Goal: Task Accomplishment & Management: Complete application form

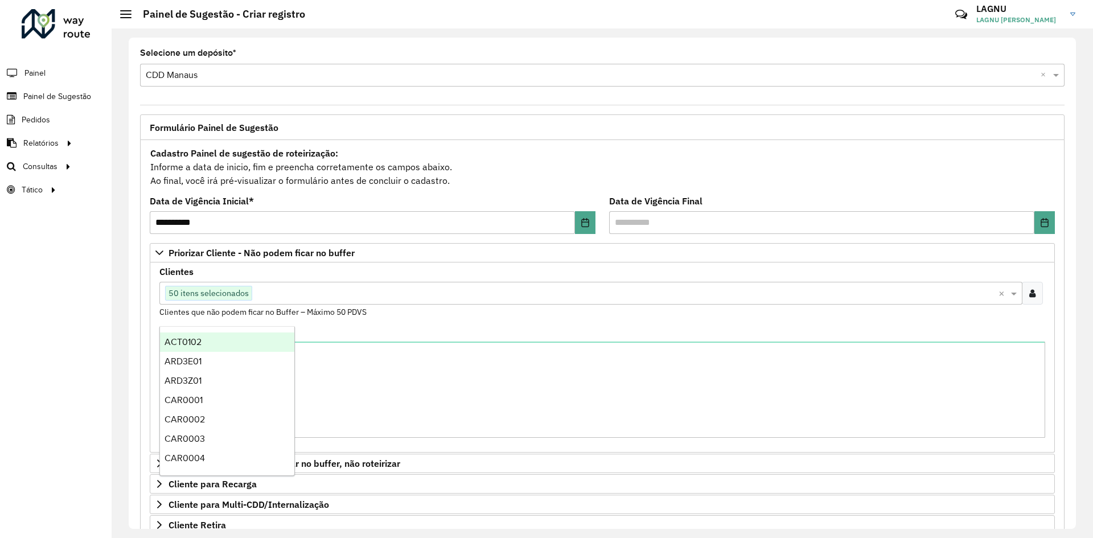
drag, startPoint x: 0, startPoint y: 0, endPoint x: 331, endPoint y: 326, distance: 464.7
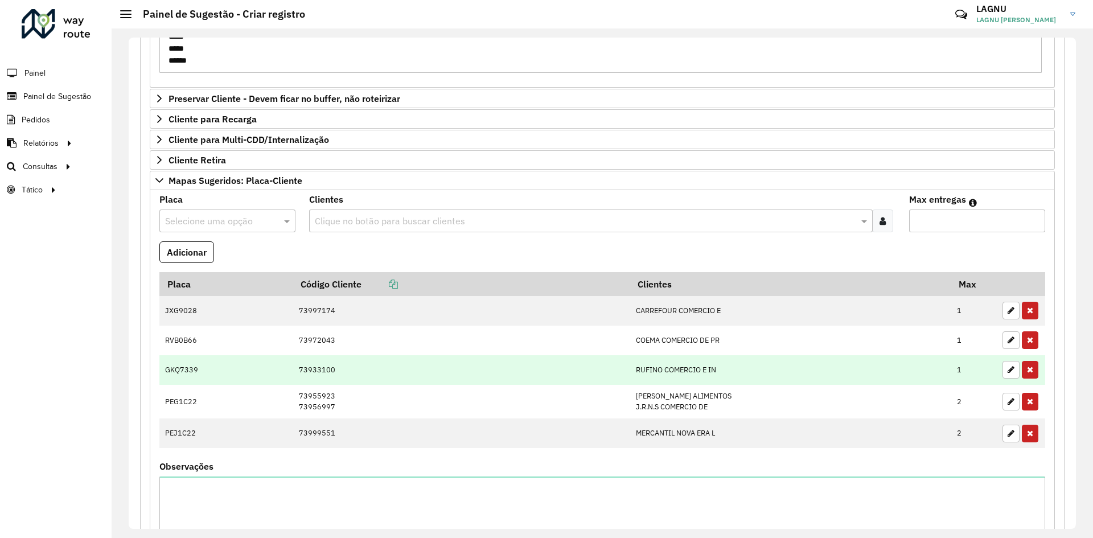
scroll to position [391, 0]
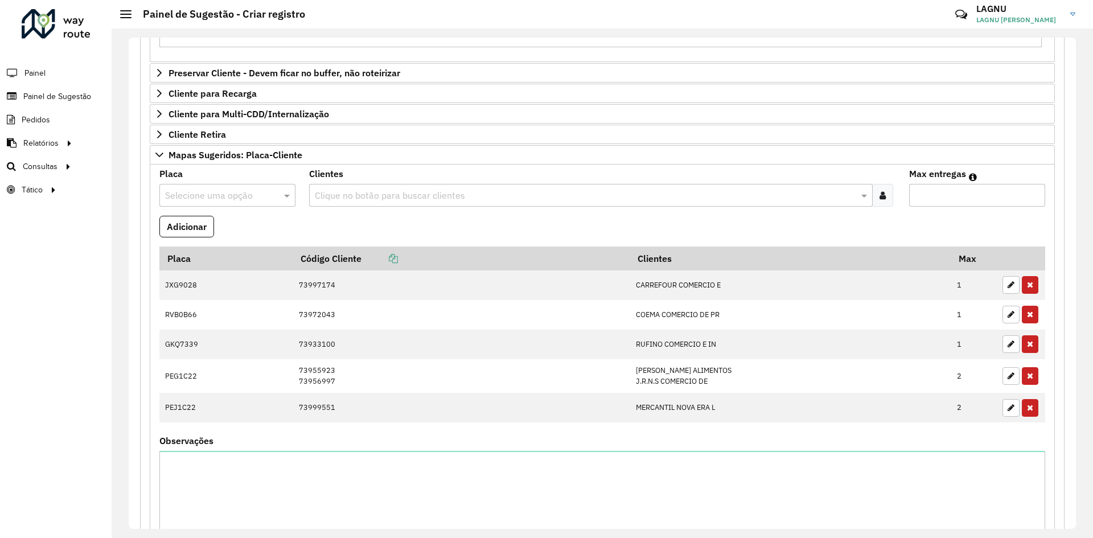
click at [214, 192] on input "text" at bounding box center [216, 196] width 102 height 14
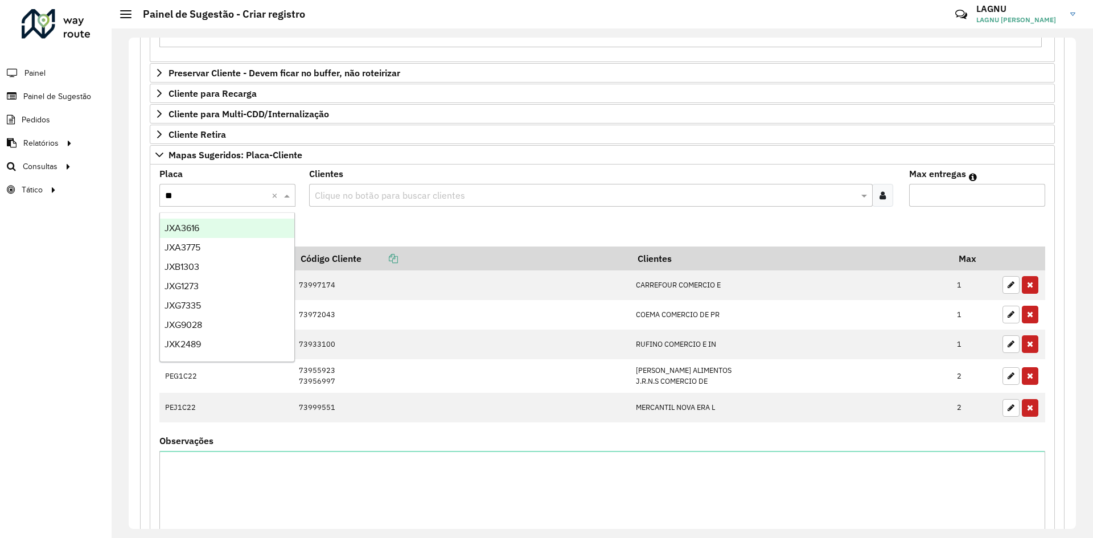
type input "***"
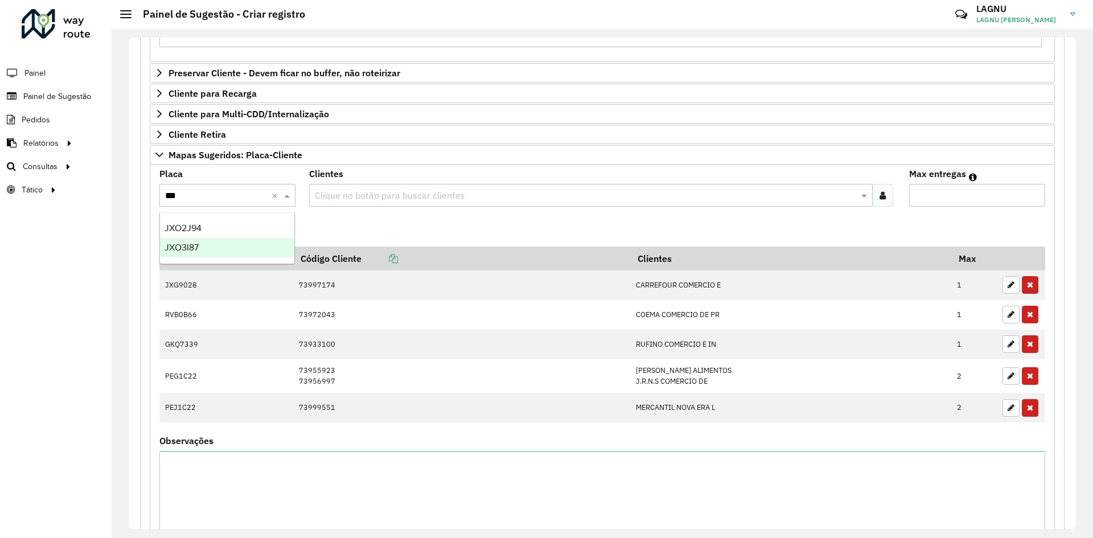
drag, startPoint x: 219, startPoint y: 243, endPoint x: 224, endPoint y: 240, distance: 6.4
click at [220, 244] on div "JXO3I87" at bounding box center [227, 247] width 134 height 19
click at [361, 181] on div "Clientes Clique no botão para buscar clientes" at bounding box center [602, 188] width 586 height 37
click at [368, 193] on input "text" at bounding box center [585, 196] width 546 height 14
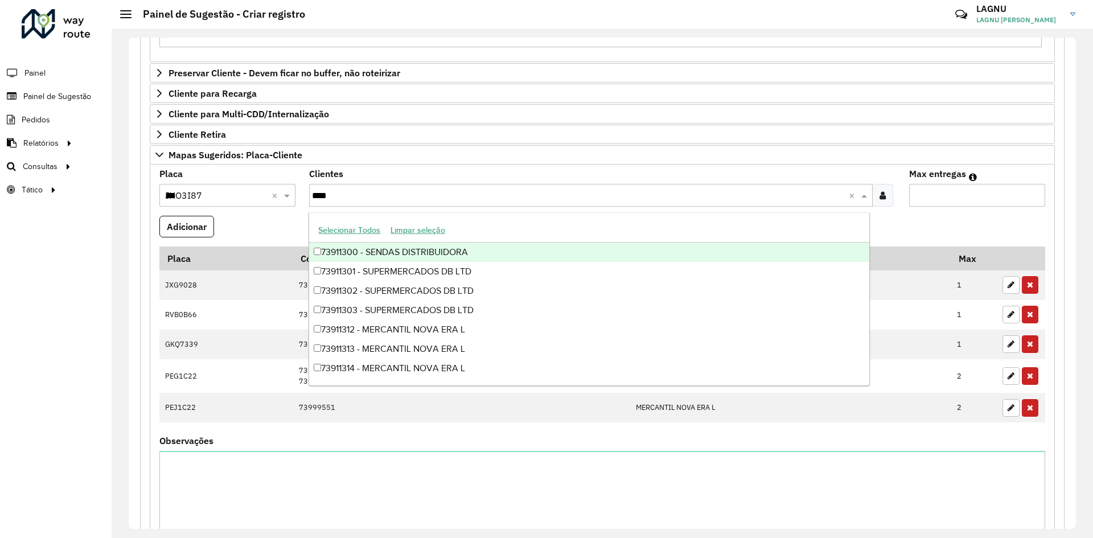
type input "*****"
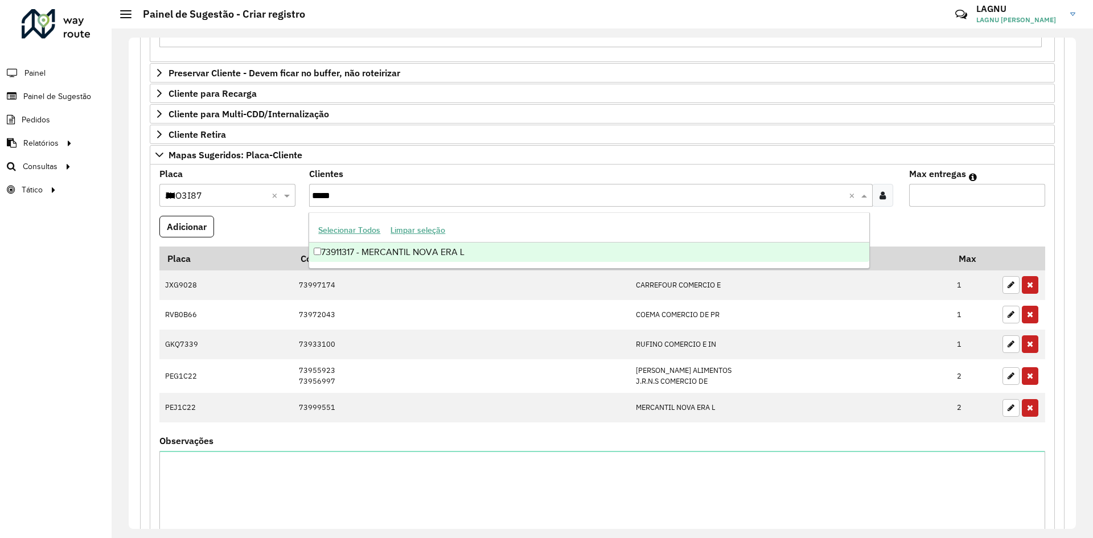
click at [408, 259] on div "73911317 - MERCANTIL NOVA ERA L" at bounding box center [589, 252] width 560 height 19
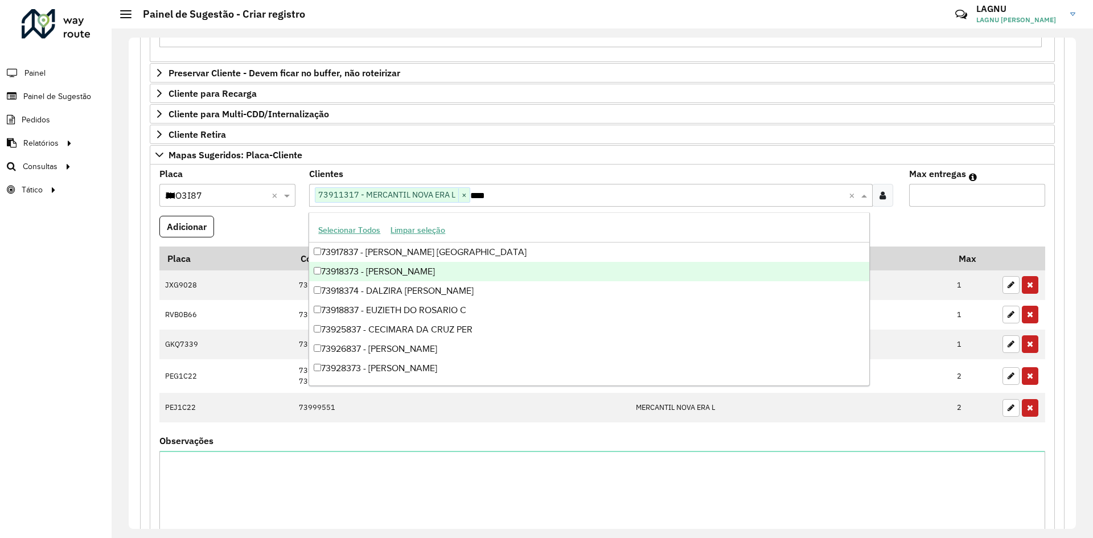
type input "*****"
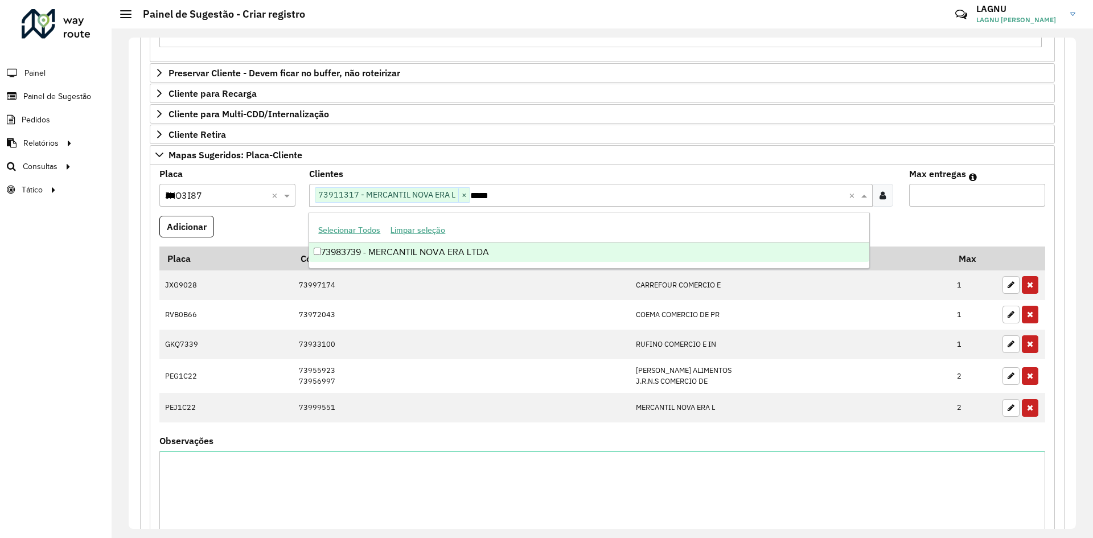
click at [405, 249] on div "73983739 - MERCANTIL NOVA ERA LTDA" at bounding box center [589, 252] width 560 height 19
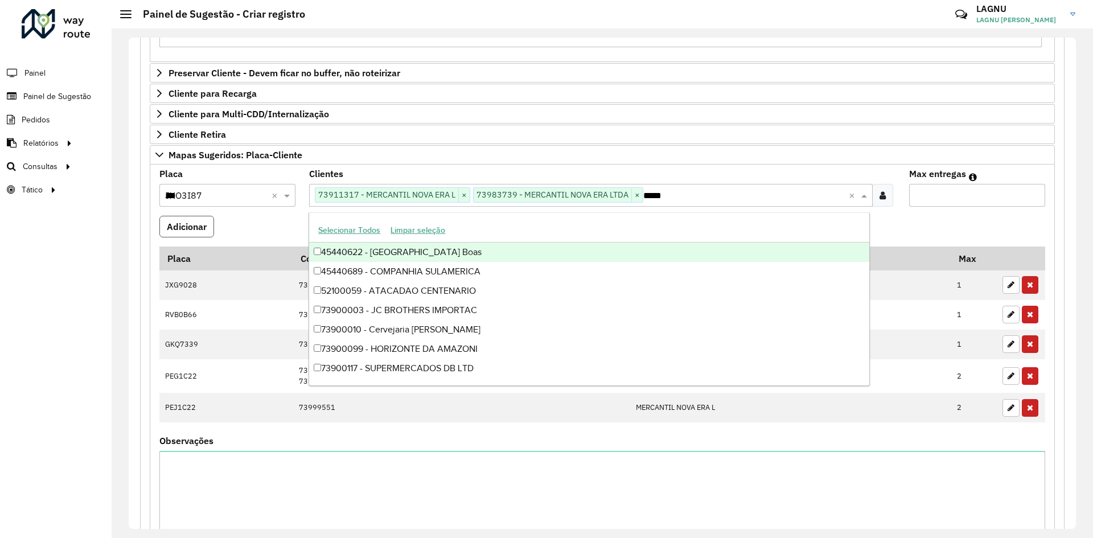
click at [196, 225] on button "Adicionar" at bounding box center [186, 227] width 55 height 22
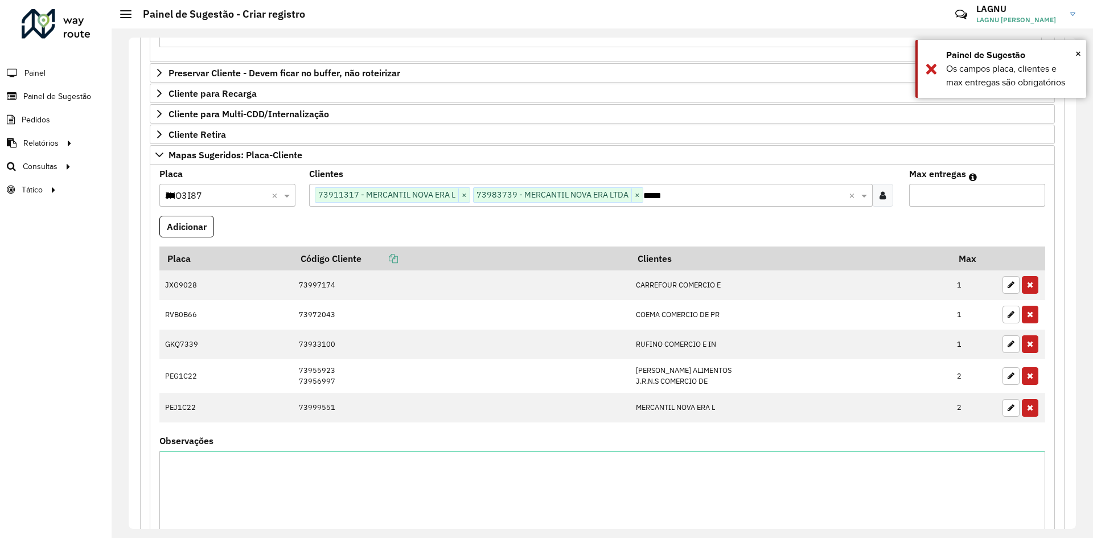
click at [972, 194] on input "Max entregas" at bounding box center [977, 195] width 136 height 23
type input "*"
drag, startPoint x: 181, startPoint y: 233, endPoint x: 195, endPoint y: 236, distance: 14.1
click at [182, 233] on button "Adicionar" at bounding box center [186, 227] width 55 height 22
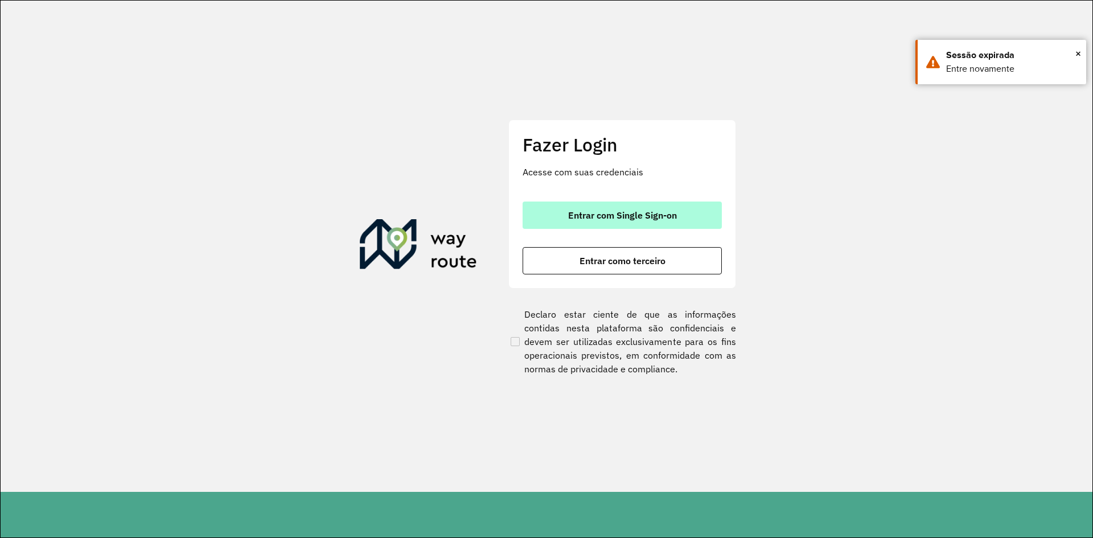
click at [653, 216] on span "Entrar com Single Sign-on" at bounding box center [622, 215] width 109 height 9
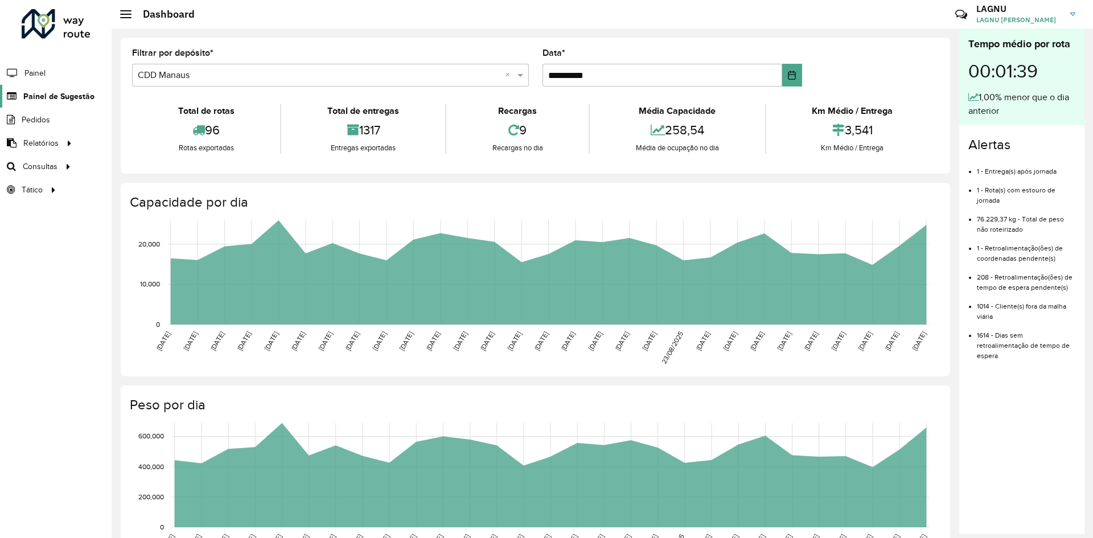
click at [74, 92] on span "Painel de Sugestão" at bounding box center [58, 97] width 71 height 12
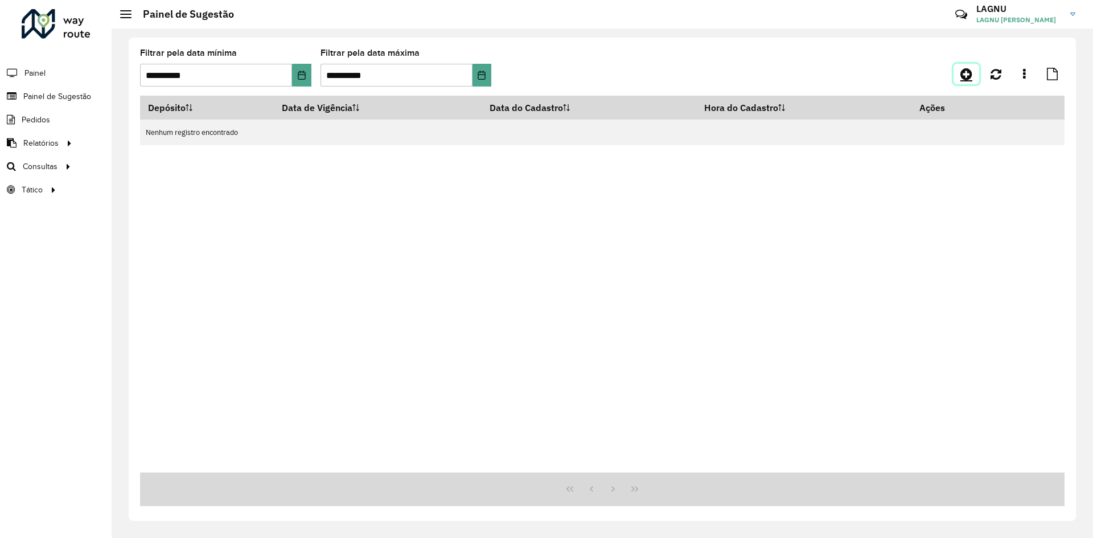
click at [965, 77] on icon at bounding box center [967, 74] width 12 height 14
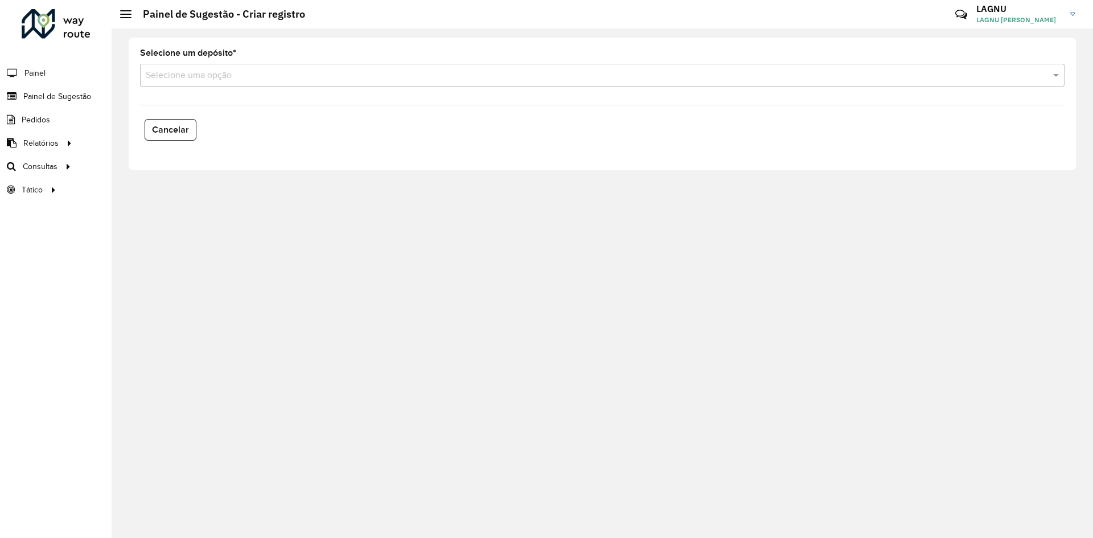
click at [331, 82] on div "Selecione uma opção" at bounding box center [602, 75] width 925 height 23
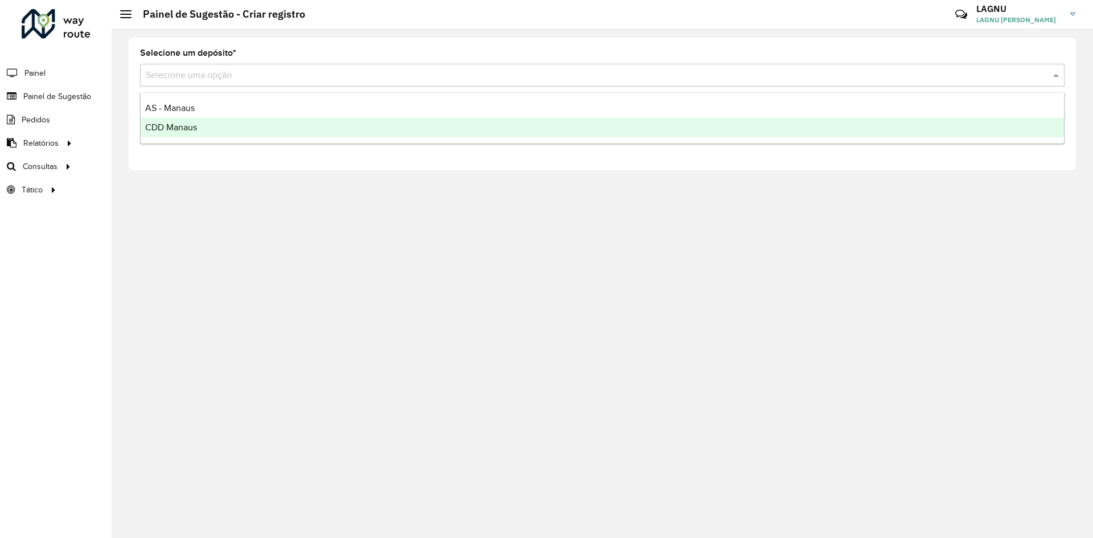
click at [274, 128] on div "CDD Manaus" at bounding box center [603, 127] width 924 height 19
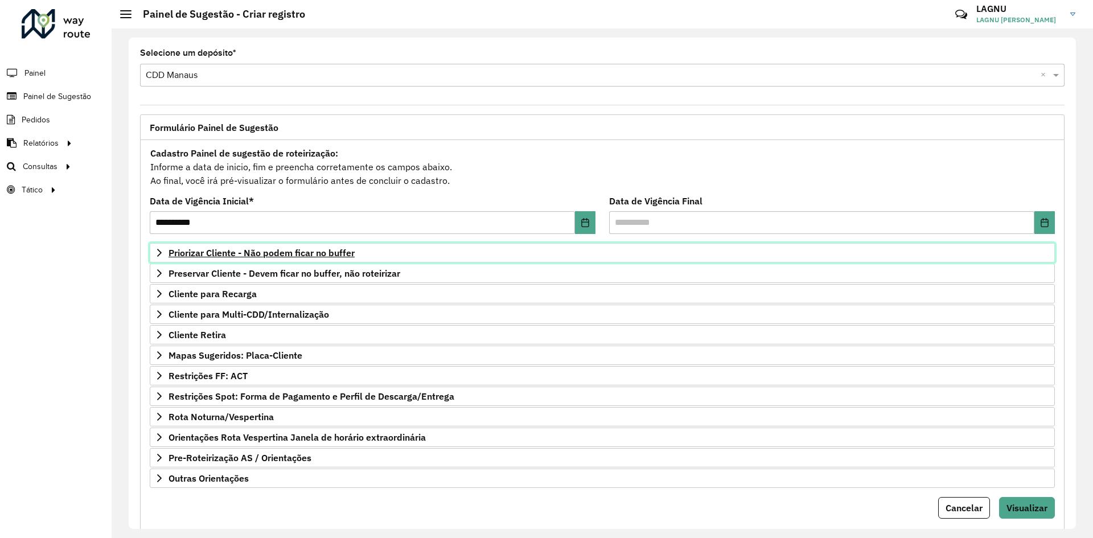
click at [228, 256] on span "Priorizar Cliente - Não podem ficar no buffer" at bounding box center [262, 252] width 186 height 9
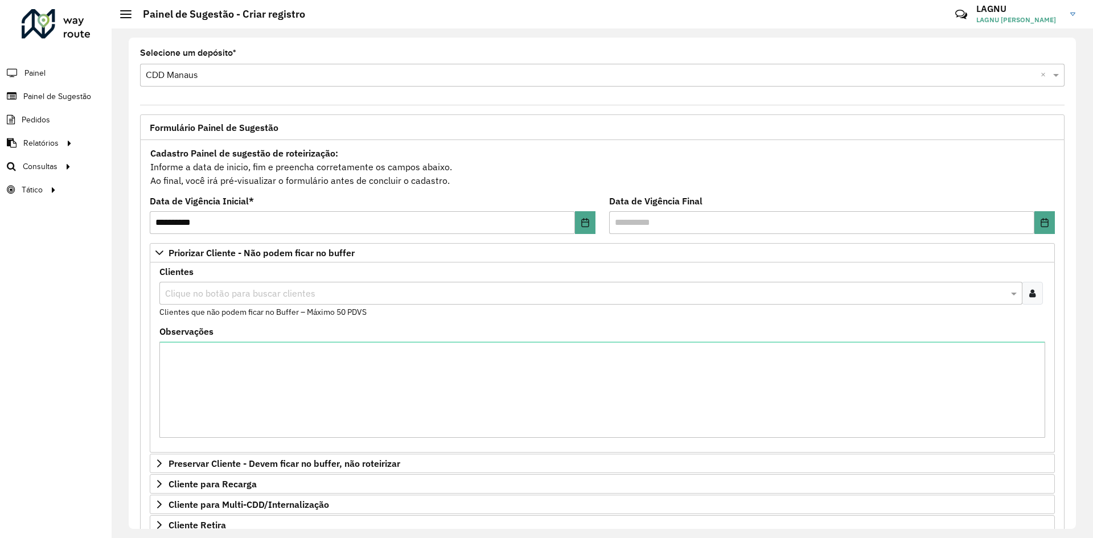
click at [224, 296] on input "text" at bounding box center [585, 294] width 846 height 14
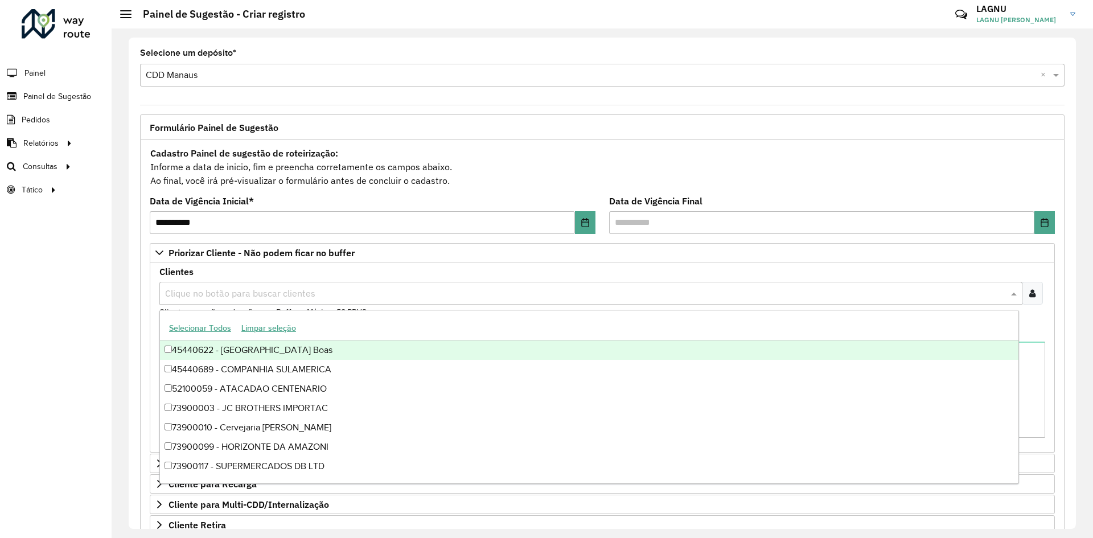
click at [1035, 286] on div at bounding box center [1032, 293] width 21 height 23
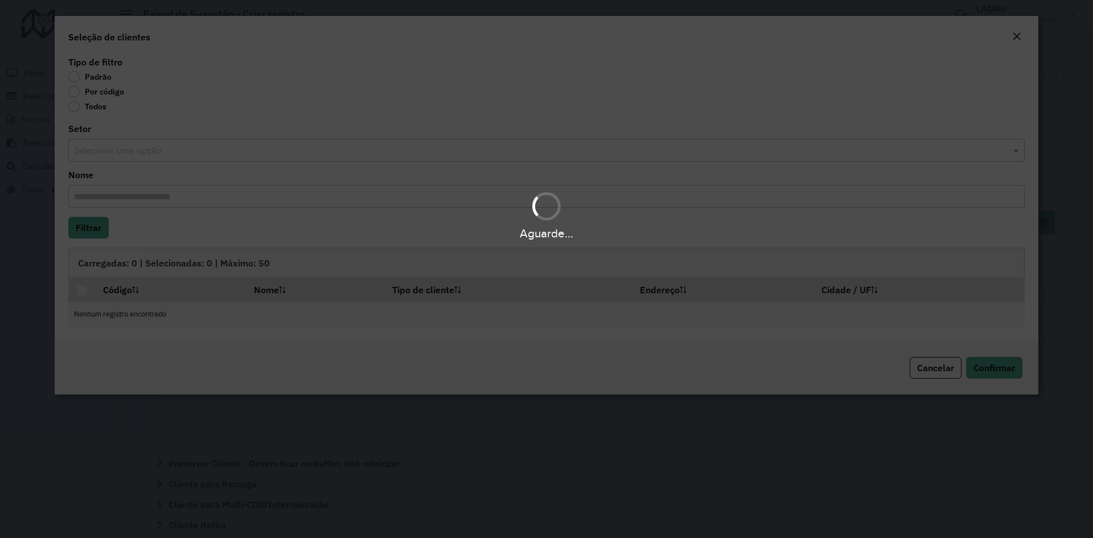
click at [75, 98] on body "**********" at bounding box center [546, 269] width 1093 height 538
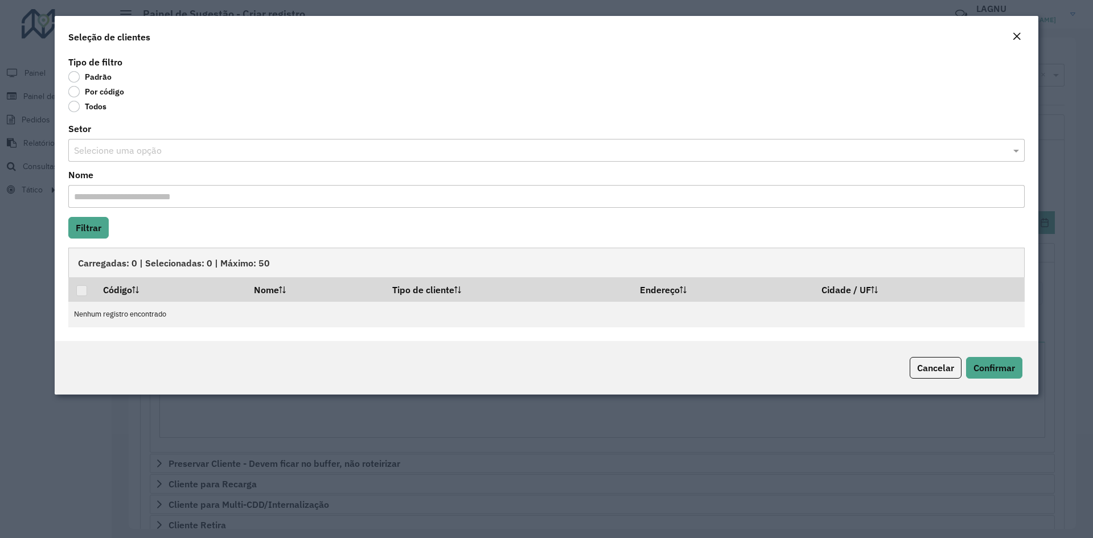
click at [75, 97] on div "Por código" at bounding box center [546, 94] width 957 height 14
click at [75, 95] on label "Por código" at bounding box center [96, 91] width 56 height 11
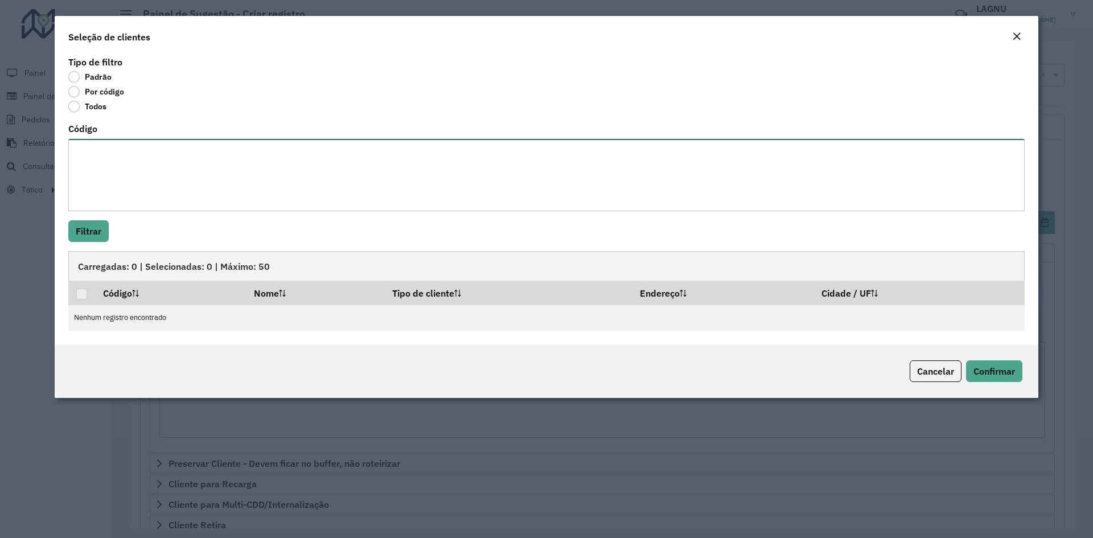
click at [135, 149] on textarea "Código" at bounding box center [546, 175] width 957 height 72
drag, startPoint x: 158, startPoint y: 174, endPoint x: 166, endPoint y: 166, distance: 11.3
click at [159, 174] on textarea "Código" at bounding box center [546, 175] width 957 height 72
paste textarea "**** ***** ***** ***** ***** ***** ***** ***** ***** ***** ***** ***** ***** **…"
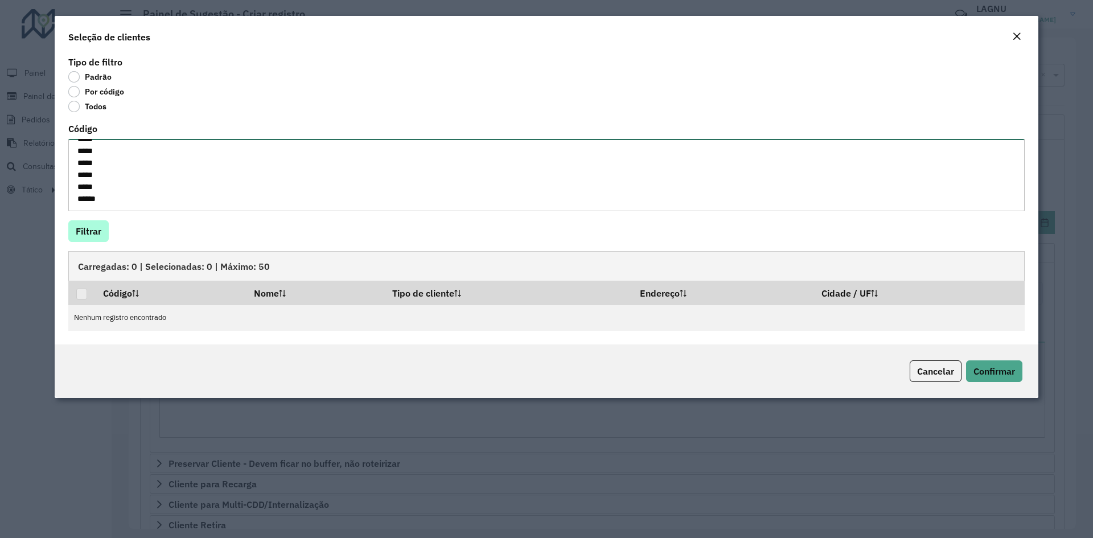
type textarea "**** ***** ***** ***** ***** ***** ***** ***** ***** ***** ***** ***** ***** **…"
click at [96, 230] on button "Filtrar" at bounding box center [88, 231] width 40 height 22
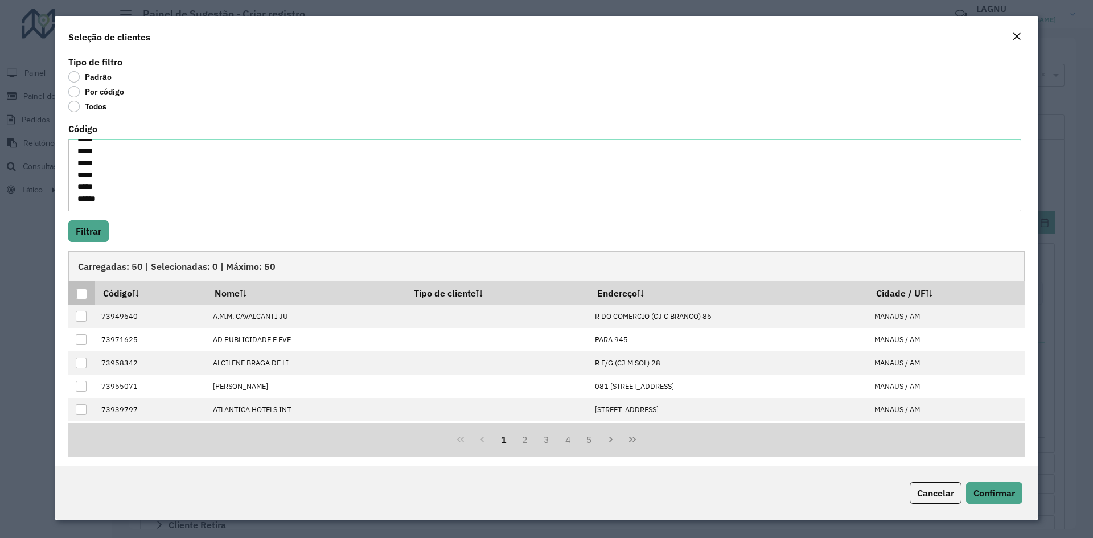
click at [80, 295] on div at bounding box center [81, 294] width 11 height 11
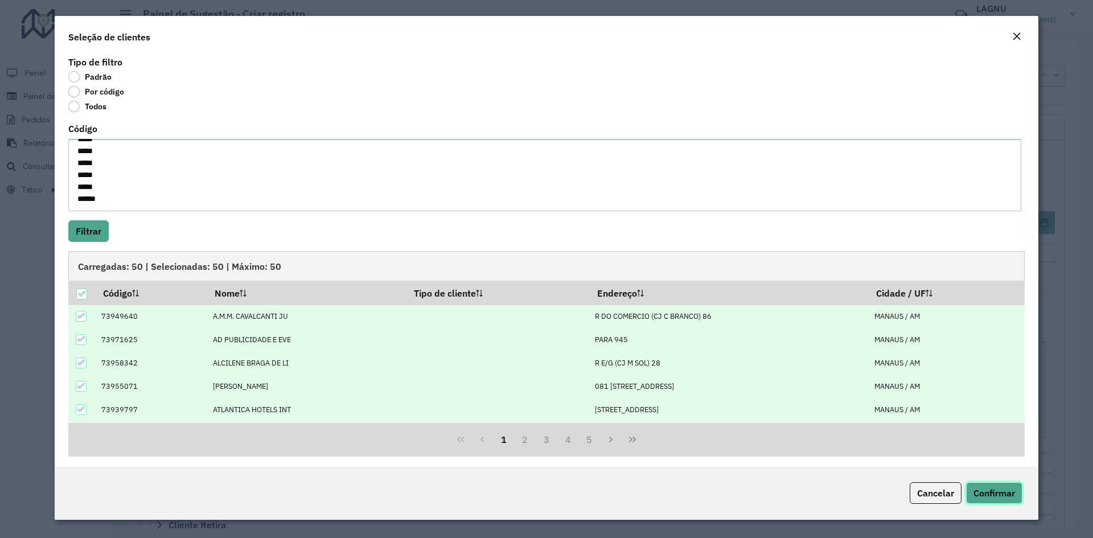
click at [999, 491] on span "Confirmar" at bounding box center [995, 492] width 42 height 11
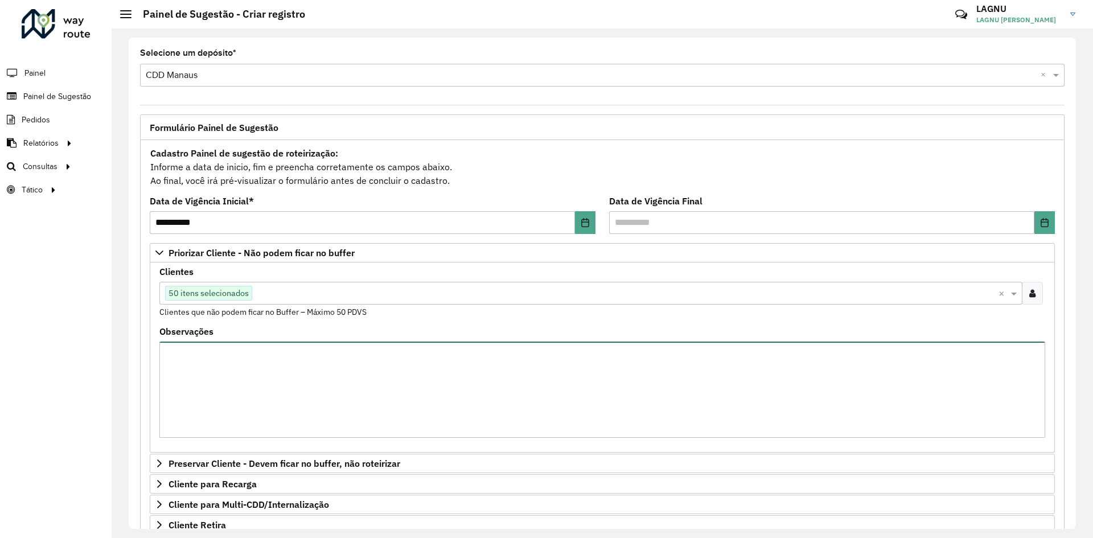
click at [390, 353] on textarea "Observações" at bounding box center [602, 390] width 886 height 96
click at [248, 353] on textarea "Observações" at bounding box center [602, 390] width 886 height 96
paste textarea "***** ***** ***** ***** ***** ***** ***** ***** ***** ***** ***** ***** ***** *…"
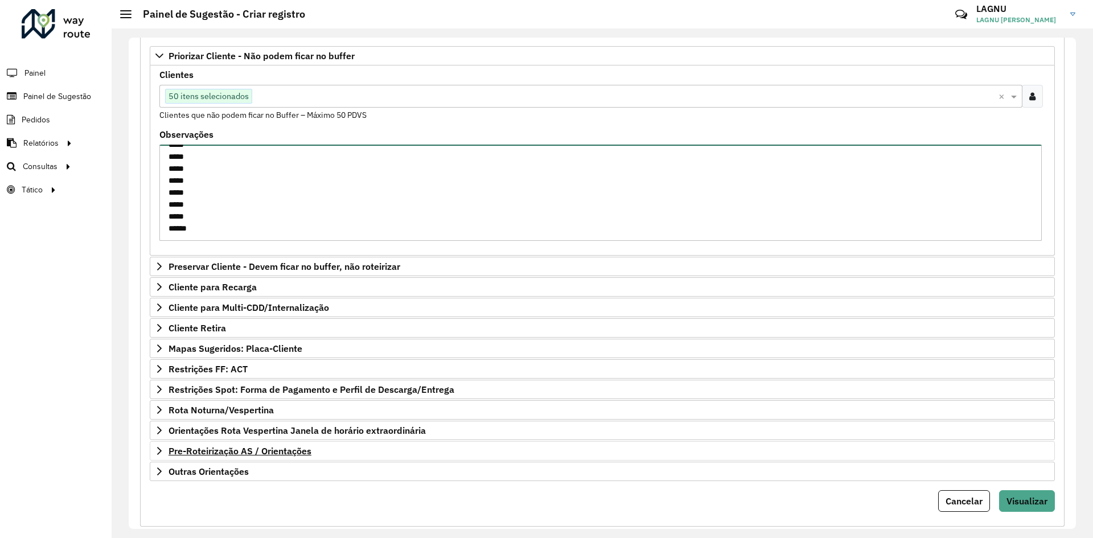
scroll to position [220, 0]
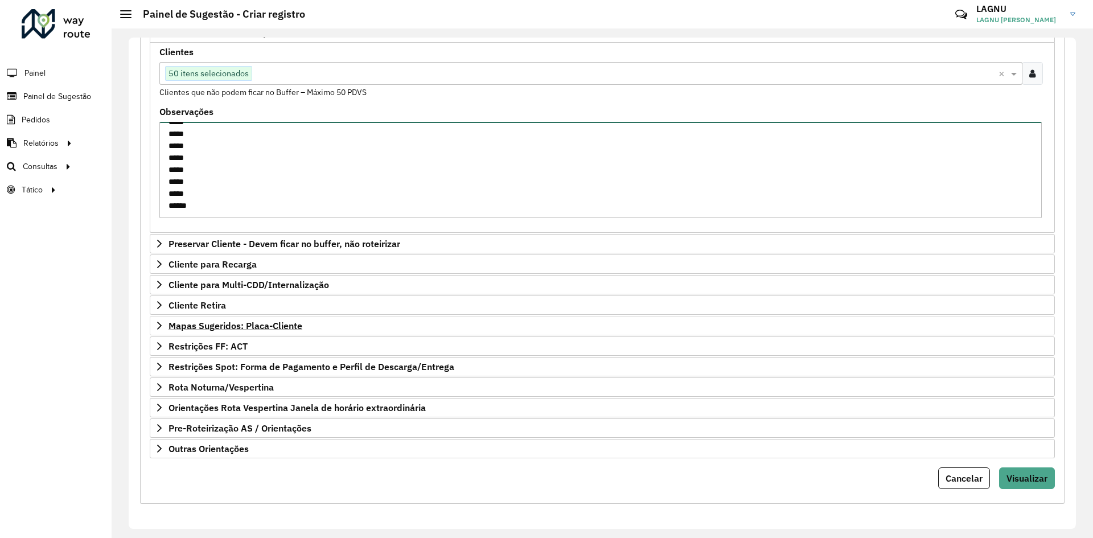
type textarea "***** ***** ***** ***** ***** ***** ***** ***** ***** ***** ***** ***** ***** *…"
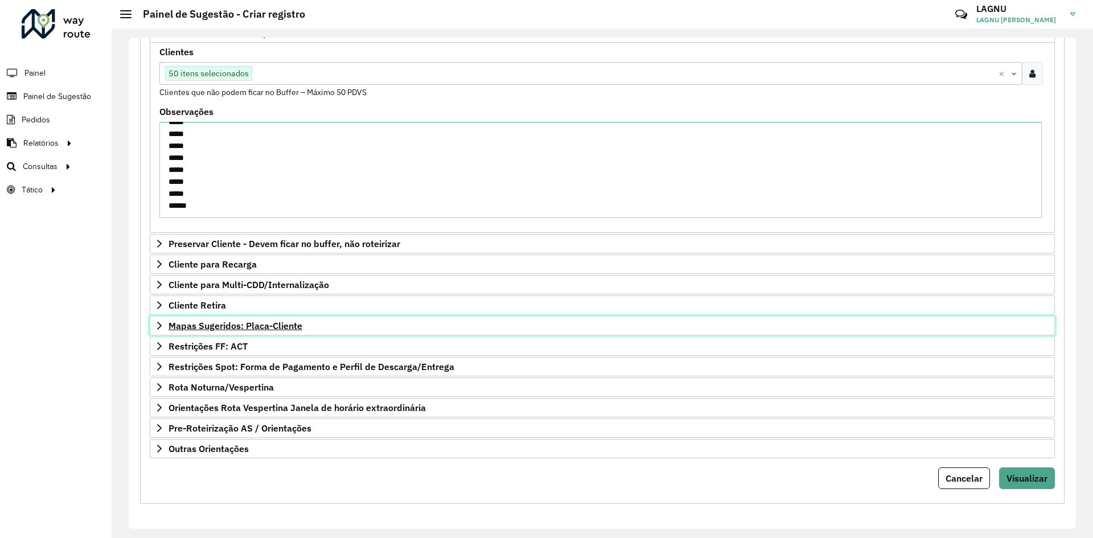
click at [221, 330] on span "Mapas Sugeridos: Placa-Cliente" at bounding box center [236, 325] width 134 height 9
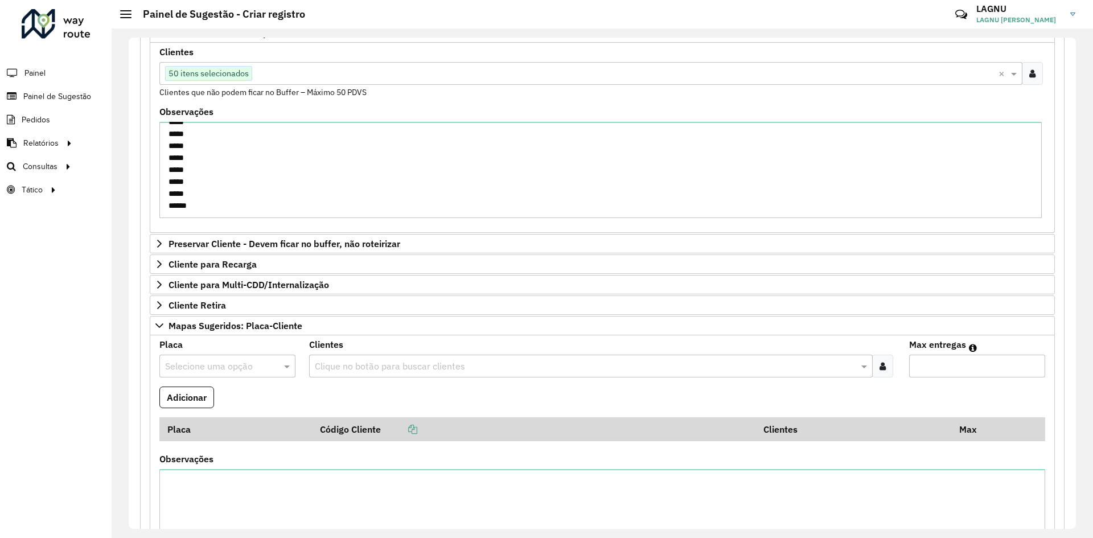
click at [222, 364] on input "text" at bounding box center [216, 367] width 102 height 14
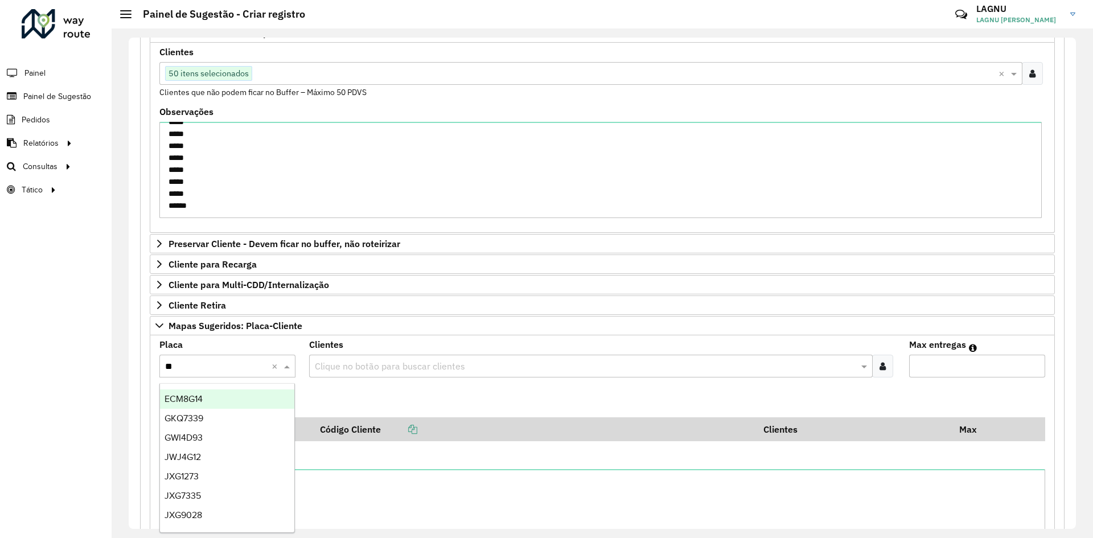
type input "***"
click at [217, 408] on div "GKQ7339" at bounding box center [227, 398] width 134 height 19
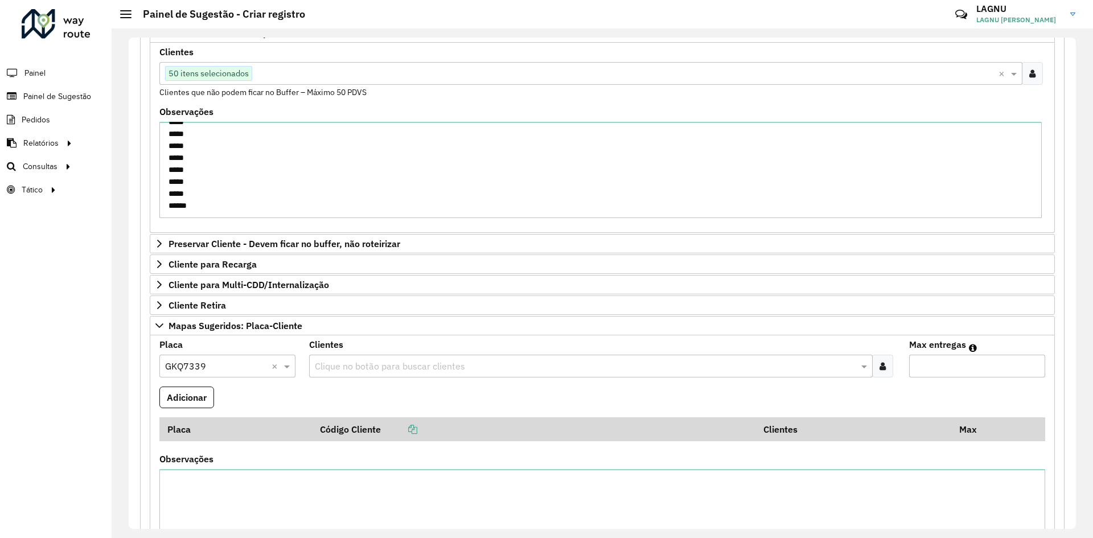
click at [388, 368] on input "text" at bounding box center [585, 367] width 546 height 14
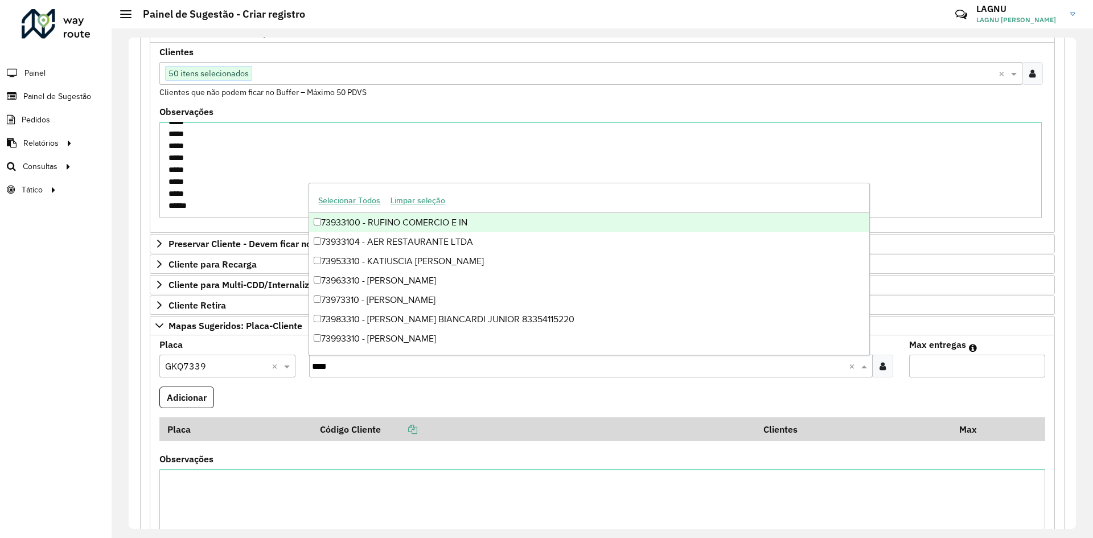
type input "*****"
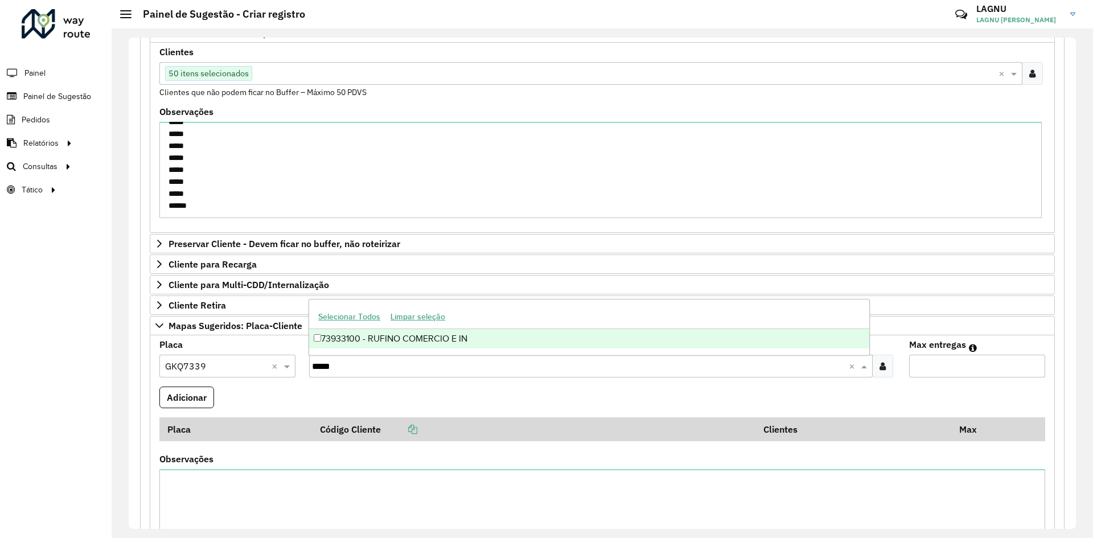
click at [490, 348] on ng-dropdown-panel "Selecionar Todos Limpar seleção 73933100 - RUFINO COMERCIO E IN" at bounding box center [589, 327] width 561 height 56
click at [490, 346] on div "73933100 - RUFINO COMERCIO E IN" at bounding box center [589, 338] width 560 height 19
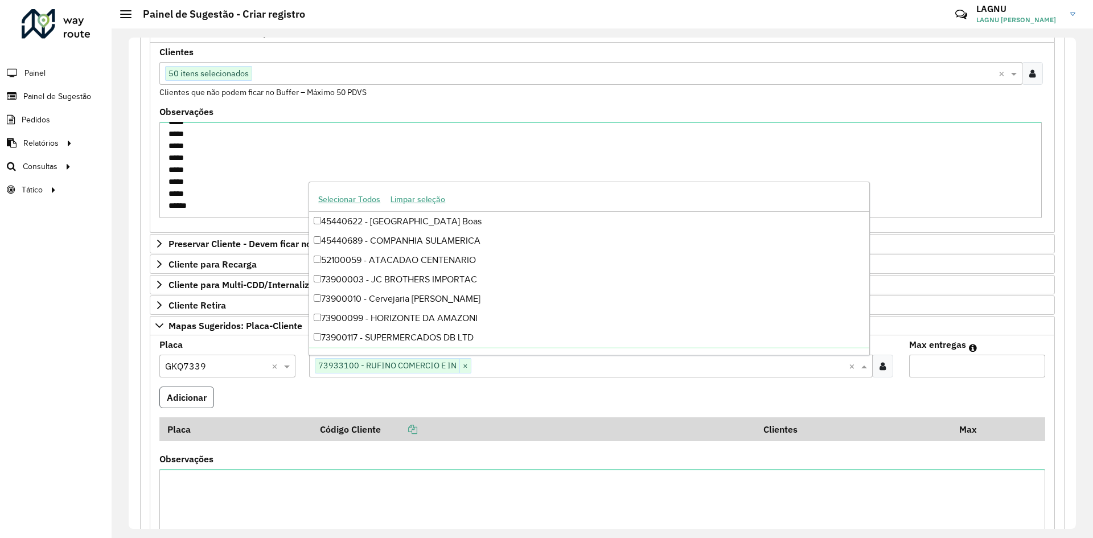
click at [166, 395] on button "Adicionar" at bounding box center [186, 398] width 55 height 22
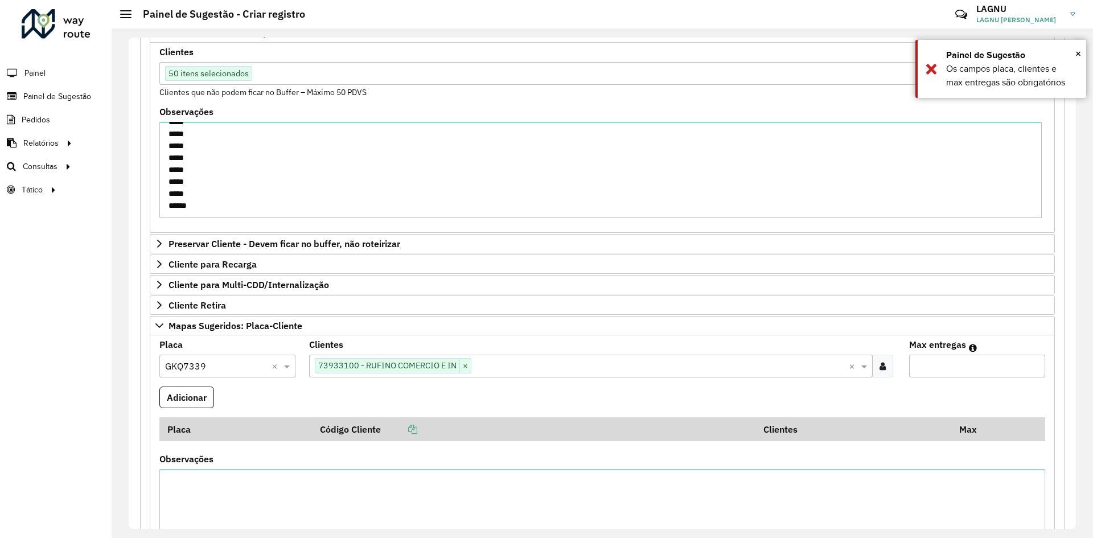
click at [916, 366] on input "Max entregas" at bounding box center [977, 366] width 136 height 23
type input "*"
click at [195, 401] on button "Adicionar" at bounding box center [186, 398] width 55 height 22
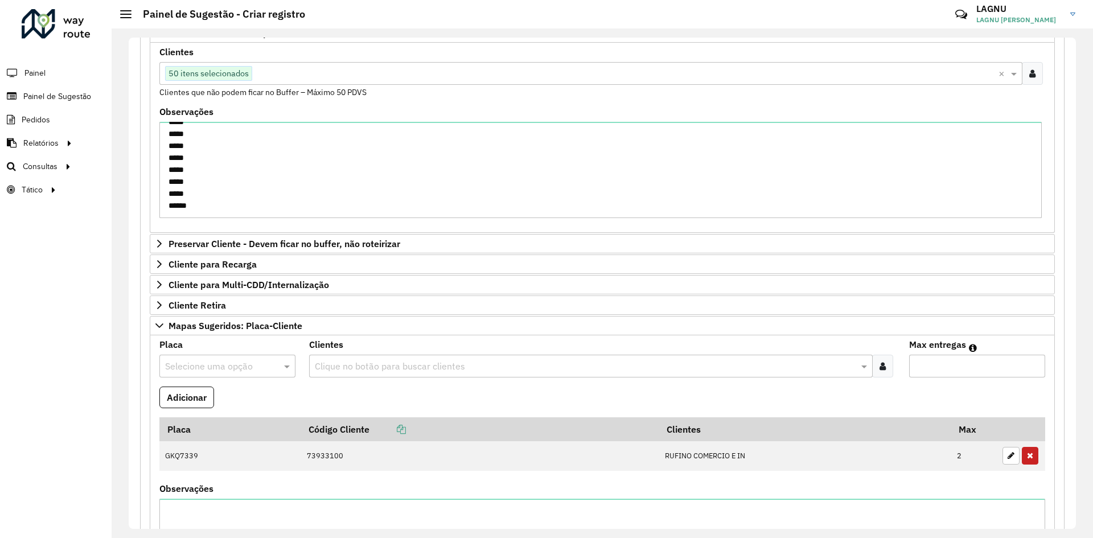
click at [223, 360] on input "text" at bounding box center [216, 367] width 102 height 14
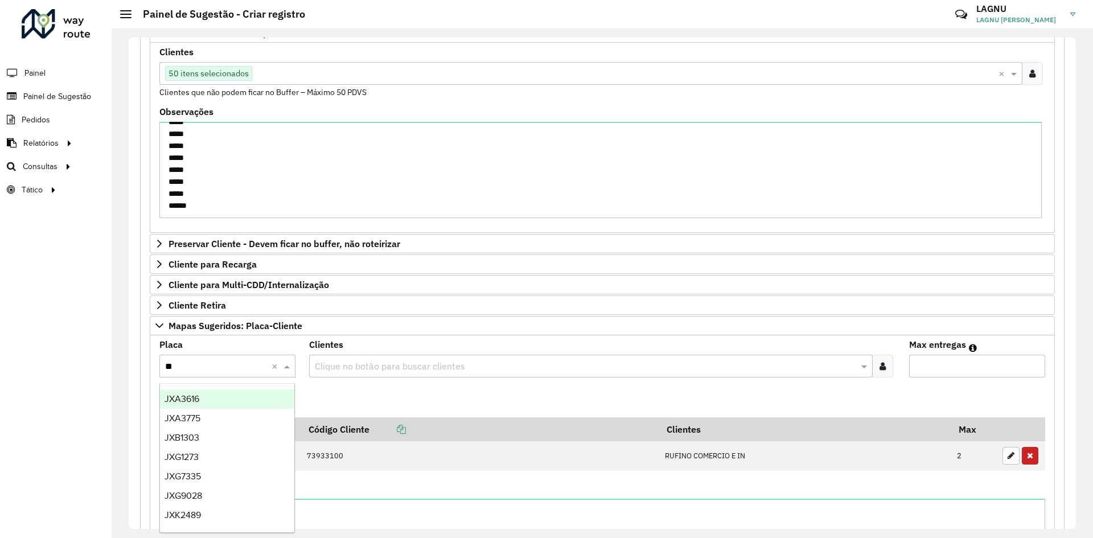
type input "***"
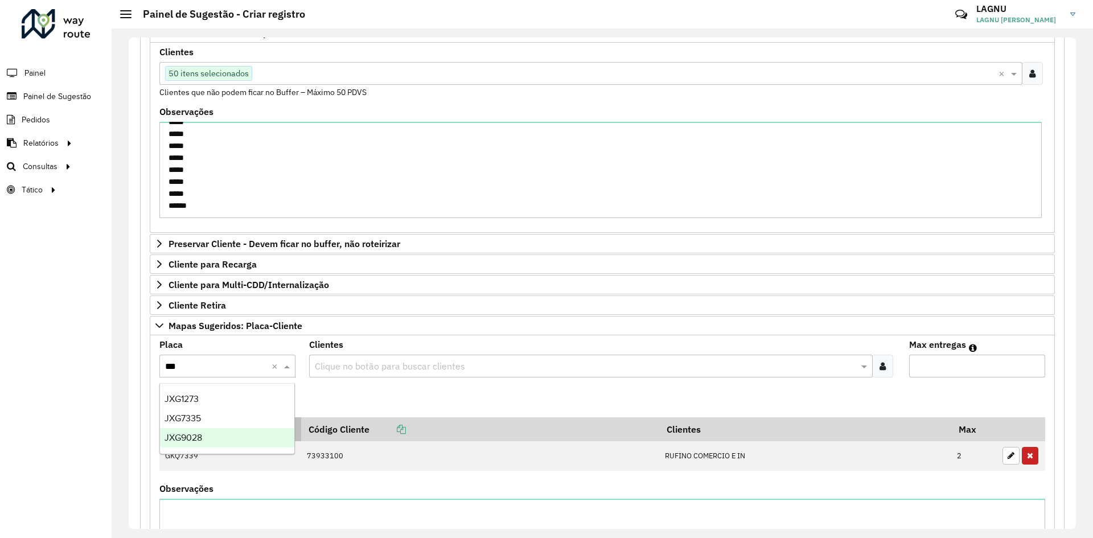
click at [210, 436] on div "JXG9028" at bounding box center [227, 437] width 134 height 19
click at [334, 371] on input "text" at bounding box center [585, 367] width 546 height 14
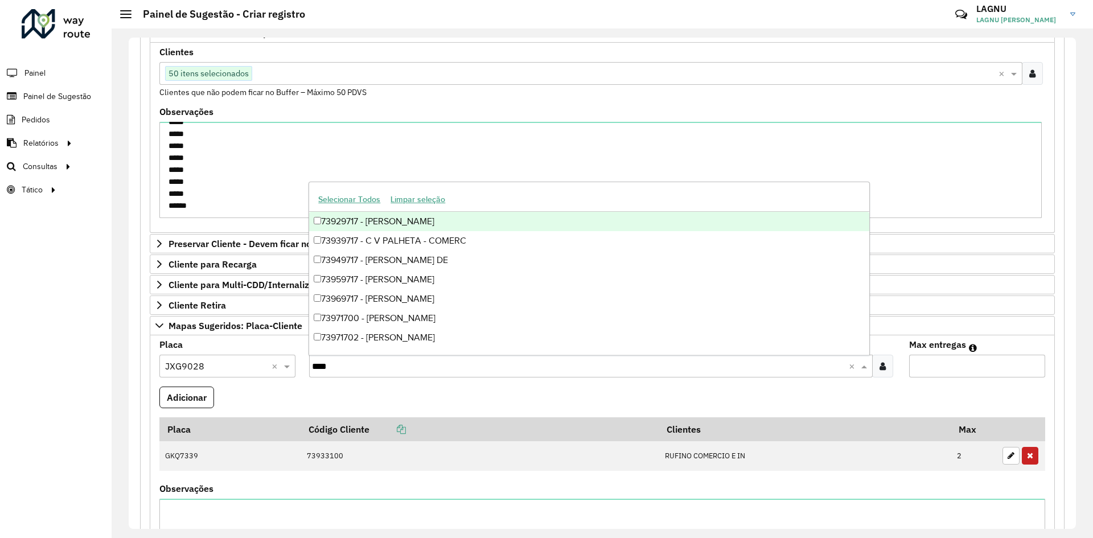
type input "*****"
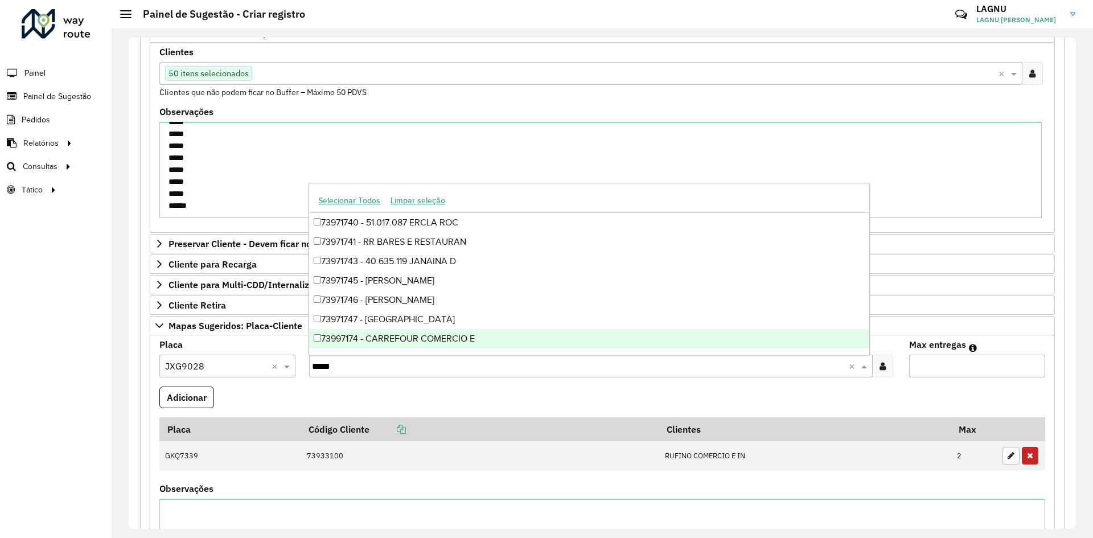
click at [425, 337] on div "73997174 - CARREFOUR COMERCIO E" at bounding box center [589, 338] width 560 height 19
click at [928, 373] on input "Max entregas" at bounding box center [977, 366] width 136 height 23
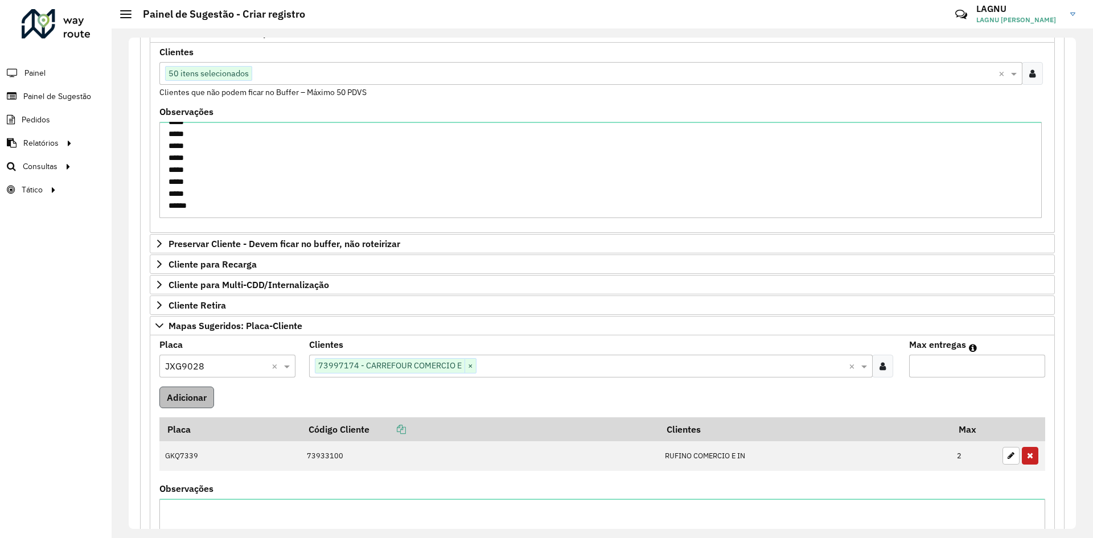
type input "*"
click at [172, 403] on button "Adicionar" at bounding box center [186, 398] width 55 height 22
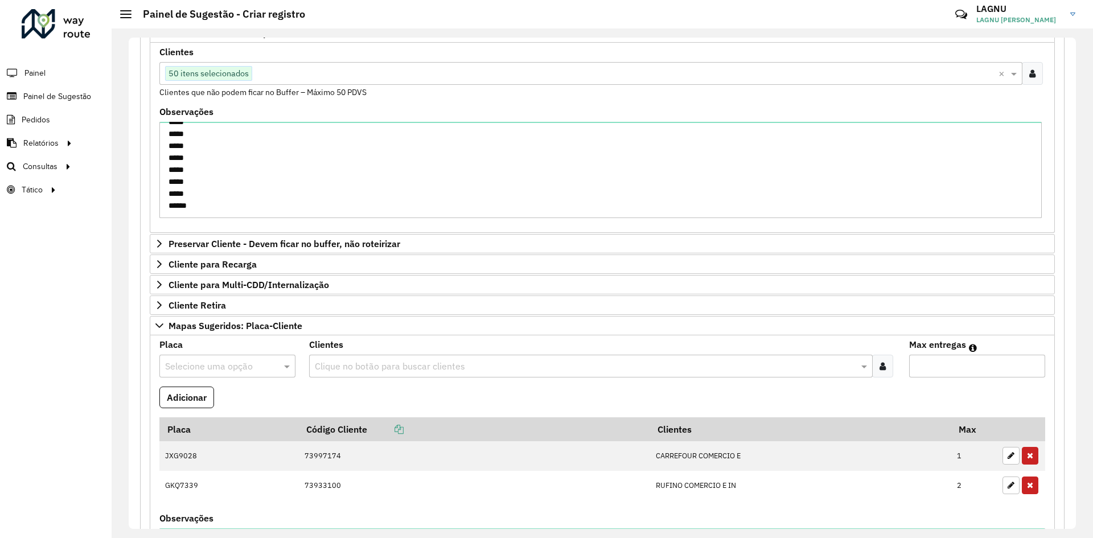
click at [231, 367] on input "text" at bounding box center [216, 367] width 102 height 14
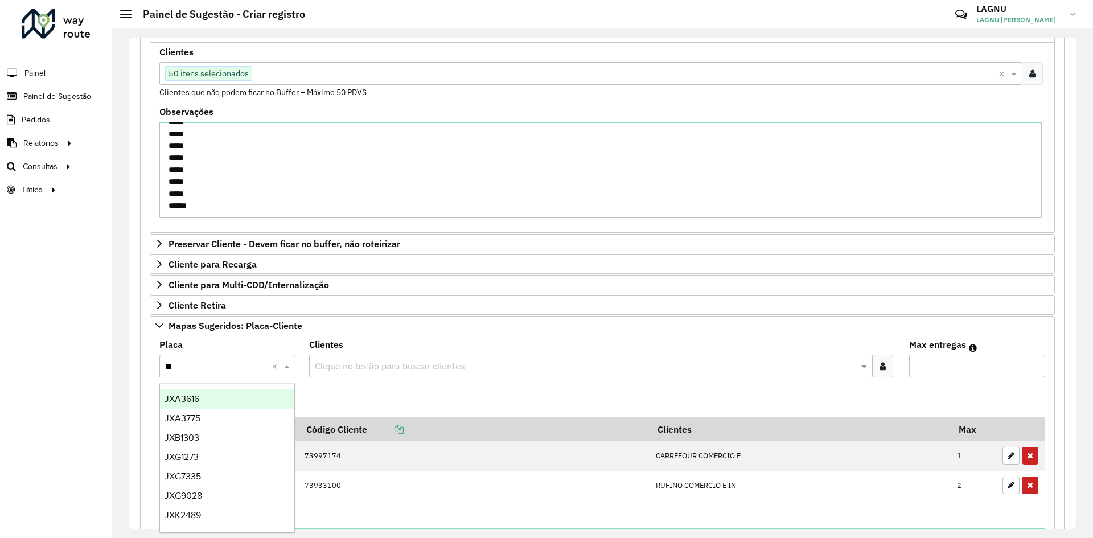
type input "***"
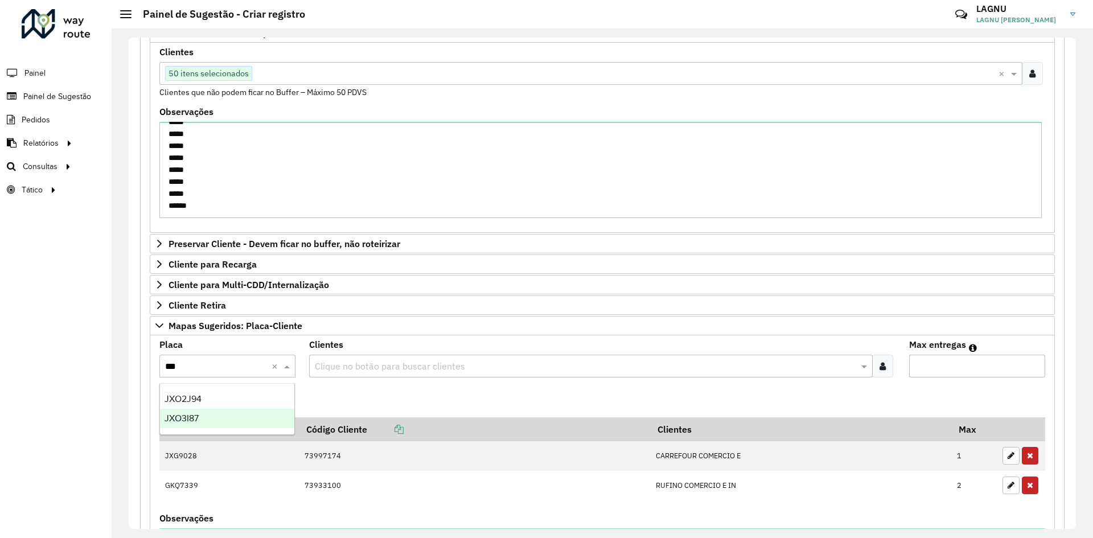
click at [230, 417] on div "JXO3I87" at bounding box center [227, 418] width 134 height 19
click at [359, 367] on input "text" at bounding box center [585, 367] width 546 height 14
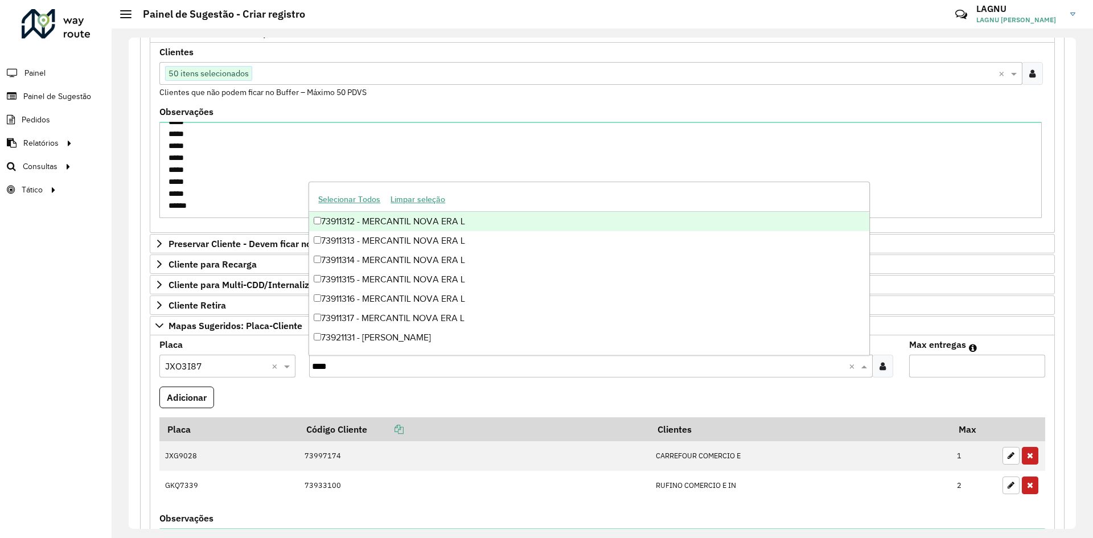
type input "*****"
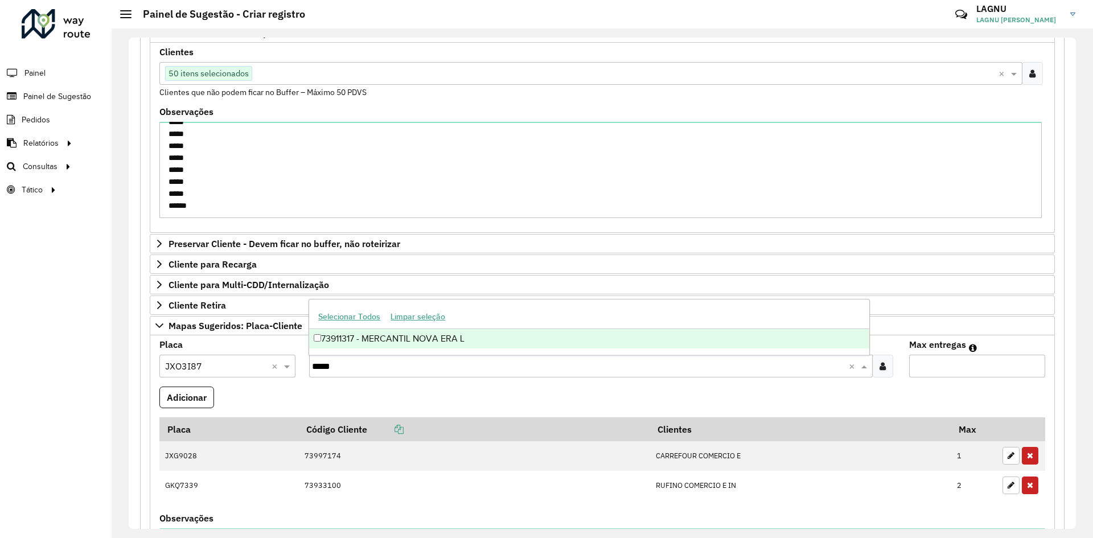
click at [390, 346] on div "73911317 - MERCANTIL NOVA ERA L" at bounding box center [589, 338] width 560 height 19
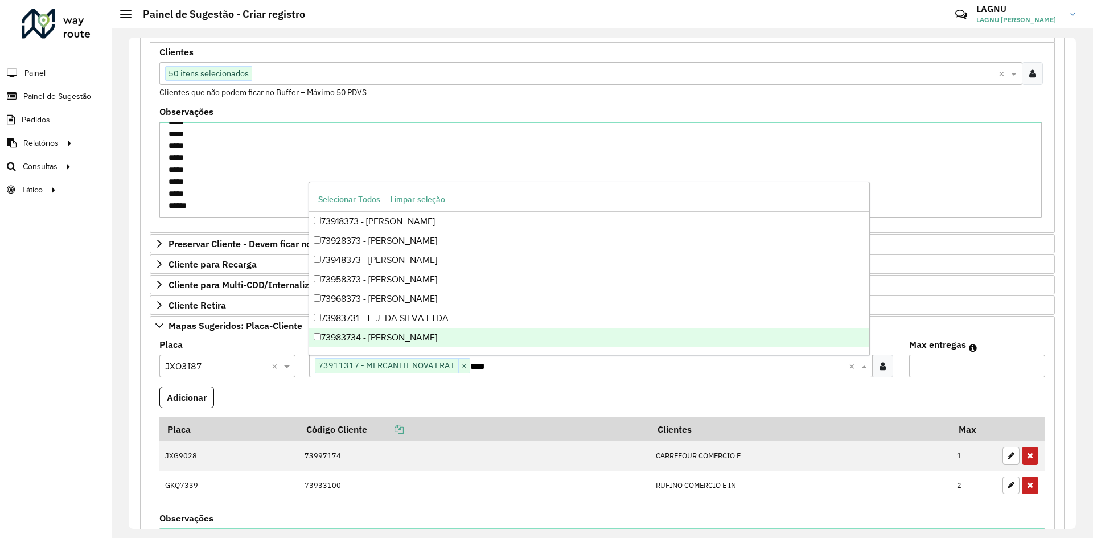
type input "*****"
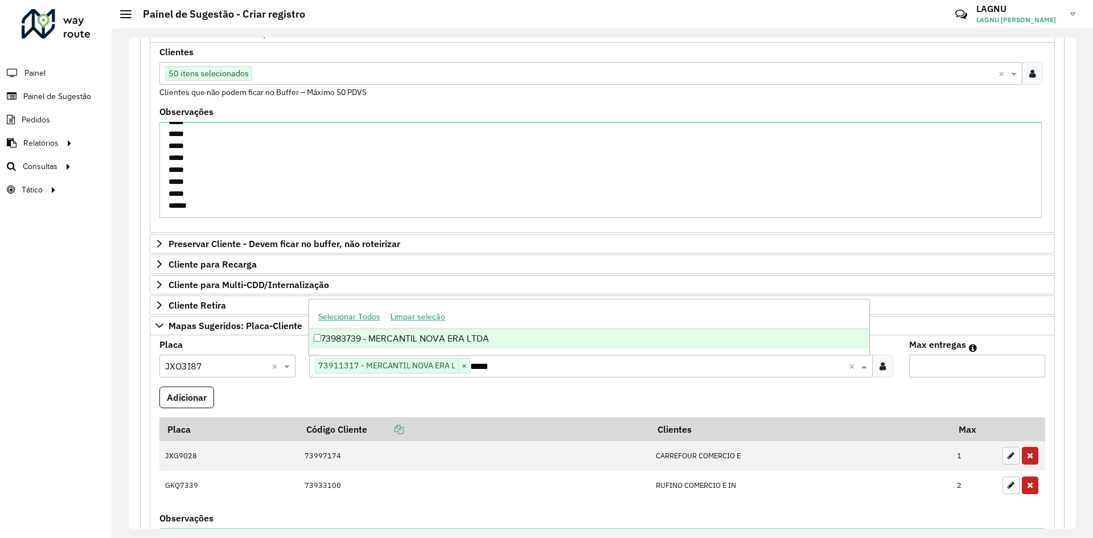
click at [383, 347] on div "73983739 - MERCANTIL NOVA ERA LTDA" at bounding box center [589, 338] width 560 height 19
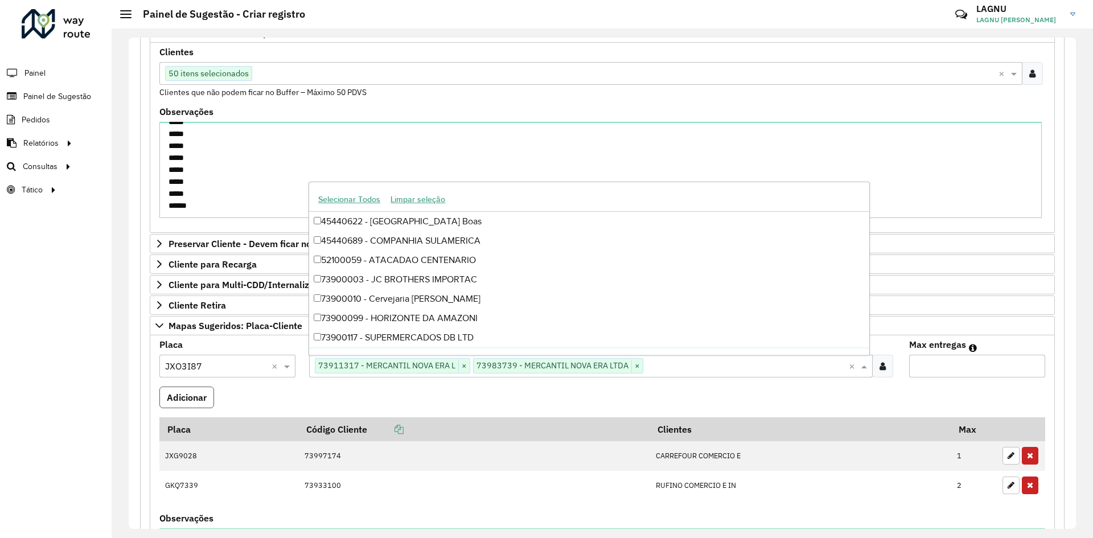
click at [173, 391] on button "Adicionar" at bounding box center [186, 398] width 55 height 22
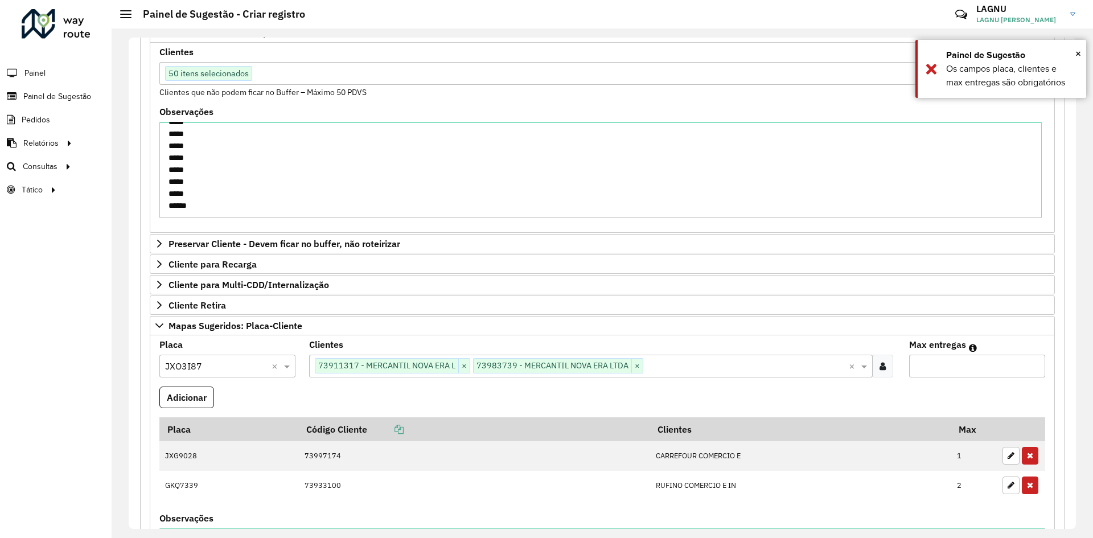
click at [944, 371] on input "Max entregas" at bounding box center [977, 366] width 136 height 23
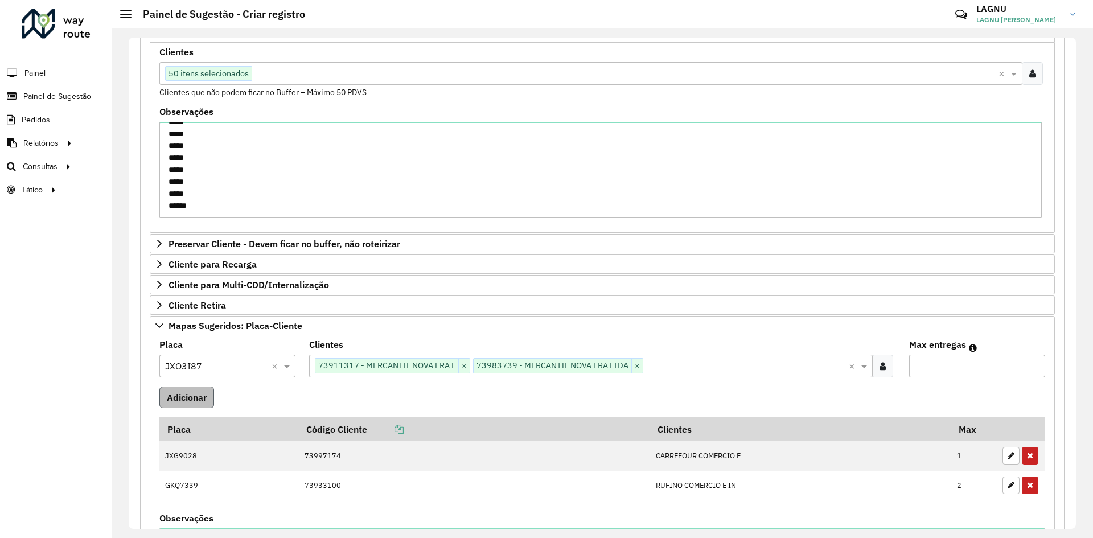
type input "*"
click at [177, 401] on button "Adicionar" at bounding box center [186, 398] width 55 height 22
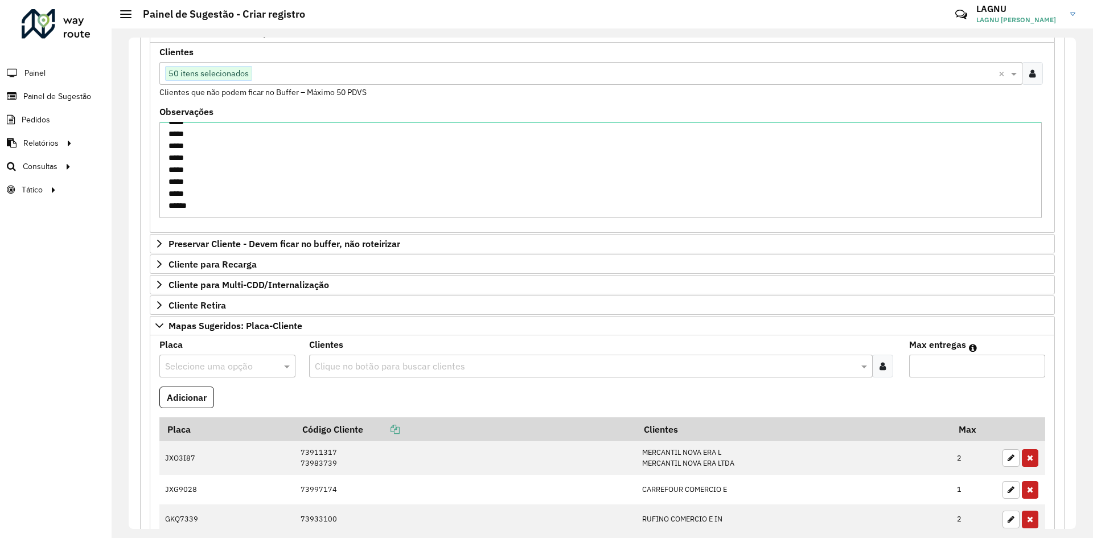
click at [200, 364] on input "text" at bounding box center [216, 367] width 102 height 14
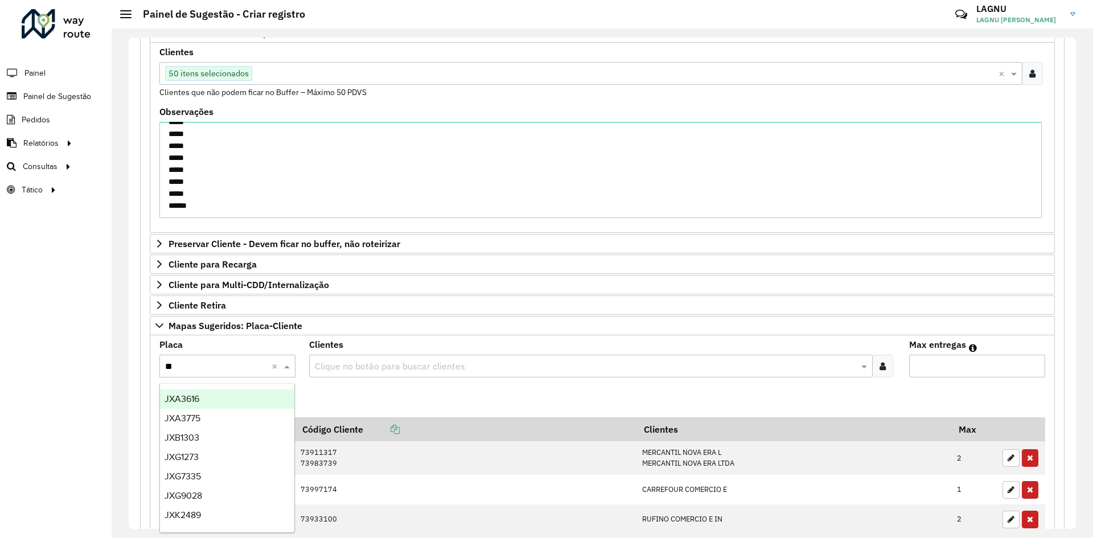
type input "***"
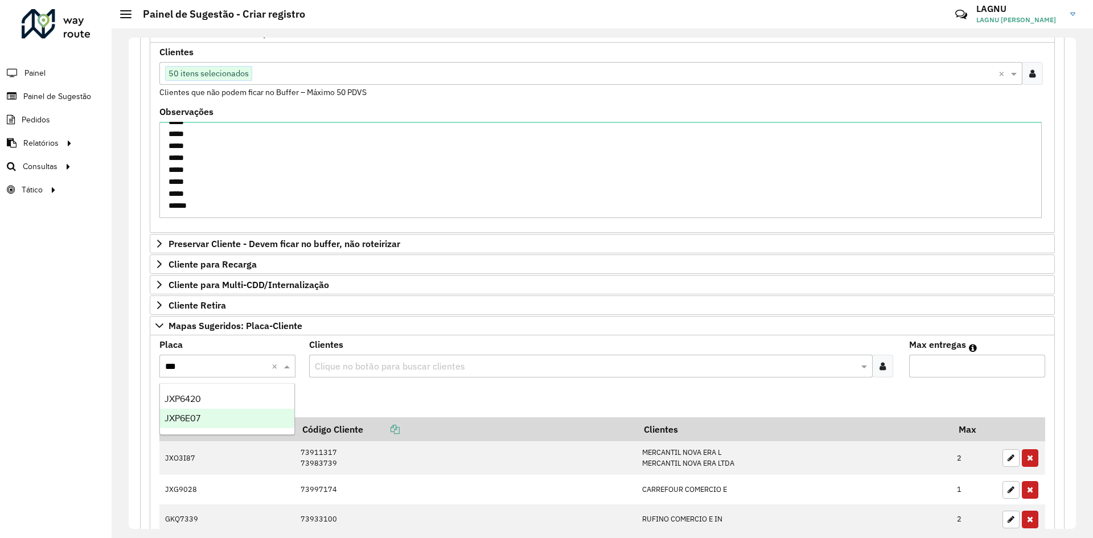
click at [190, 415] on span "JXP6E07" at bounding box center [183, 418] width 36 height 10
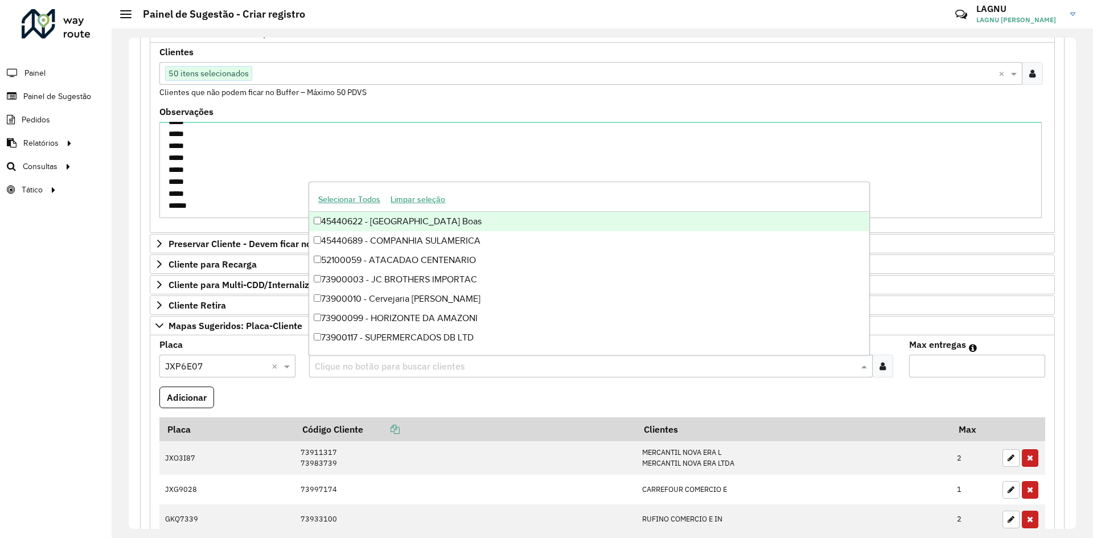
click at [379, 367] on input "text" at bounding box center [585, 367] width 546 height 14
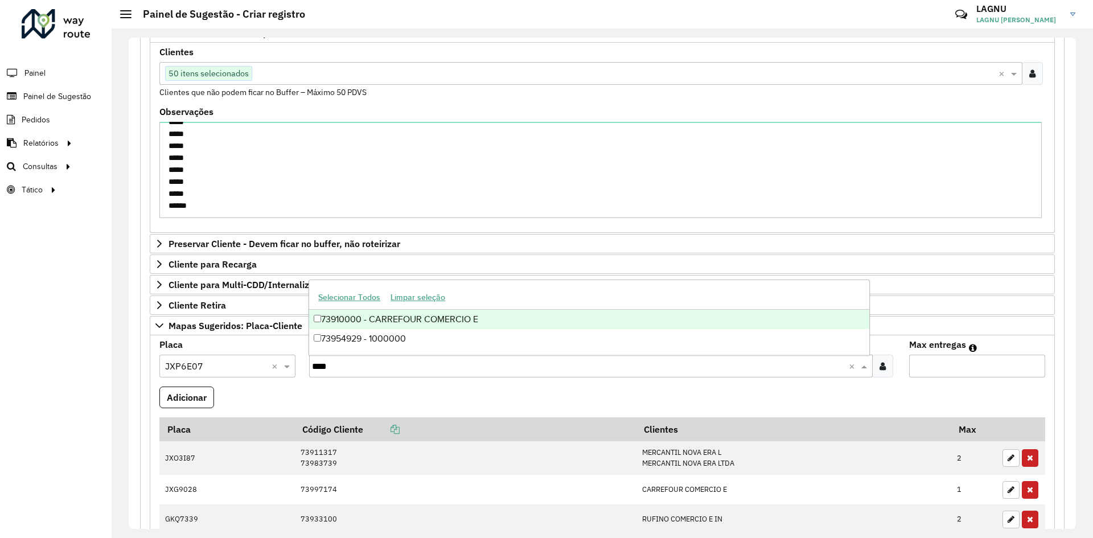
type input "*****"
click at [409, 321] on div "73910000 - CARREFOUR COMERCIO E" at bounding box center [589, 319] width 560 height 19
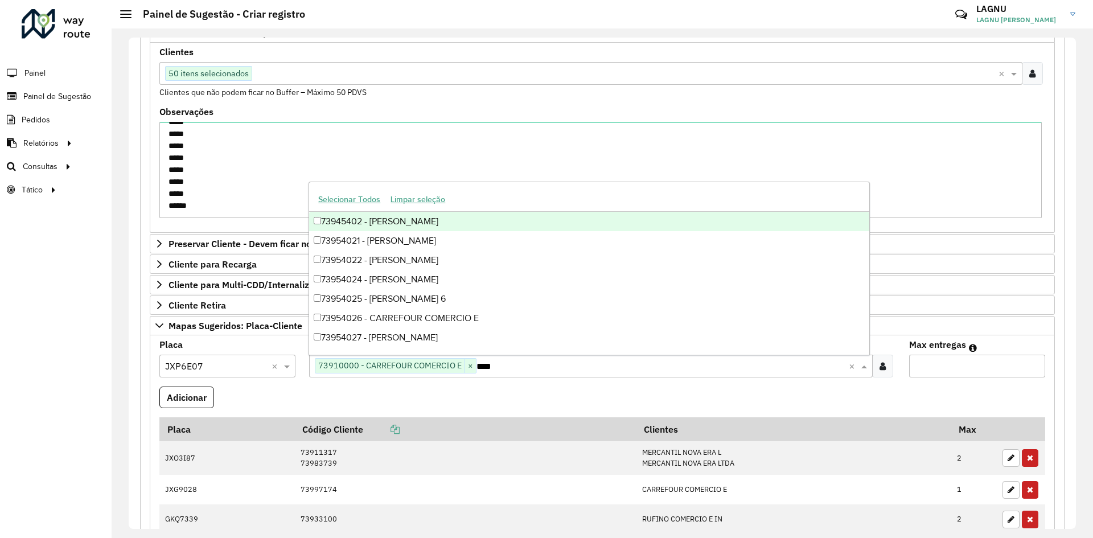
type input "*****"
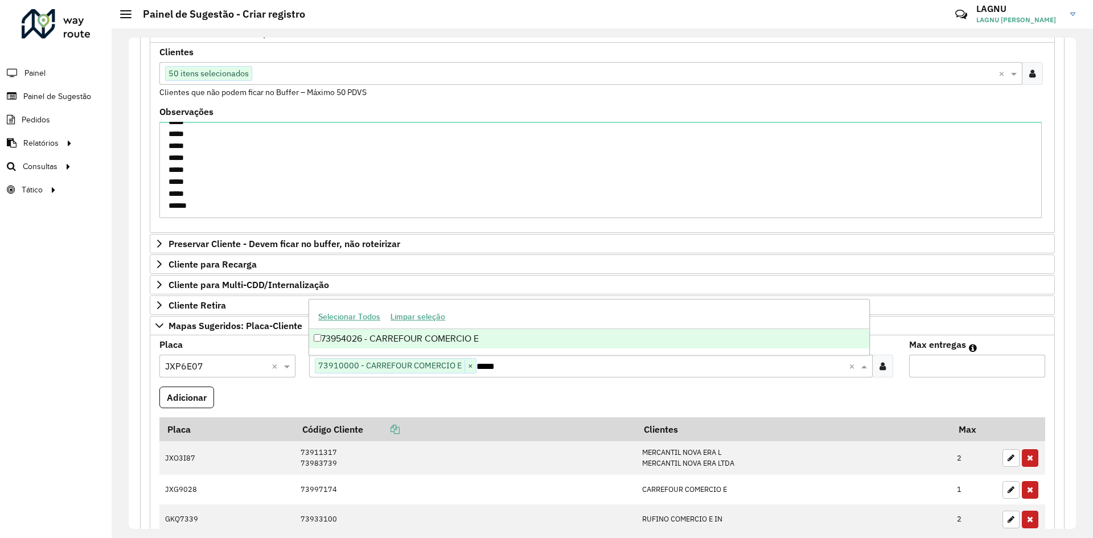
click at [477, 345] on div "73954026 - CARREFOUR COMERCIO E" at bounding box center [589, 338] width 560 height 19
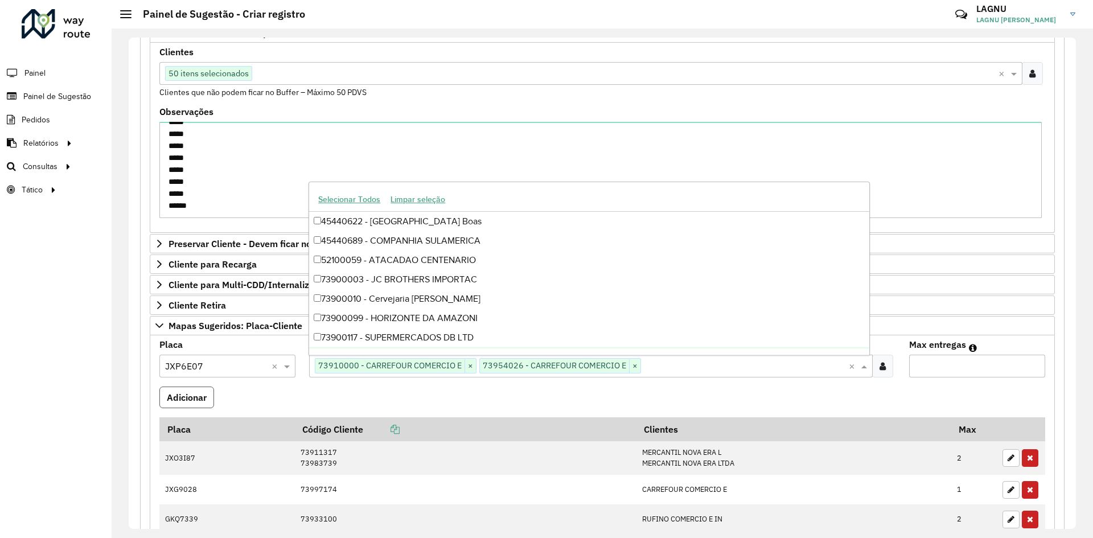
click at [192, 389] on button "Adicionar" at bounding box center [186, 398] width 55 height 22
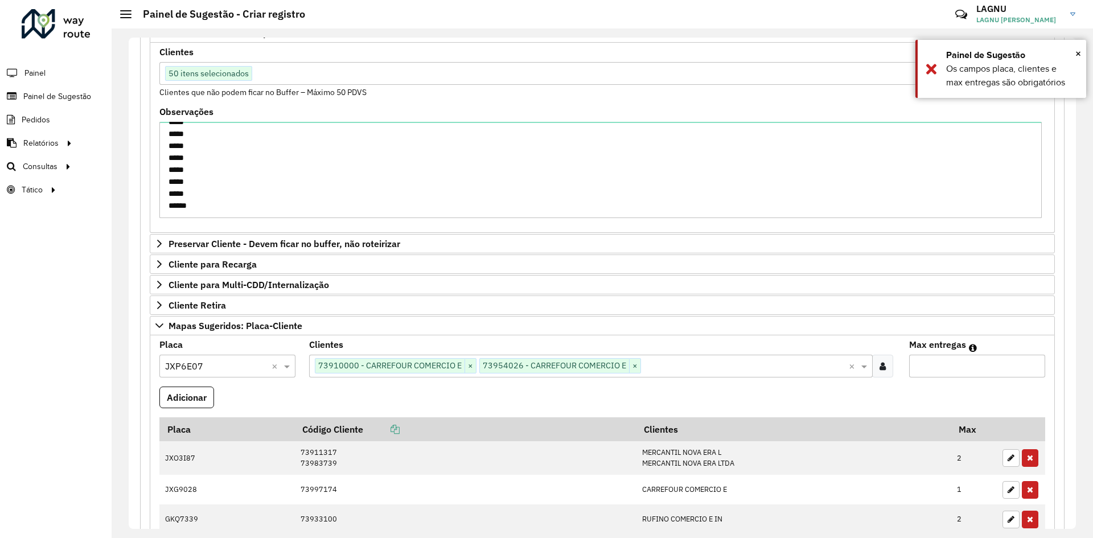
click at [975, 370] on input "Max entregas" at bounding box center [977, 366] width 136 height 23
type input "*"
click at [199, 405] on button "Adicionar" at bounding box center [186, 398] width 55 height 22
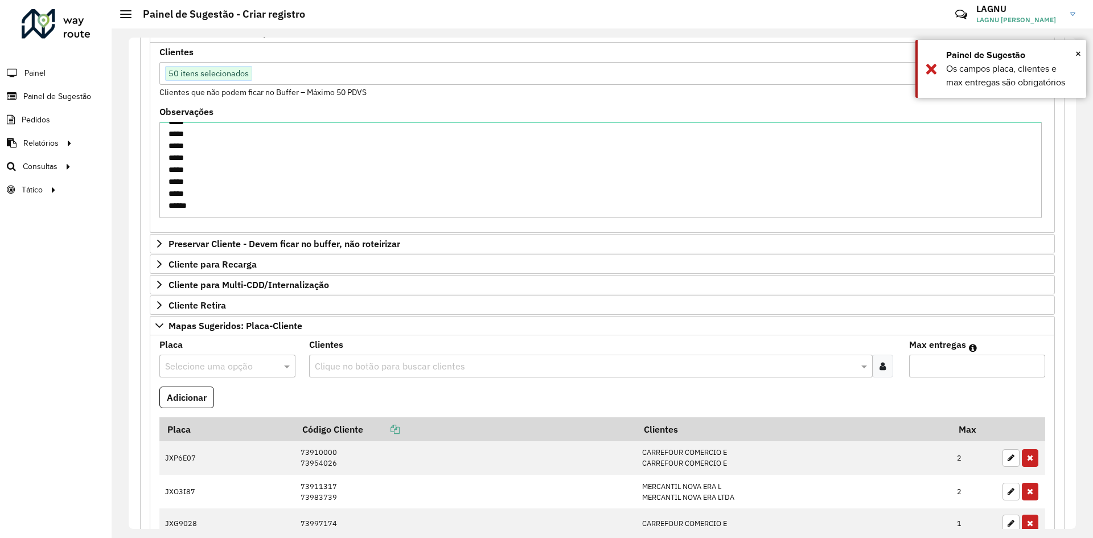
click at [235, 365] on input "text" at bounding box center [216, 367] width 102 height 14
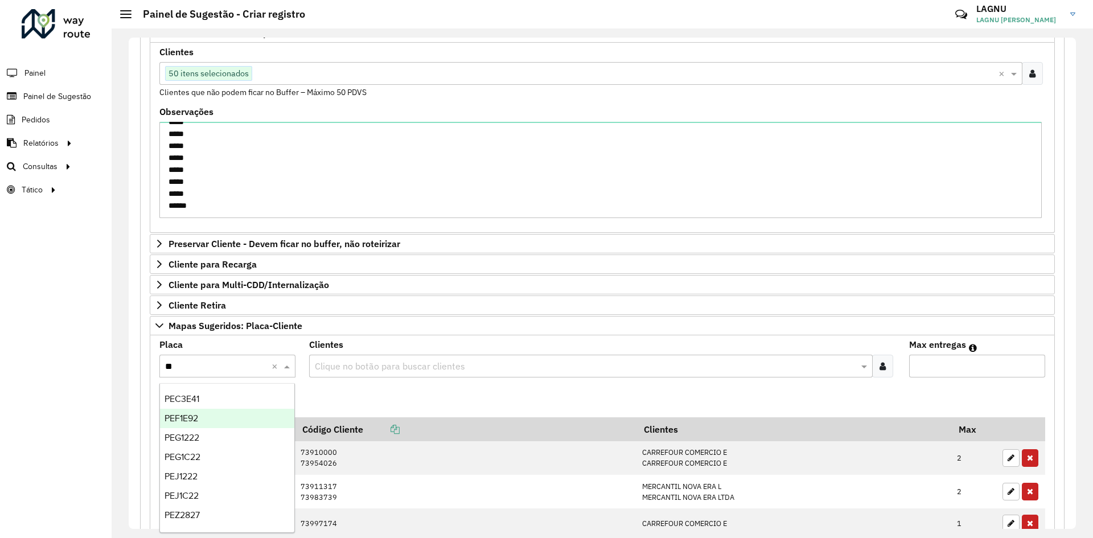
type input "***"
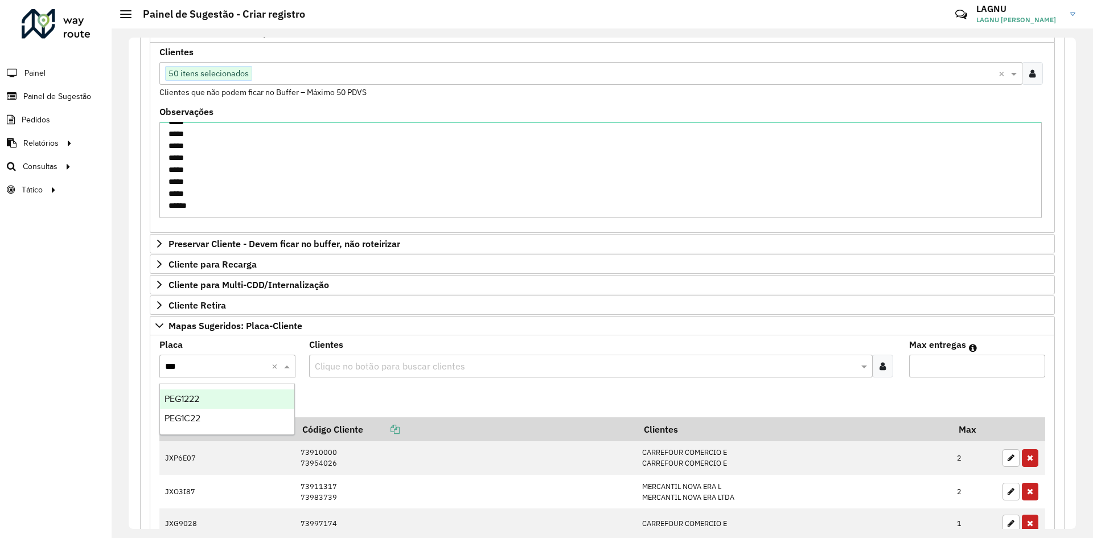
click at [214, 404] on div "PEG1222" at bounding box center [227, 398] width 134 height 19
click at [223, 370] on input "text" at bounding box center [216, 367] width 102 height 14
type input "*****"
click at [224, 391] on div "PEG1C22" at bounding box center [227, 398] width 134 height 19
click at [346, 378] on formly-field "Clientes Clique no botão para buscar clientes" at bounding box center [602, 364] width 600 height 46
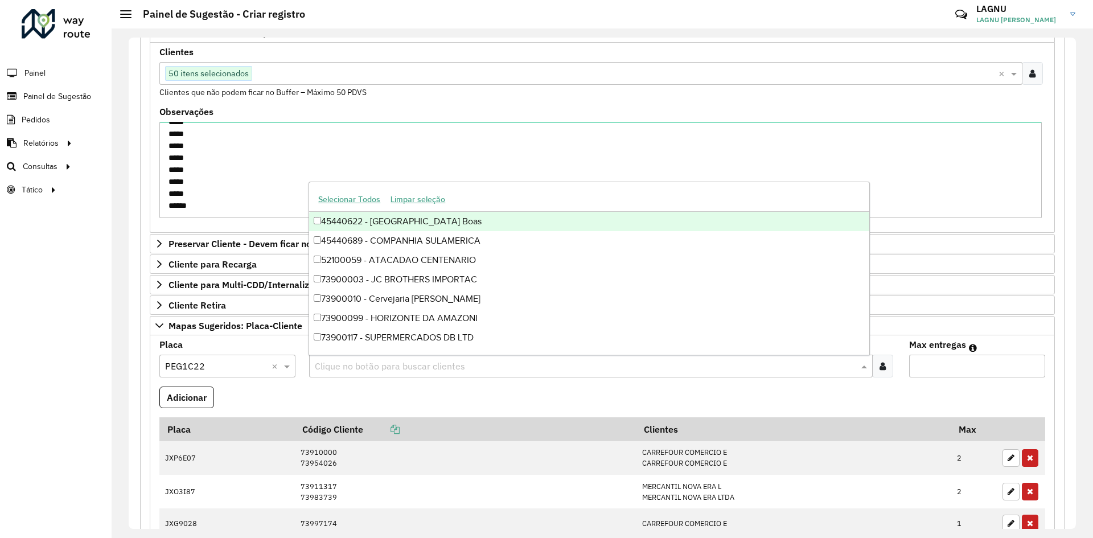
click at [351, 372] on input "text" at bounding box center [585, 367] width 546 height 14
type input "*****"
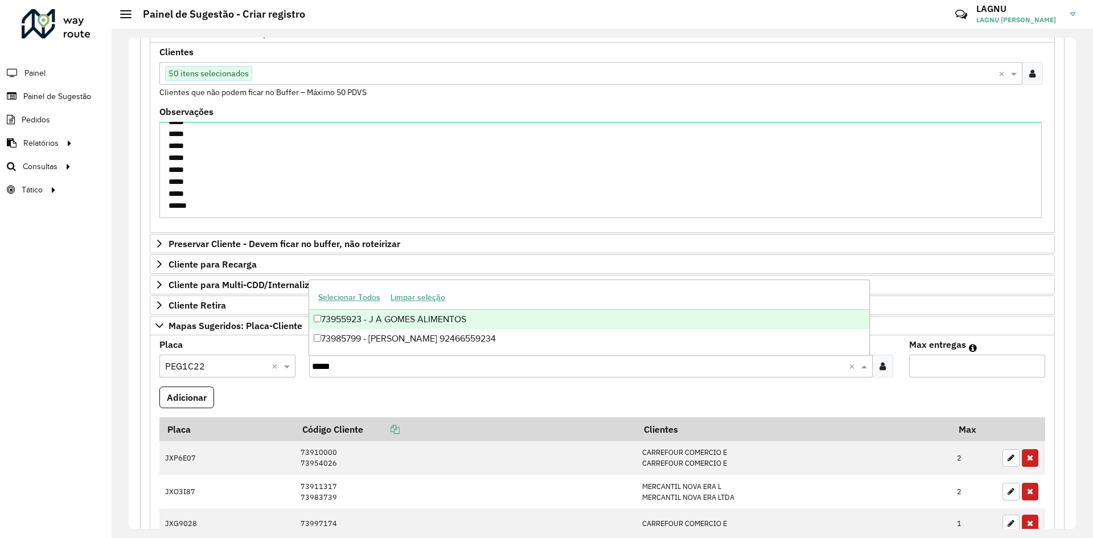
click at [445, 326] on div "73955923 - J A GOMES ALIMENTOS" at bounding box center [589, 319] width 560 height 19
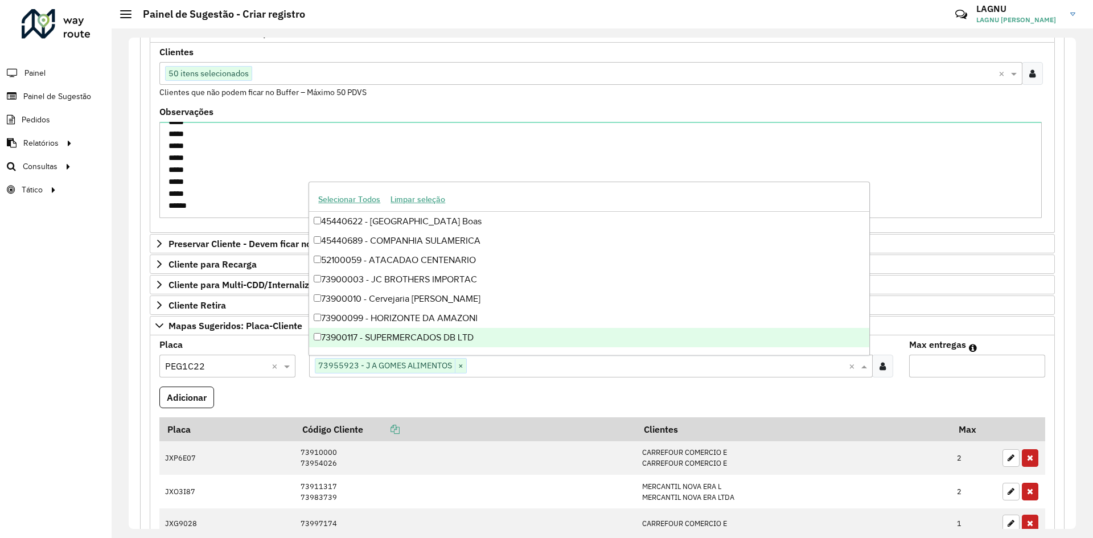
click at [506, 367] on input "text" at bounding box center [658, 367] width 382 height 14
click at [527, 374] on div "Clique no botão para buscar clientes 73955923 - J A [PERSON_NAME] ALIMENTOS ×" at bounding box center [578, 365] width 539 height 21
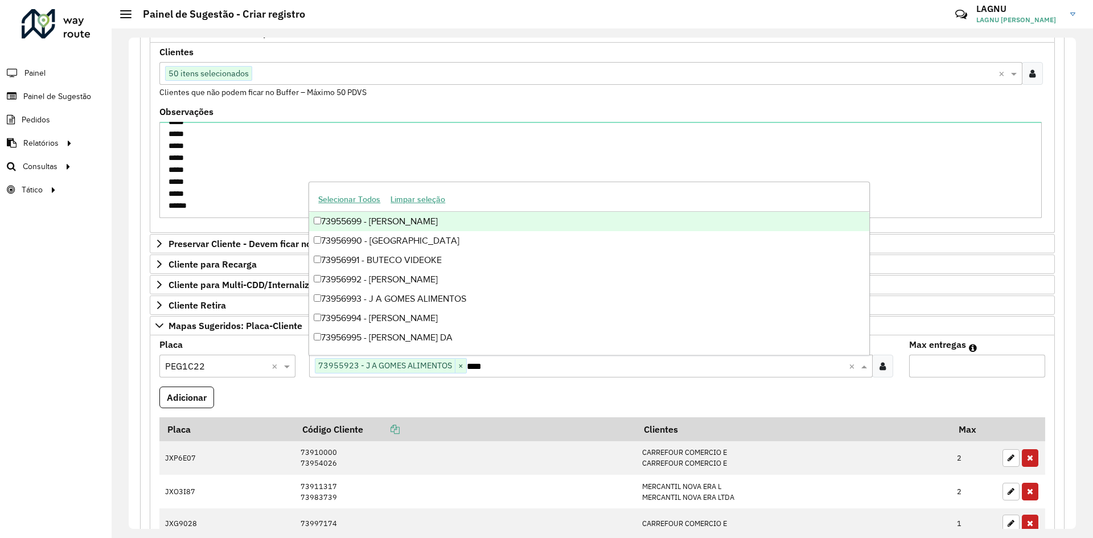
type input "*****"
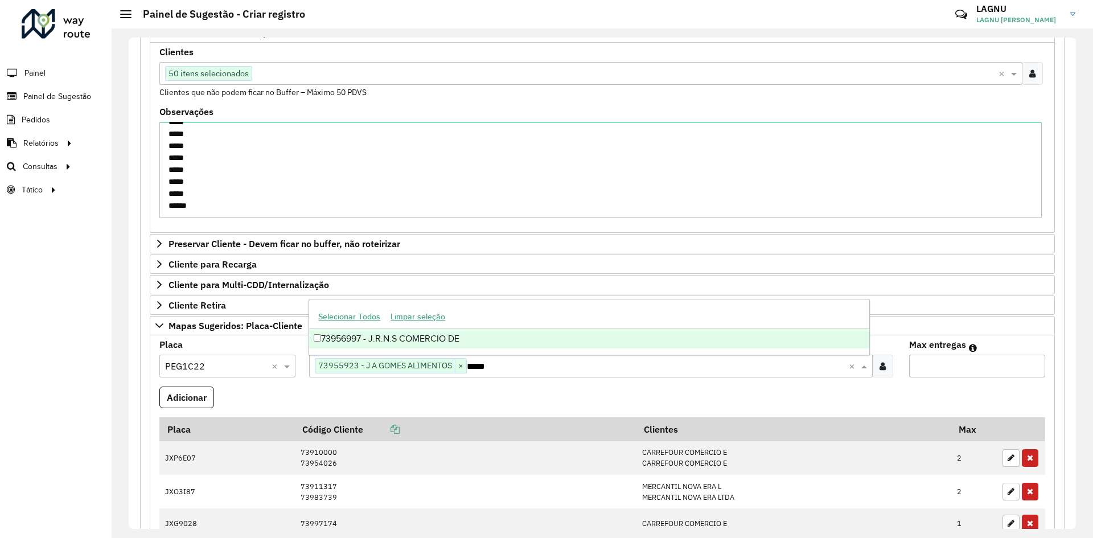
click at [495, 345] on div "73956997 - J.R.N.S COMERCIO DE" at bounding box center [589, 338] width 560 height 19
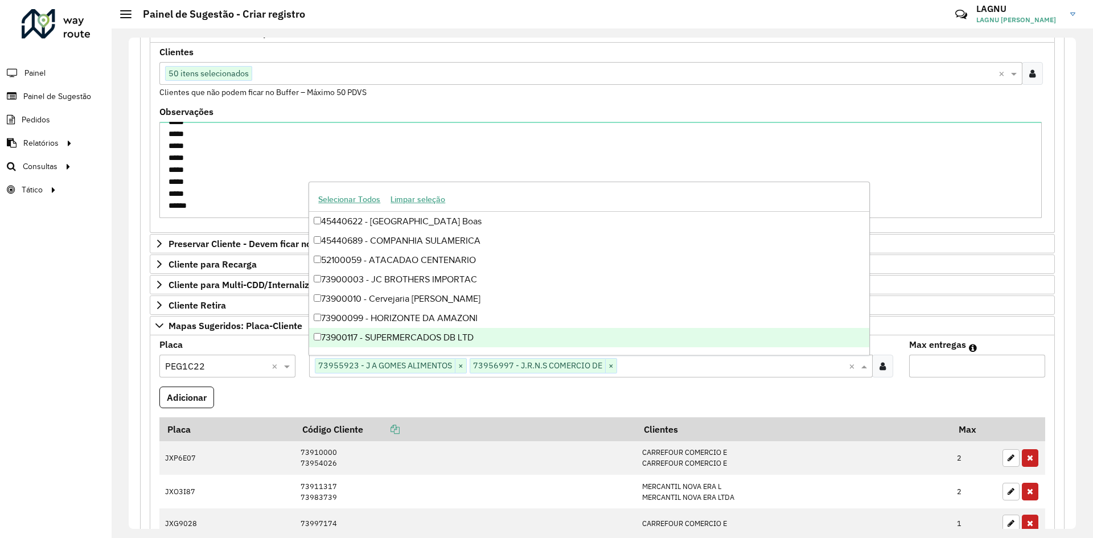
click at [922, 367] on input "Max entregas" at bounding box center [977, 366] width 136 height 23
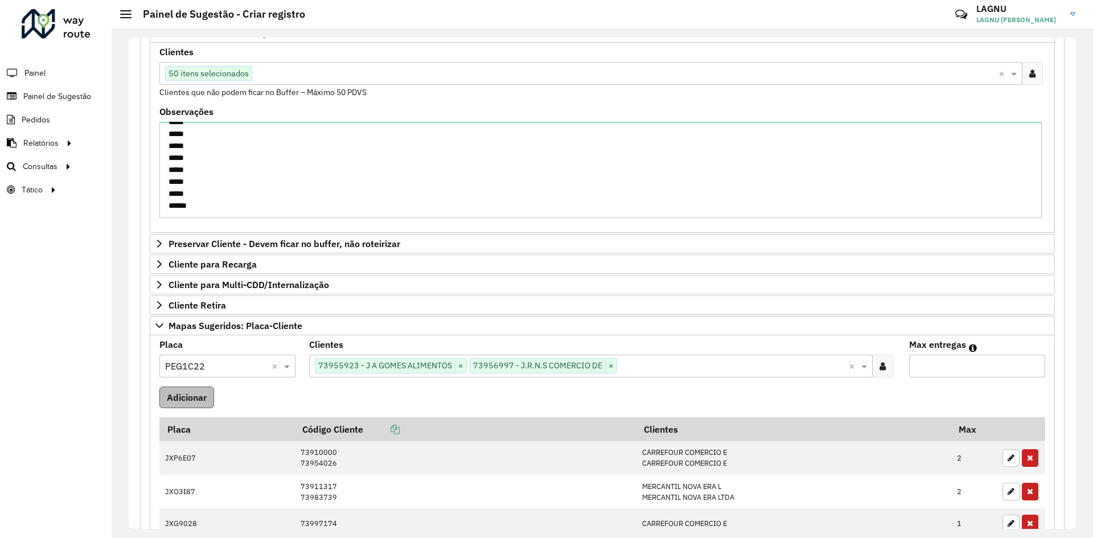
type input "*"
click at [200, 399] on button "Adicionar" at bounding box center [186, 398] width 55 height 22
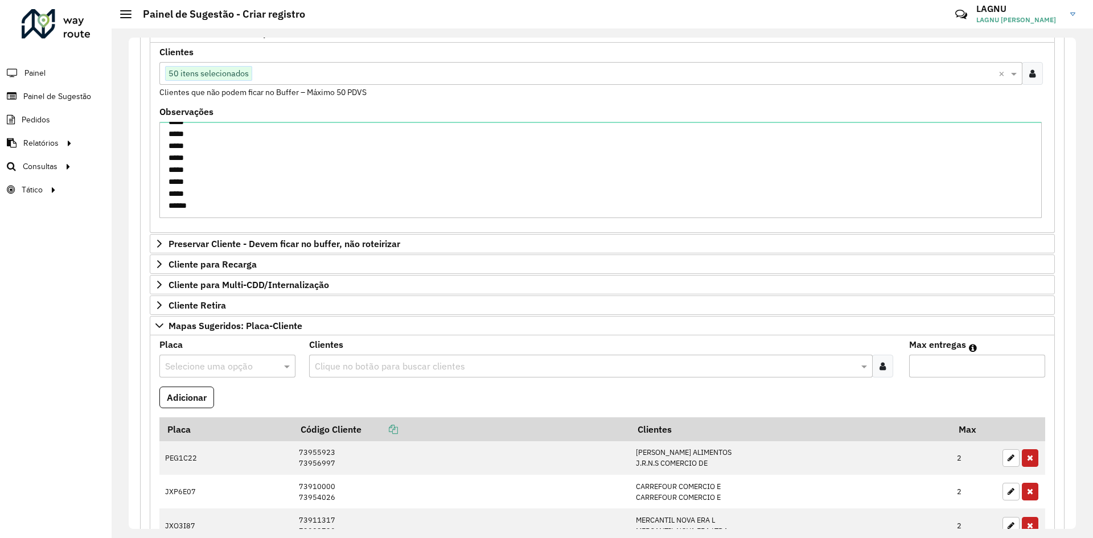
click at [211, 365] on input "text" at bounding box center [216, 367] width 102 height 14
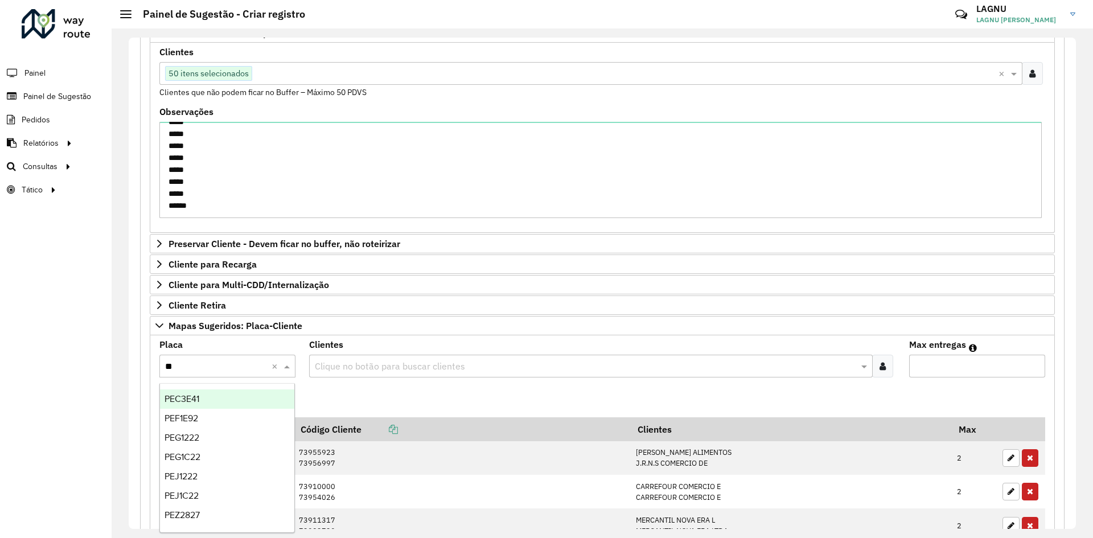
type input "***"
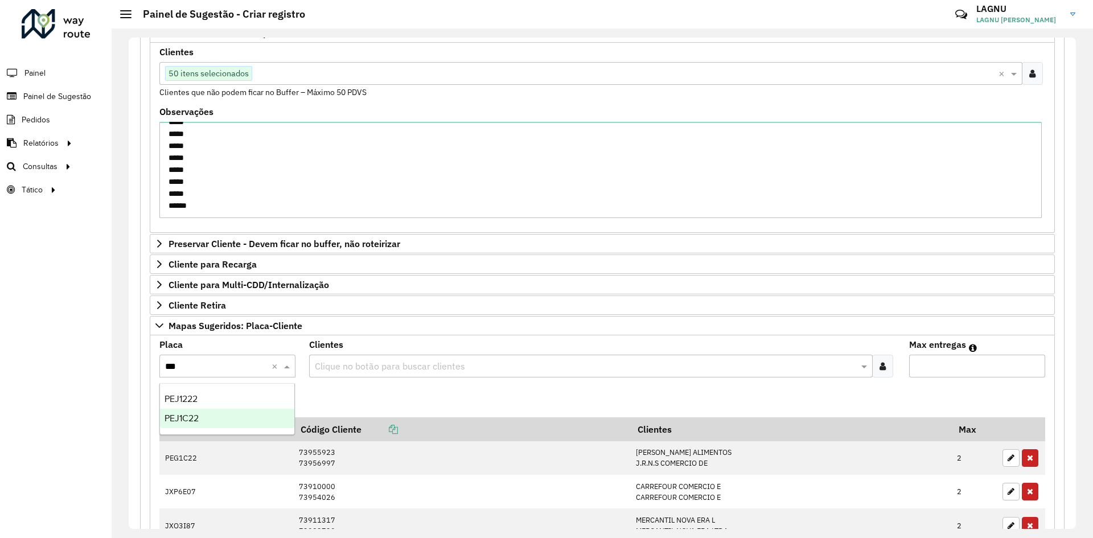
click at [216, 420] on div "PEJ1C22" at bounding box center [227, 418] width 134 height 19
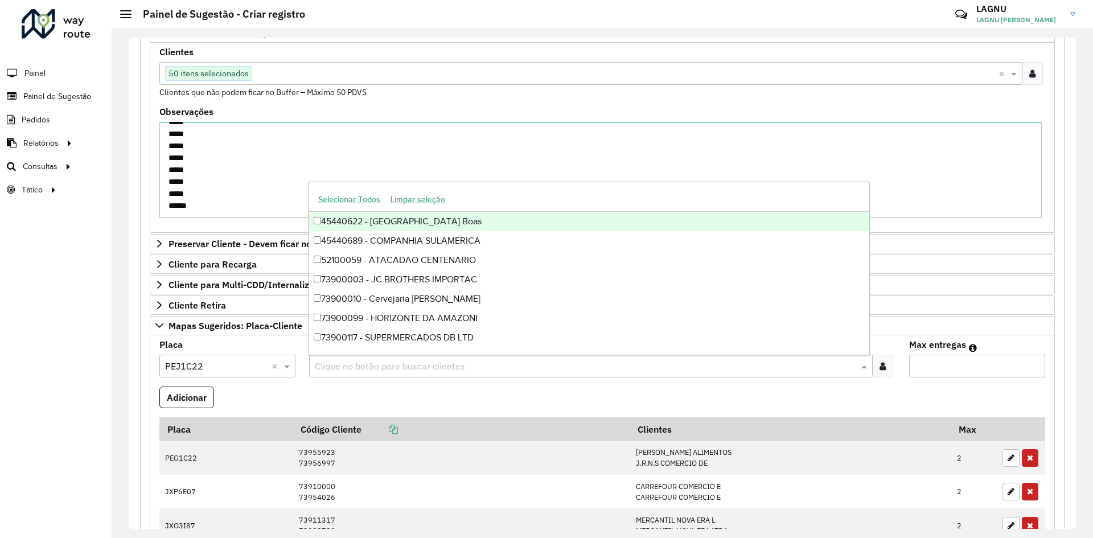
click at [344, 371] on input "text" at bounding box center [585, 367] width 546 height 14
type input "*****"
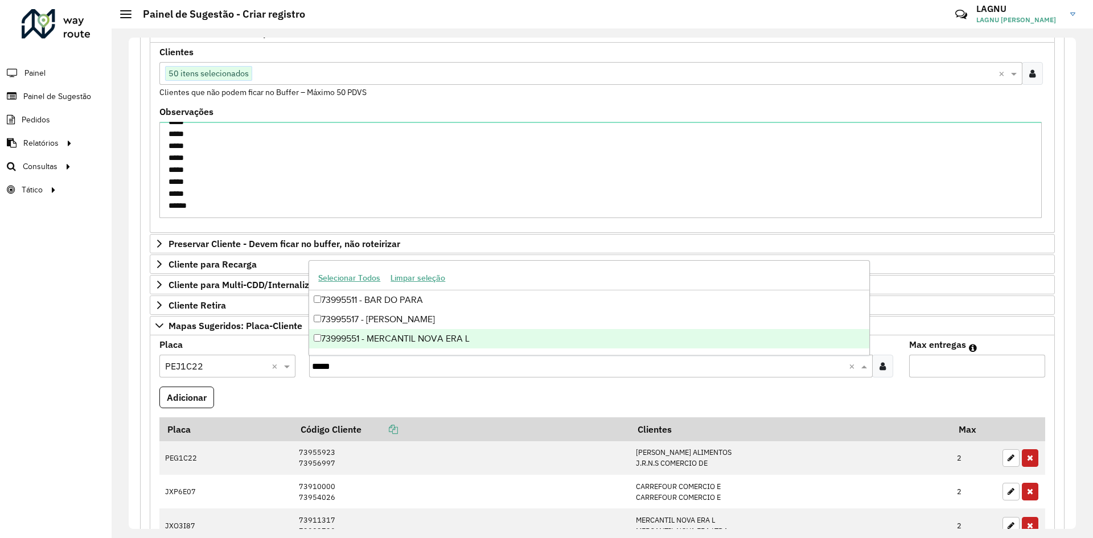
click at [420, 334] on div "73999551 - MERCANTIL NOVA ERA L" at bounding box center [589, 338] width 560 height 19
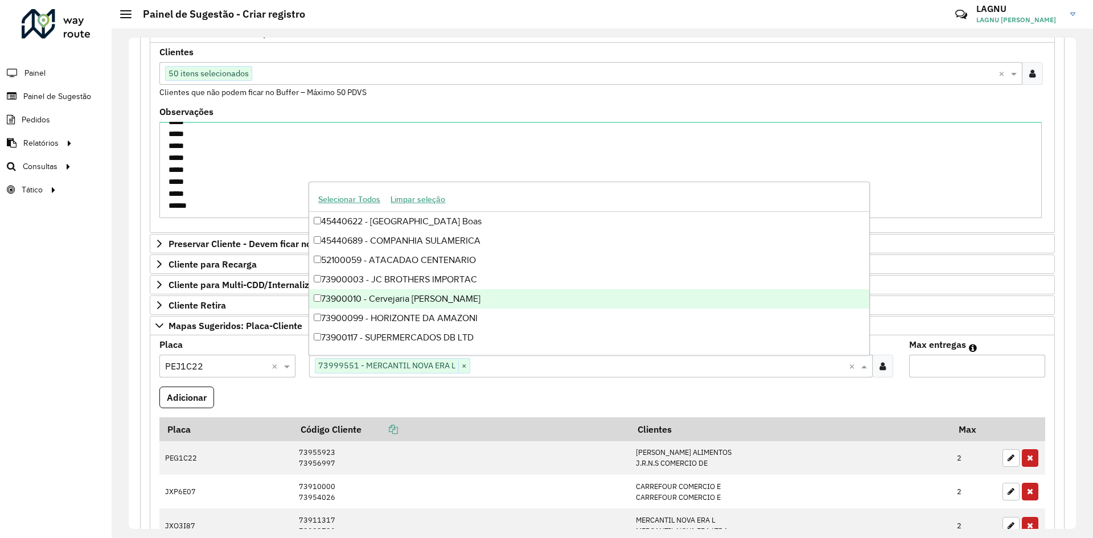
click at [941, 372] on input "Max entregas" at bounding box center [977, 366] width 136 height 23
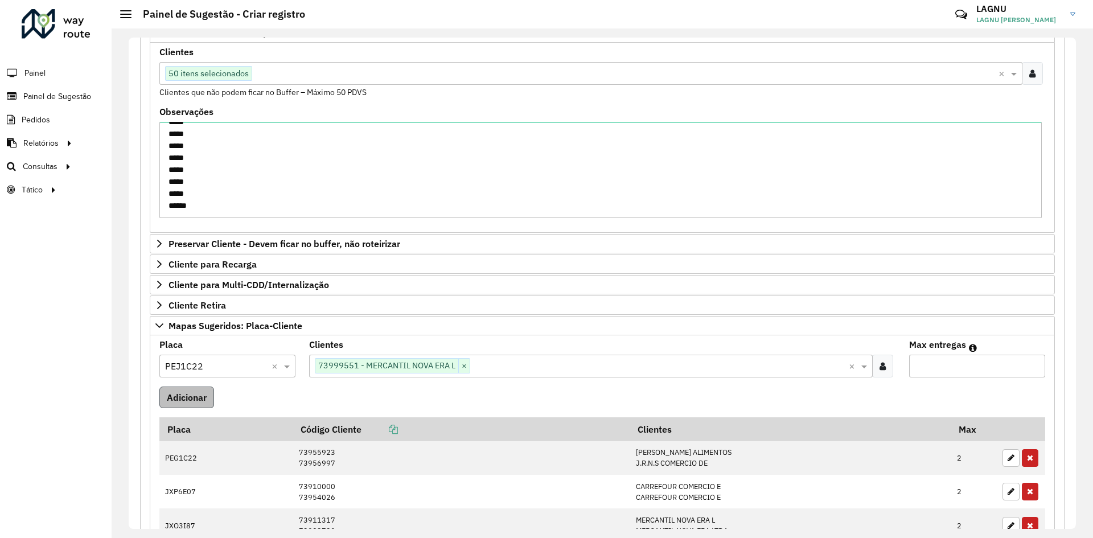
type input "*"
click at [194, 403] on button "Adicionar" at bounding box center [186, 398] width 55 height 22
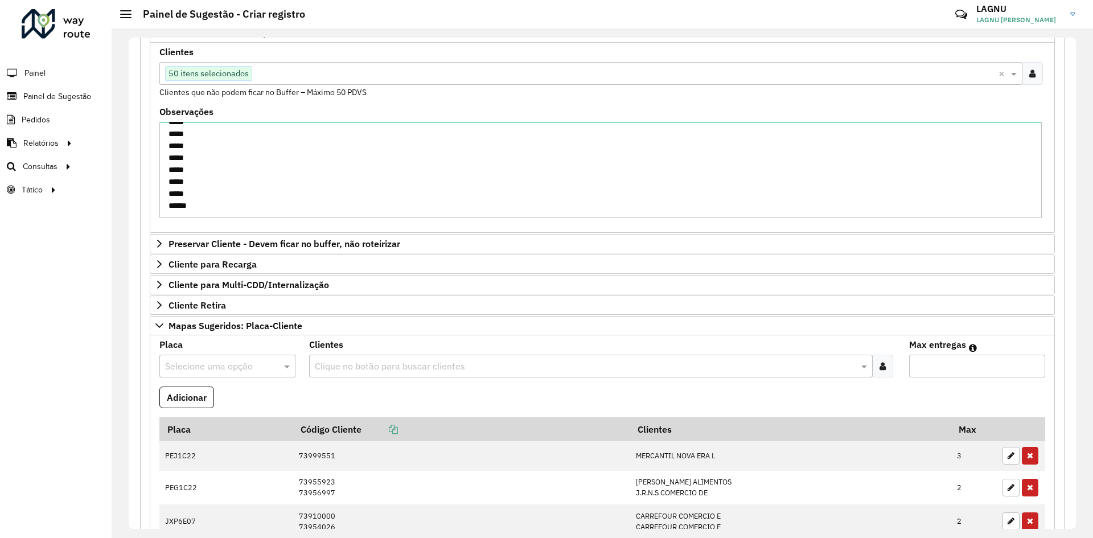
click at [232, 376] on div "Selecione uma opção" at bounding box center [227, 366] width 136 height 23
type input "***"
click at [218, 401] on div "RVB0B66" at bounding box center [227, 398] width 134 height 19
click at [338, 366] on input "text" at bounding box center [585, 367] width 546 height 14
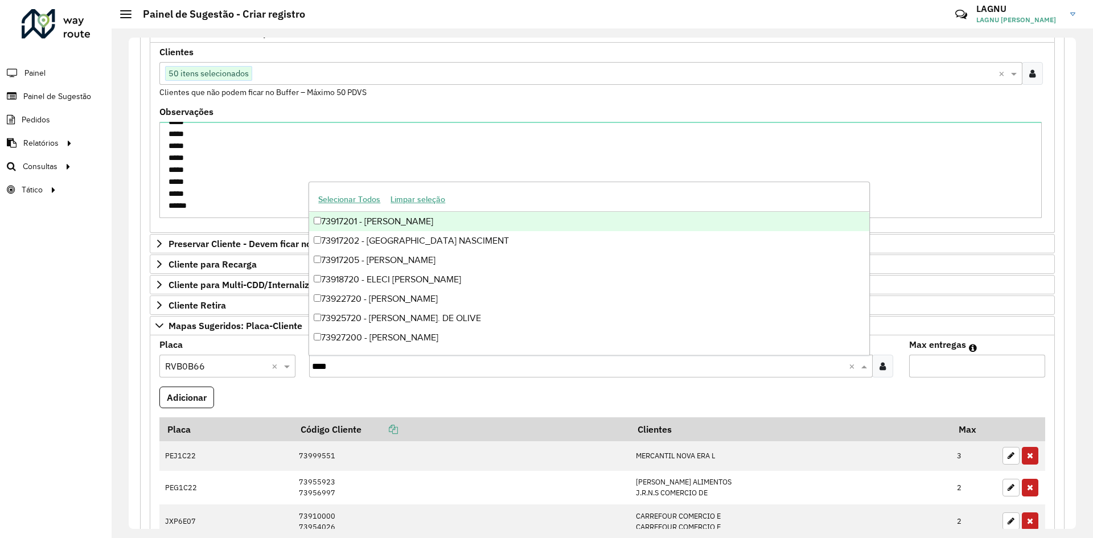
type input "*****"
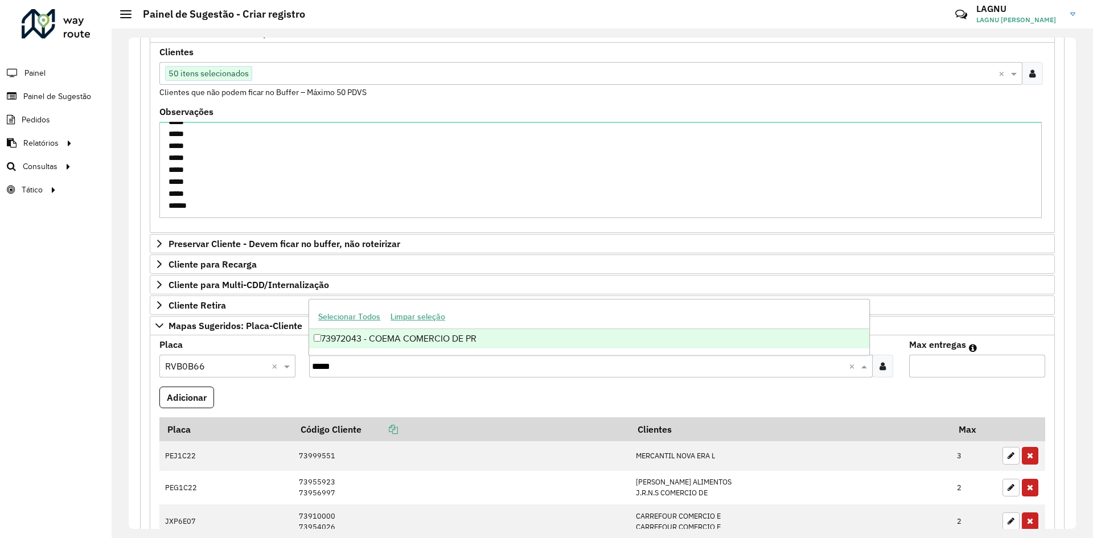
click at [401, 346] on div "73972043 - COEMA COMERCIO DE PR" at bounding box center [589, 338] width 560 height 19
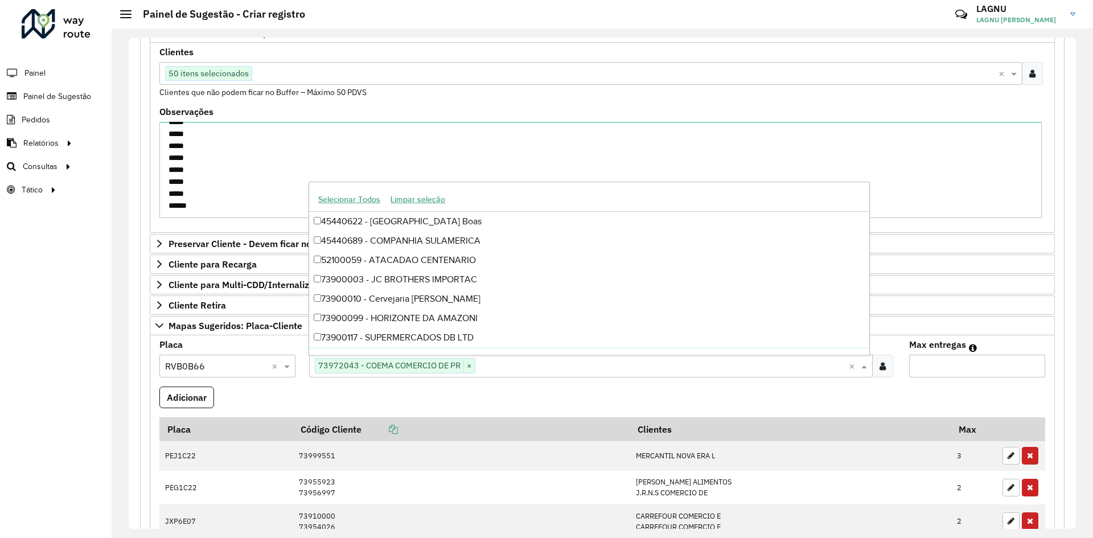
click at [957, 356] on input "Max entregas" at bounding box center [977, 366] width 136 height 23
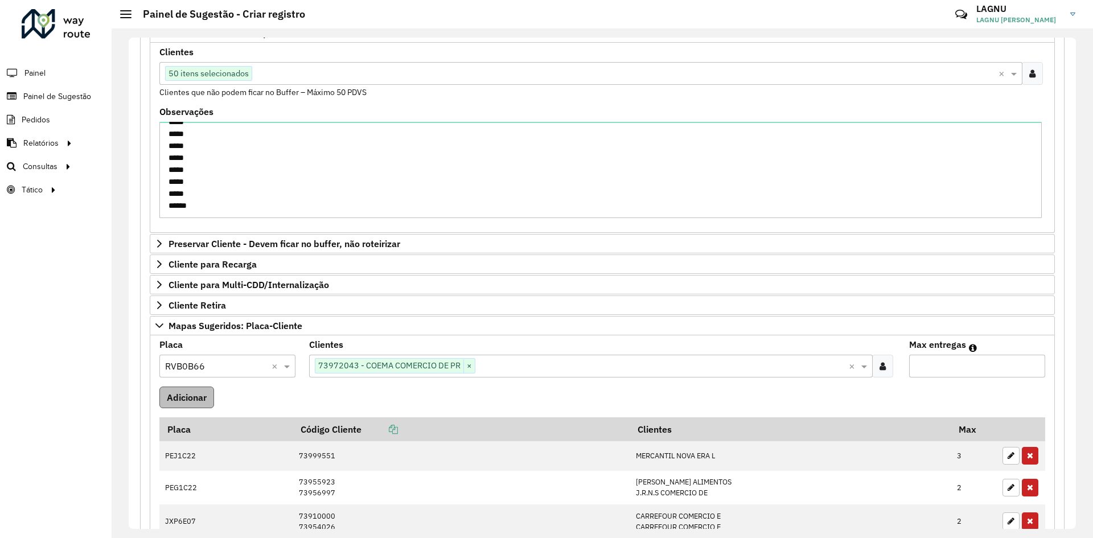
type input "*"
click at [214, 403] on button "Adicionar" at bounding box center [186, 398] width 55 height 22
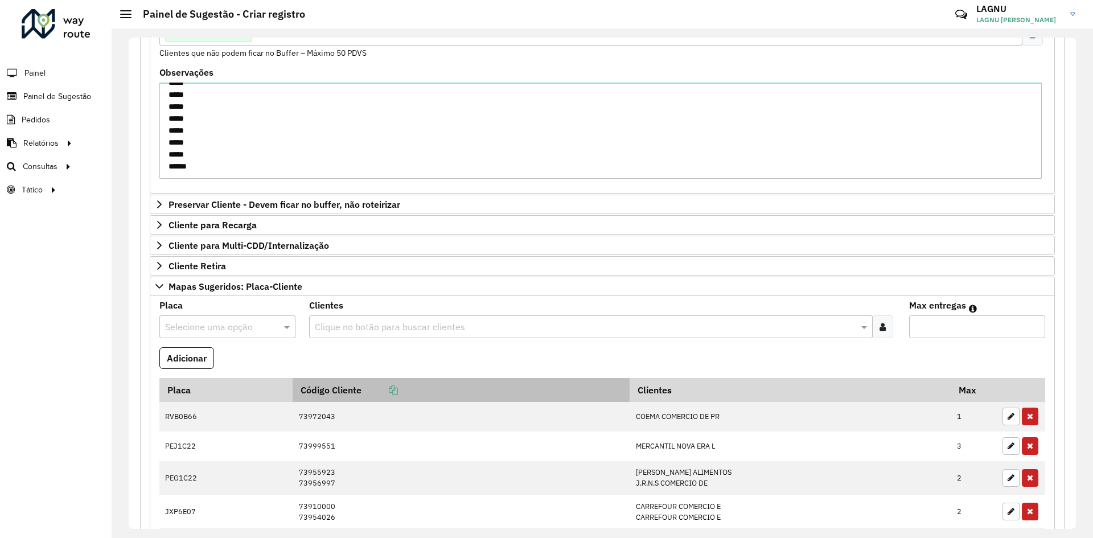
scroll to position [277, 0]
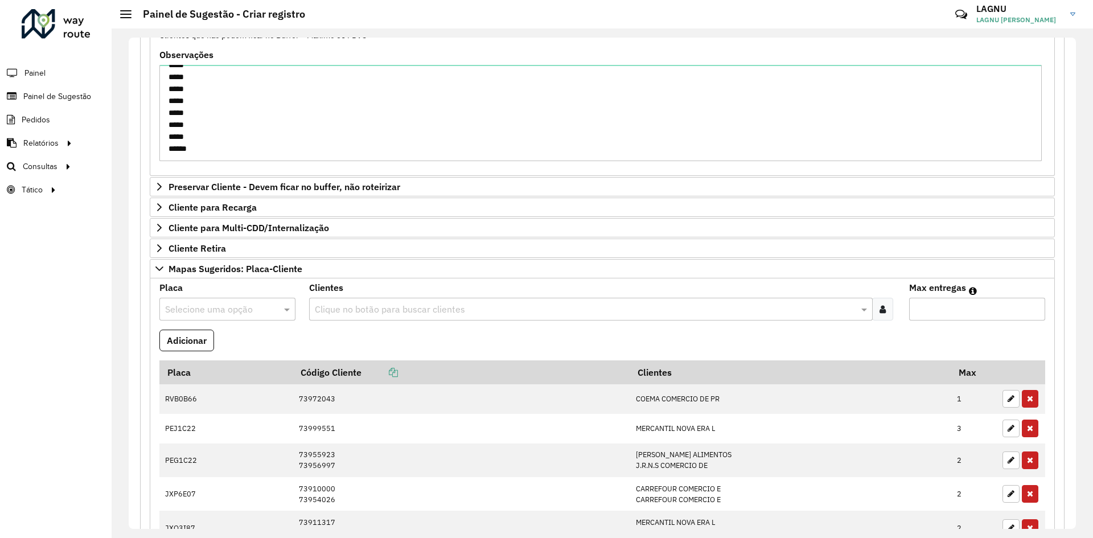
click at [202, 310] on input "text" at bounding box center [216, 310] width 102 height 14
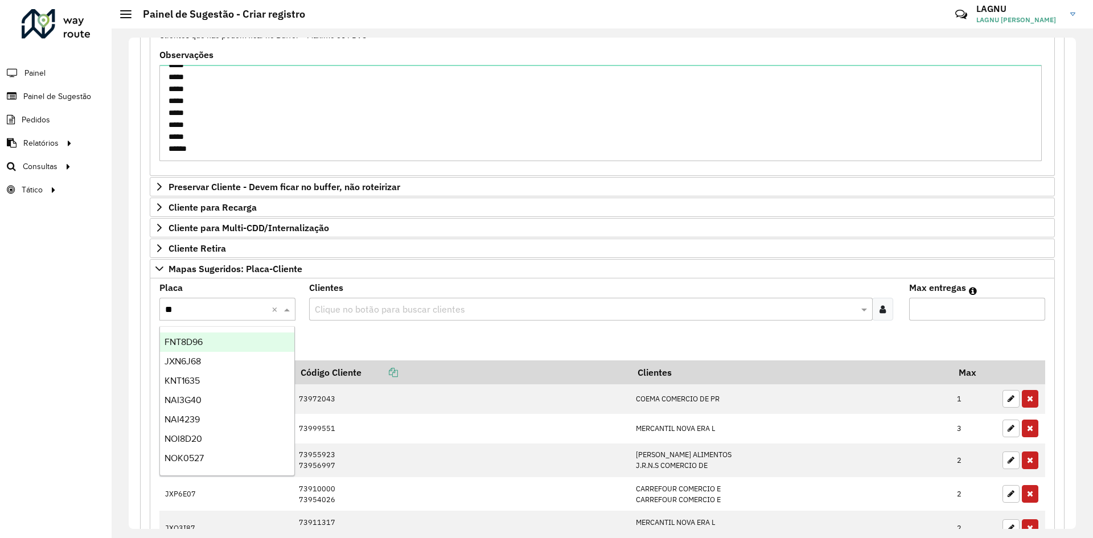
type input "***"
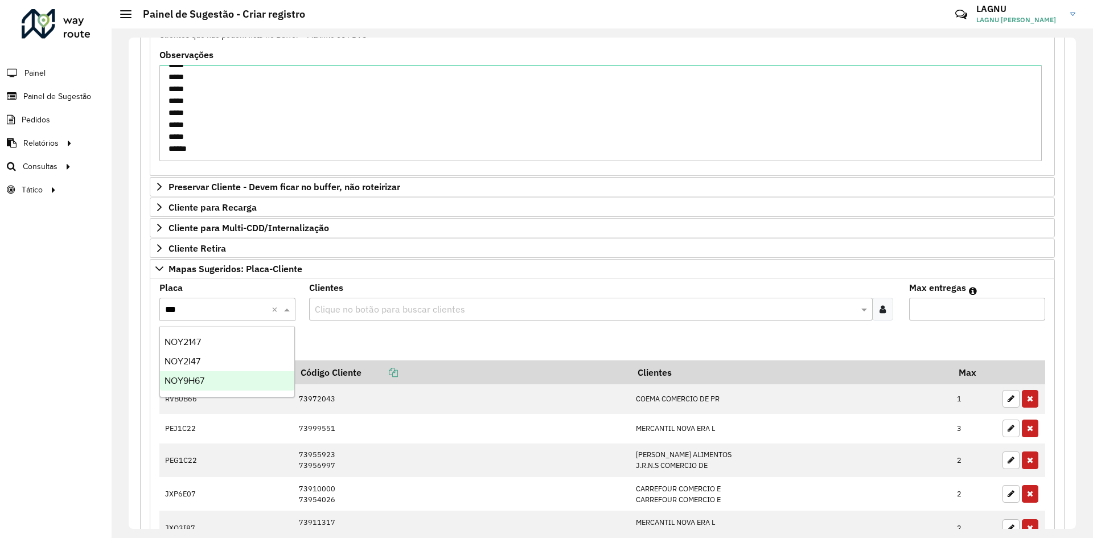
click at [216, 382] on div "NOY9H67" at bounding box center [227, 380] width 134 height 19
click at [352, 303] on input "text" at bounding box center [585, 310] width 546 height 14
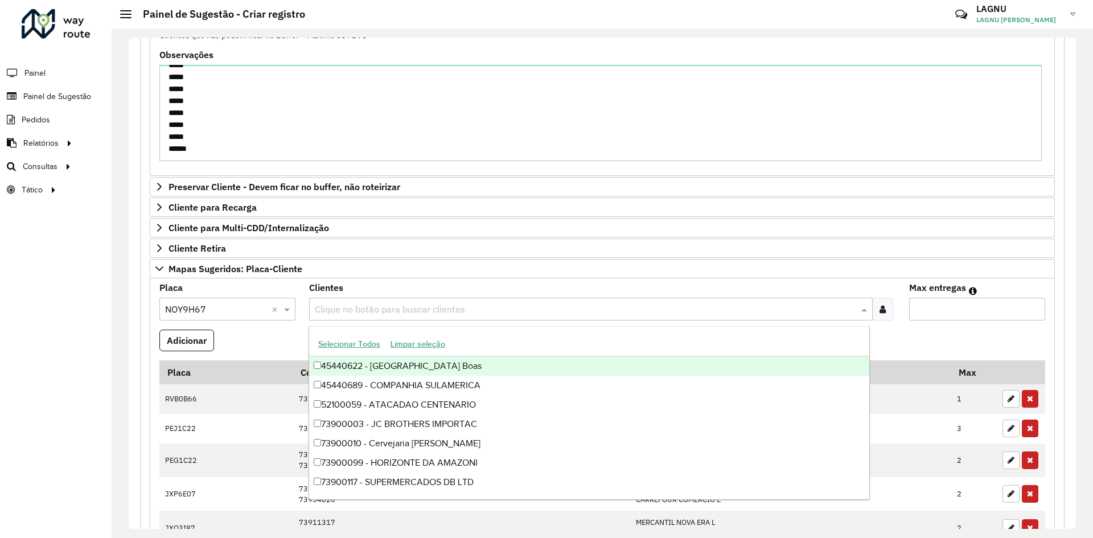
click at [362, 306] on input "text" at bounding box center [585, 310] width 546 height 14
type input "*****"
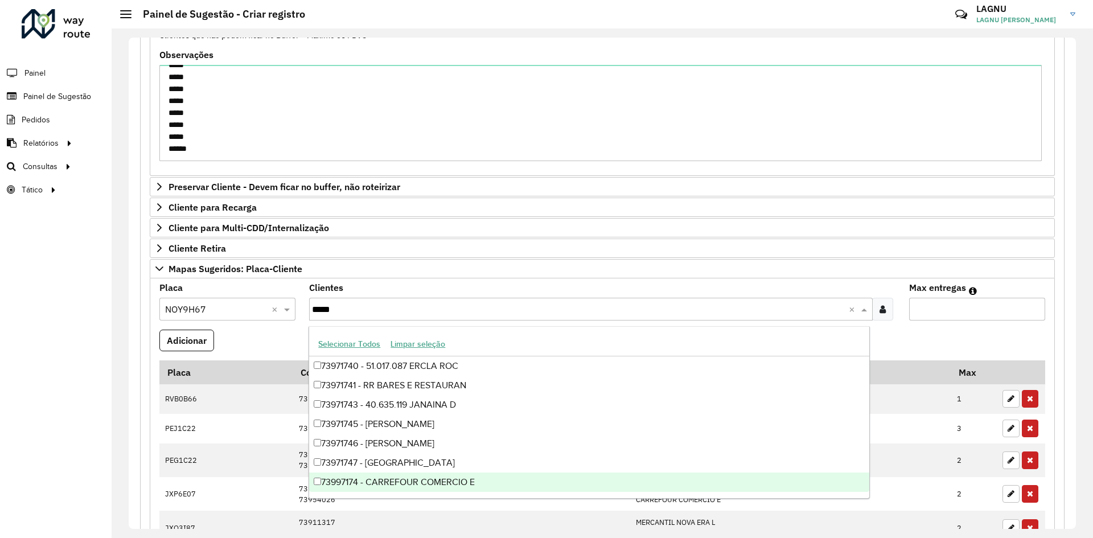
click at [459, 476] on div "73997174 - CARREFOUR COMERCIO E" at bounding box center [589, 482] width 560 height 19
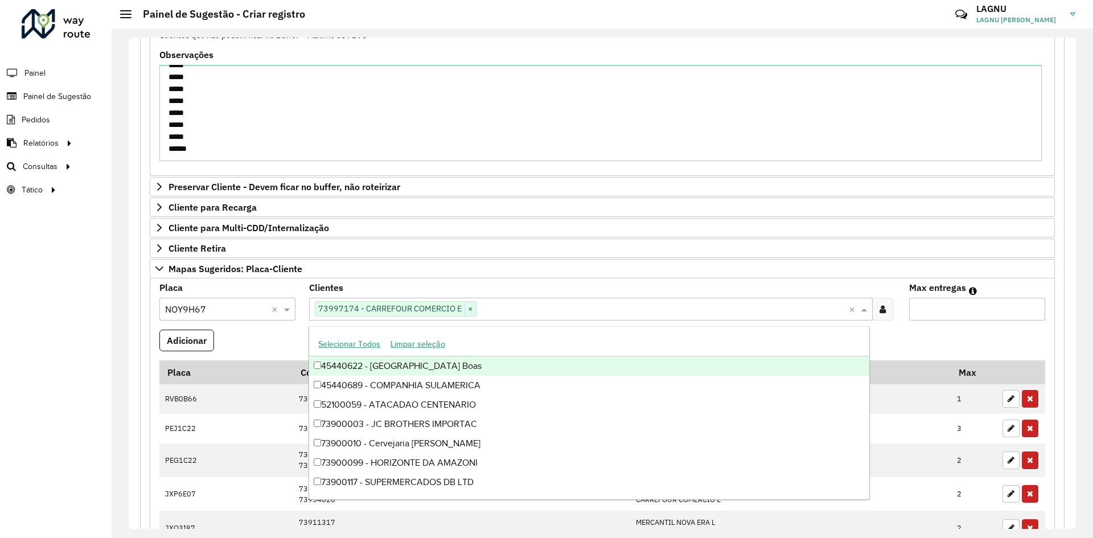
click at [934, 308] on input "Max entregas" at bounding box center [977, 309] width 136 height 23
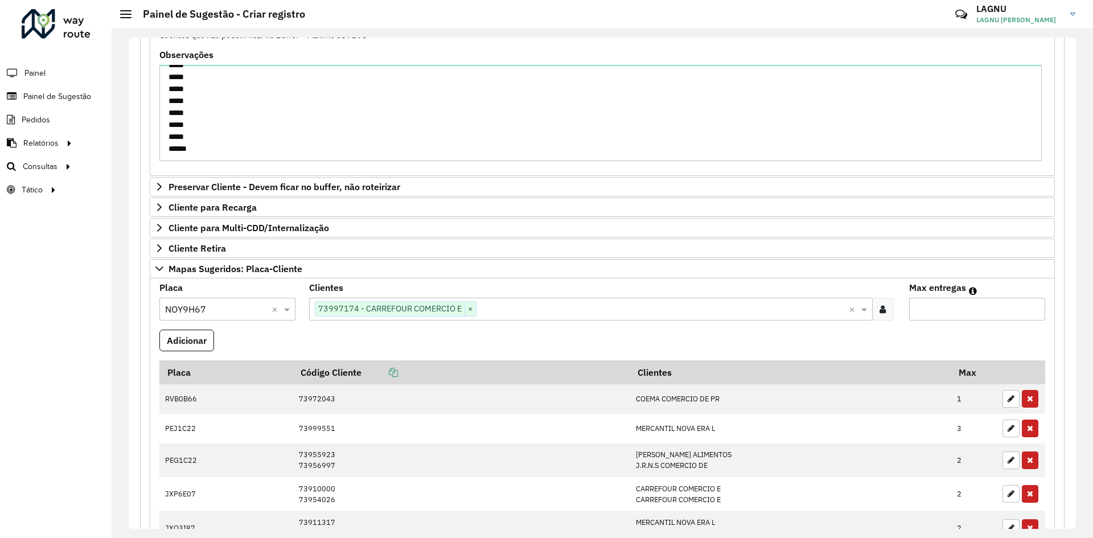
type input "*"
click at [892, 328] on formly-field "Clientes Clique no botão para buscar clientes 73997174 - CARREFOUR COMERCIO E ×…" at bounding box center [602, 307] width 600 height 46
click at [189, 336] on button "Adicionar" at bounding box center [186, 341] width 55 height 22
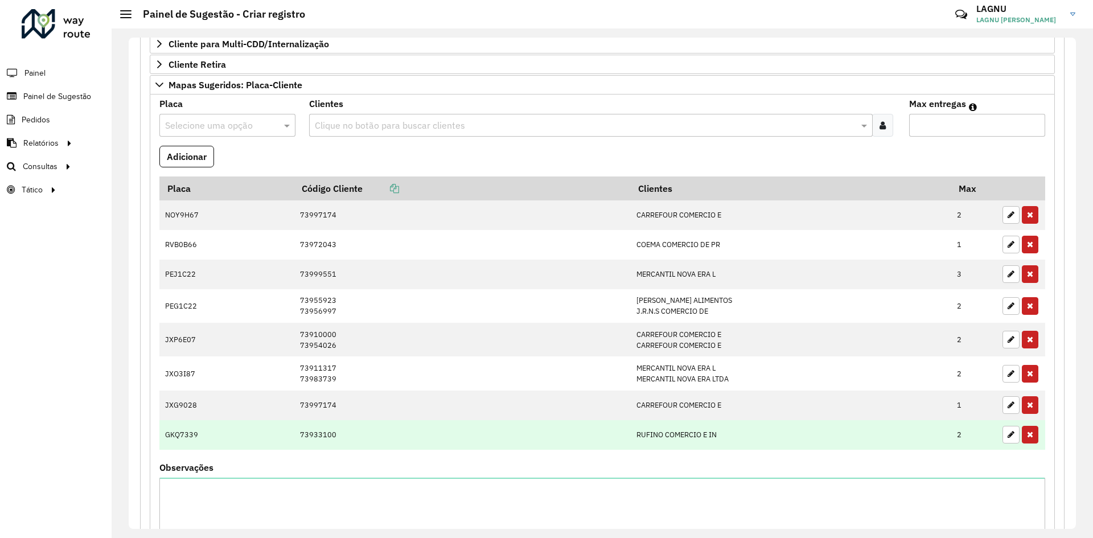
scroll to position [504, 0]
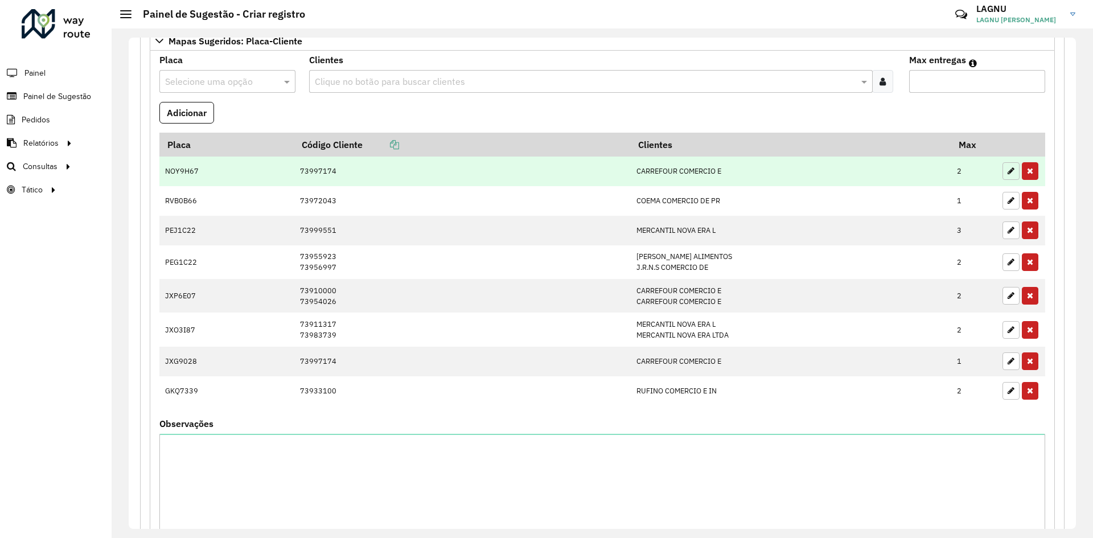
click at [1003, 171] on button "button" at bounding box center [1011, 171] width 17 height 18
type input "*"
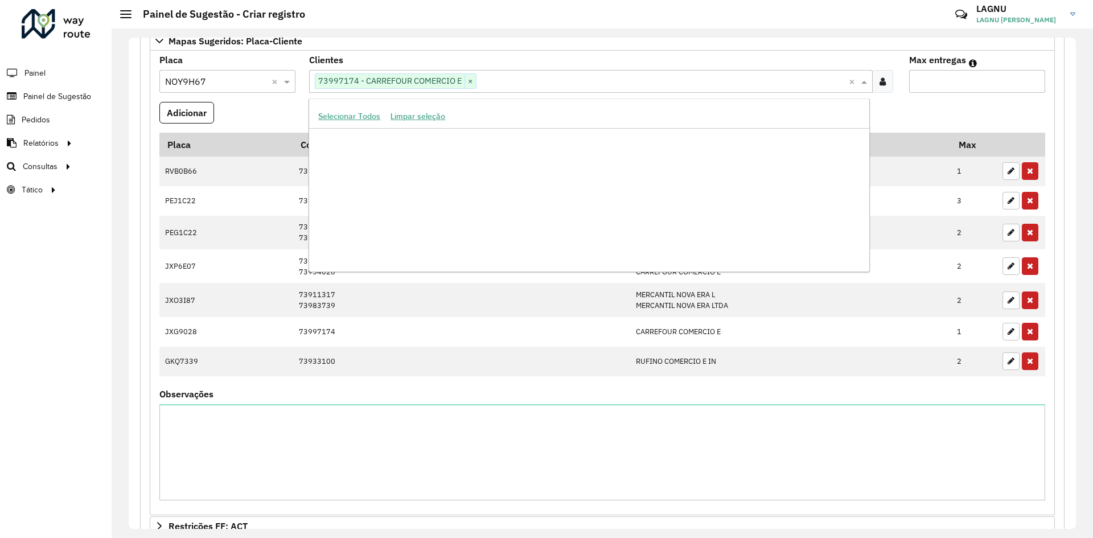
click at [495, 81] on input "text" at bounding box center [663, 82] width 372 height 14
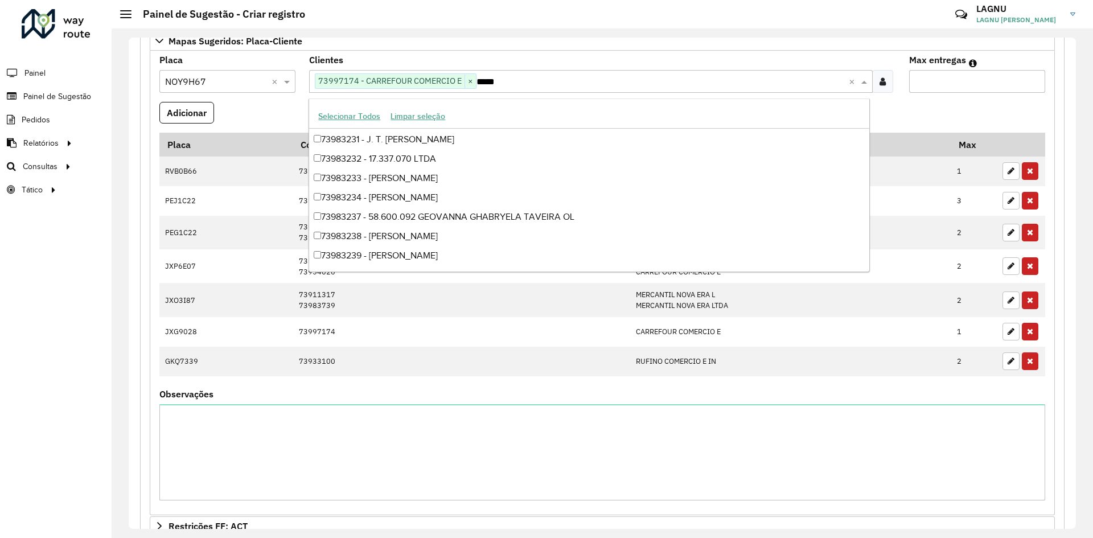
scroll to position [0, 0]
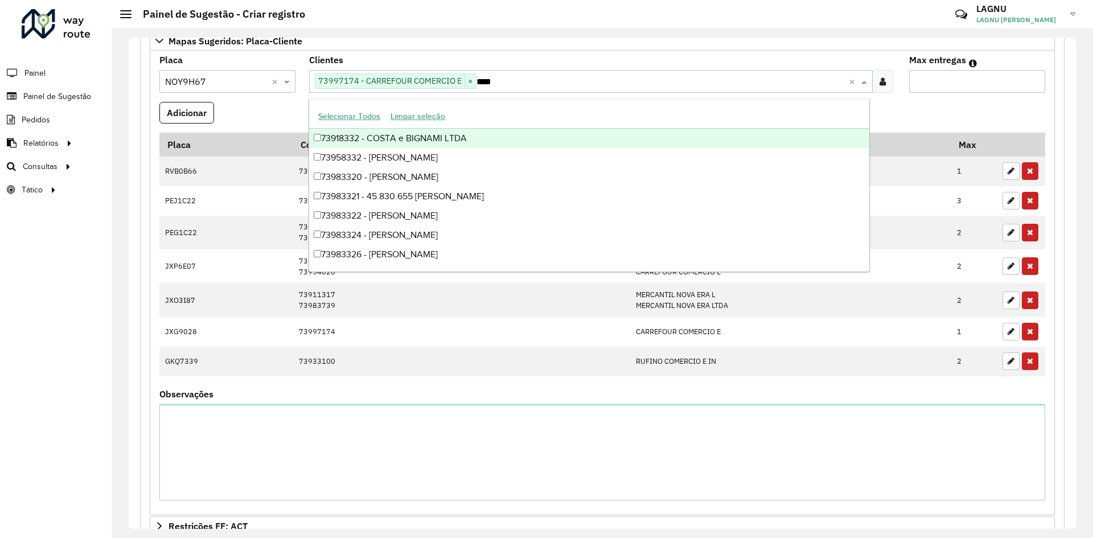
type input "*****"
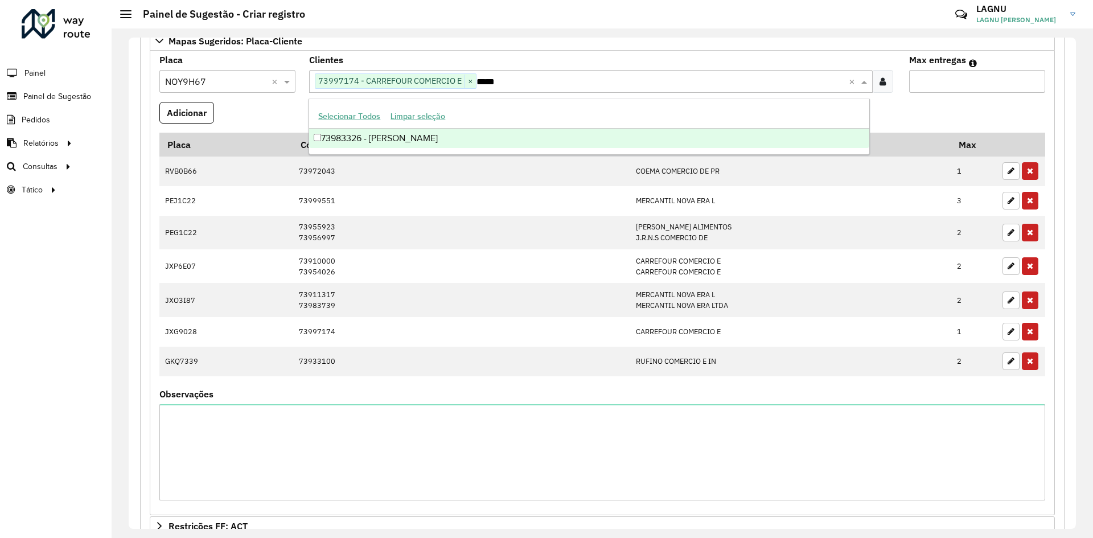
click at [508, 134] on div "73983326 - [PERSON_NAME]" at bounding box center [589, 138] width 560 height 19
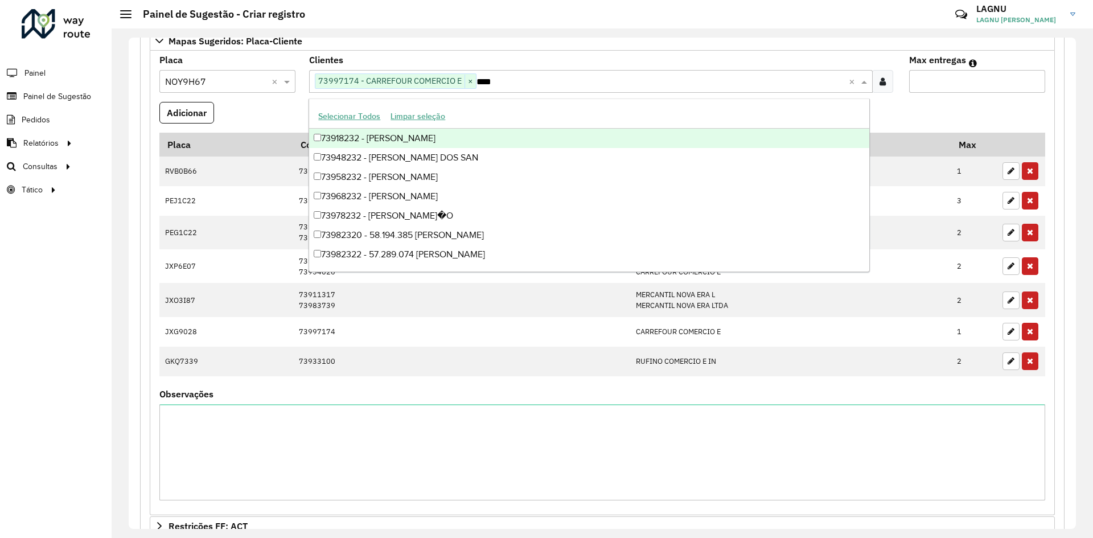
type input "*****"
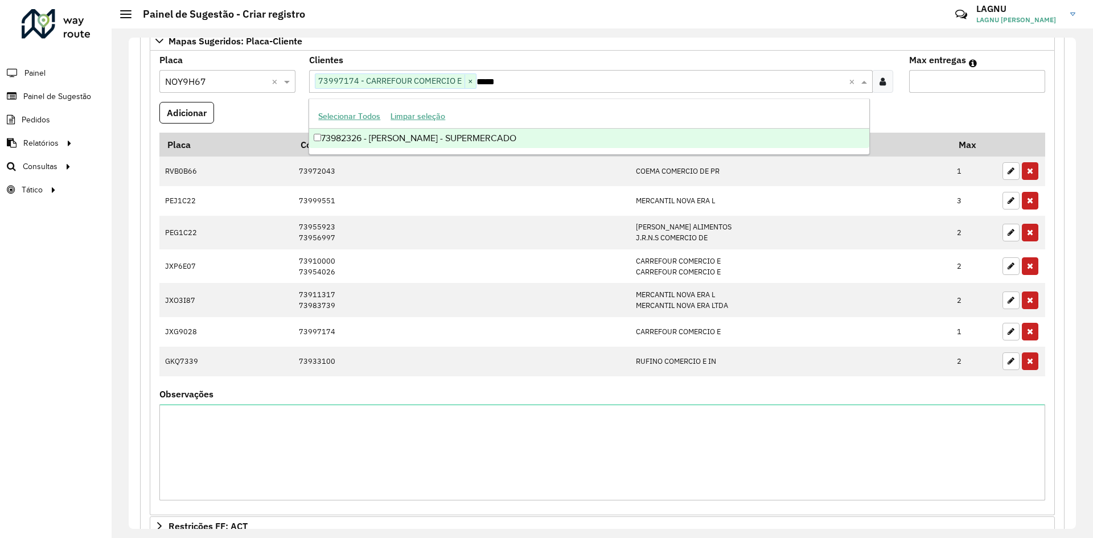
click at [557, 135] on div "73982326 - [PERSON_NAME] - SUPERMERCADO" at bounding box center [589, 138] width 560 height 19
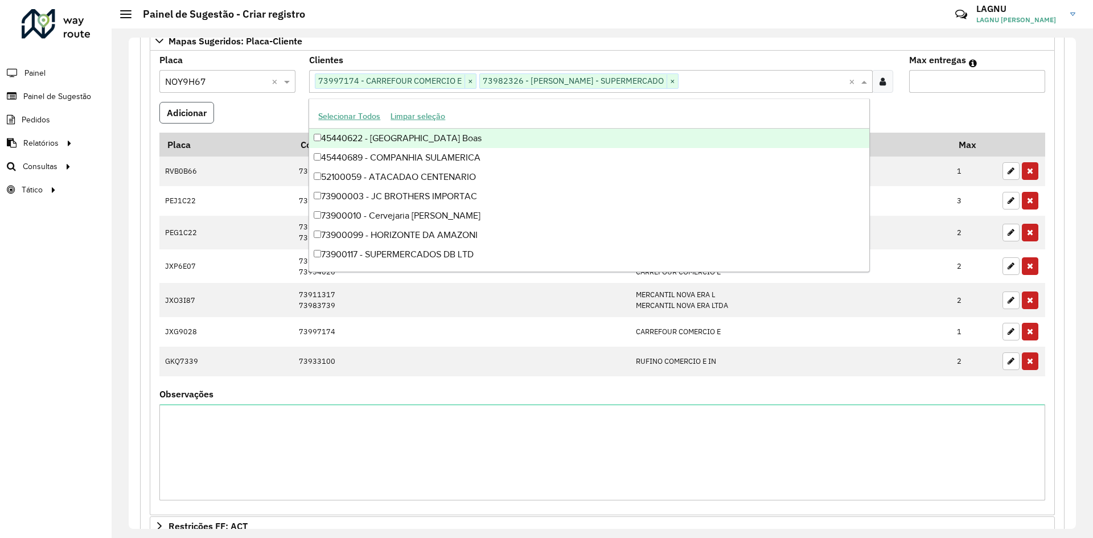
click at [198, 120] on button "Adicionar" at bounding box center [186, 113] width 55 height 22
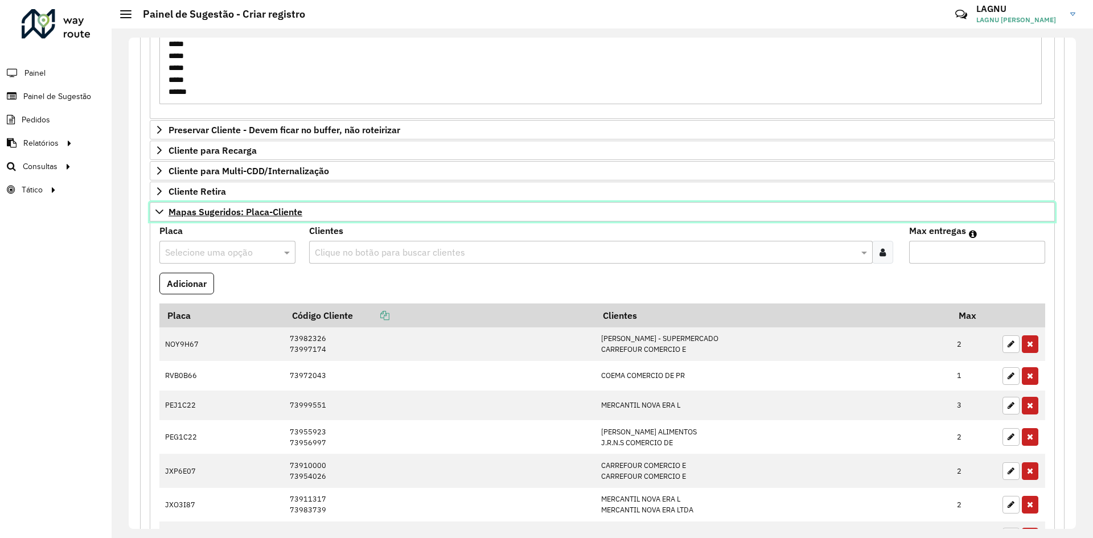
click at [200, 211] on span "Mapas Sugeridos: Placa-Cliente" at bounding box center [236, 211] width 134 height 9
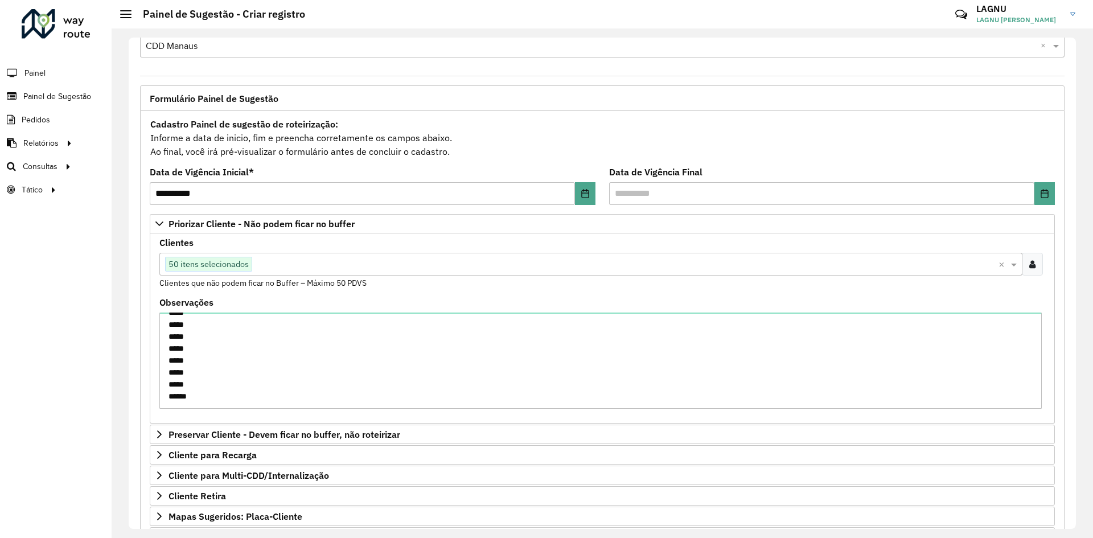
scroll to position [57, 0]
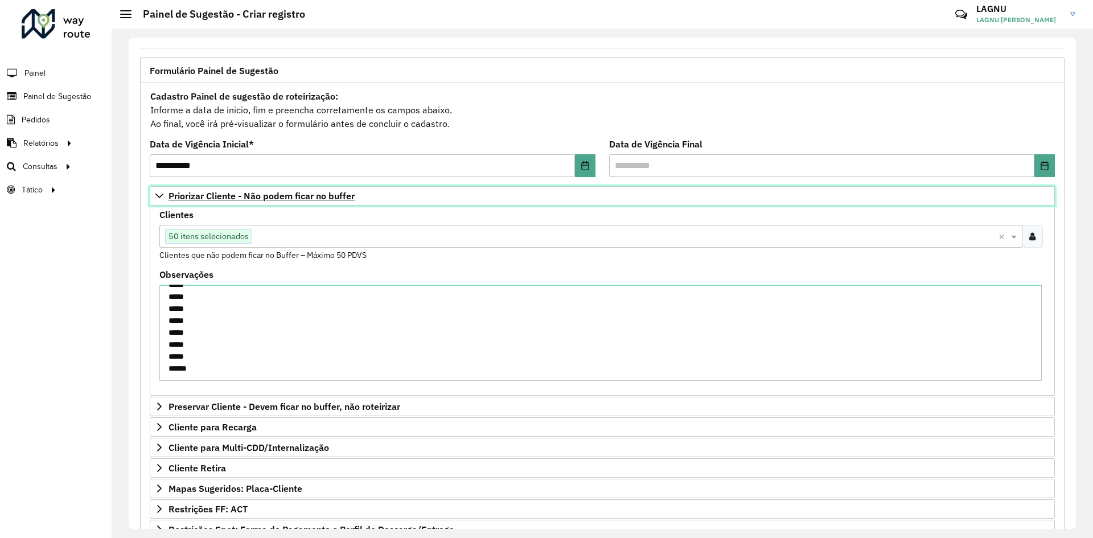
click at [187, 198] on span "Priorizar Cliente - Não podem ficar no buffer" at bounding box center [262, 195] width 186 height 9
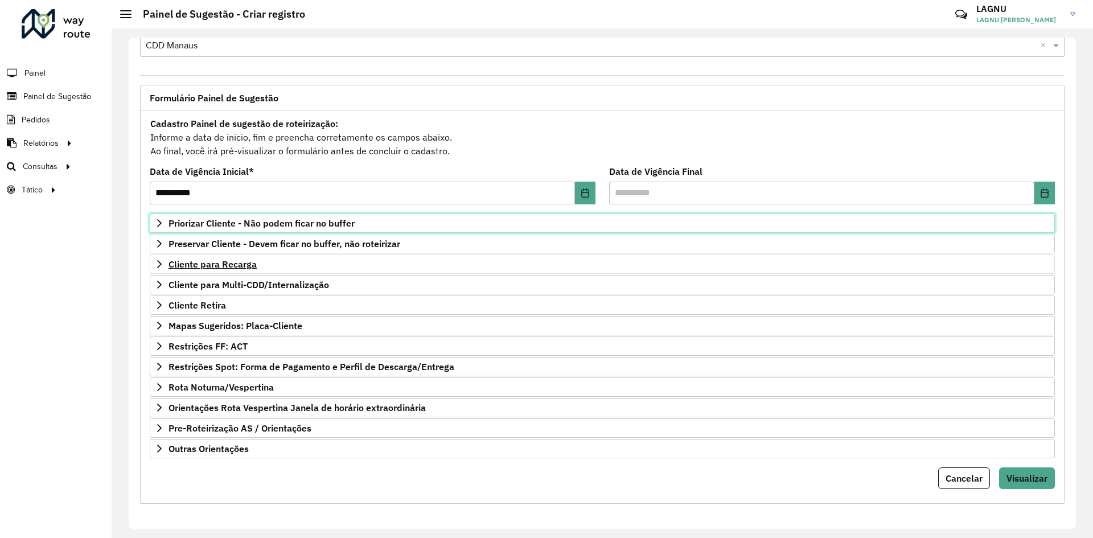
scroll to position [30, 0]
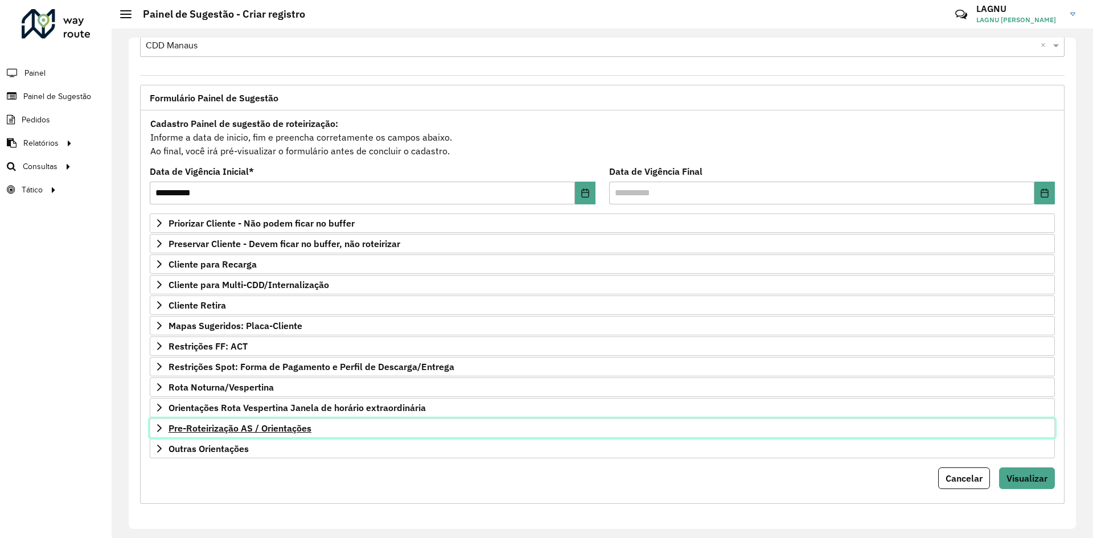
click at [249, 430] on span "Pre-Roteirização AS / Orientações" at bounding box center [240, 428] width 143 height 9
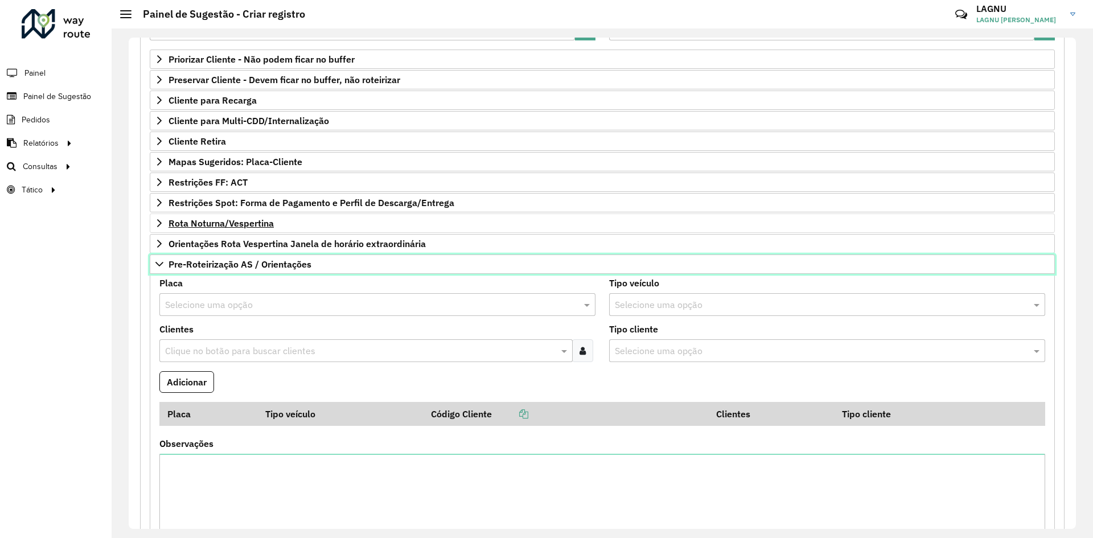
scroll to position [200, 0]
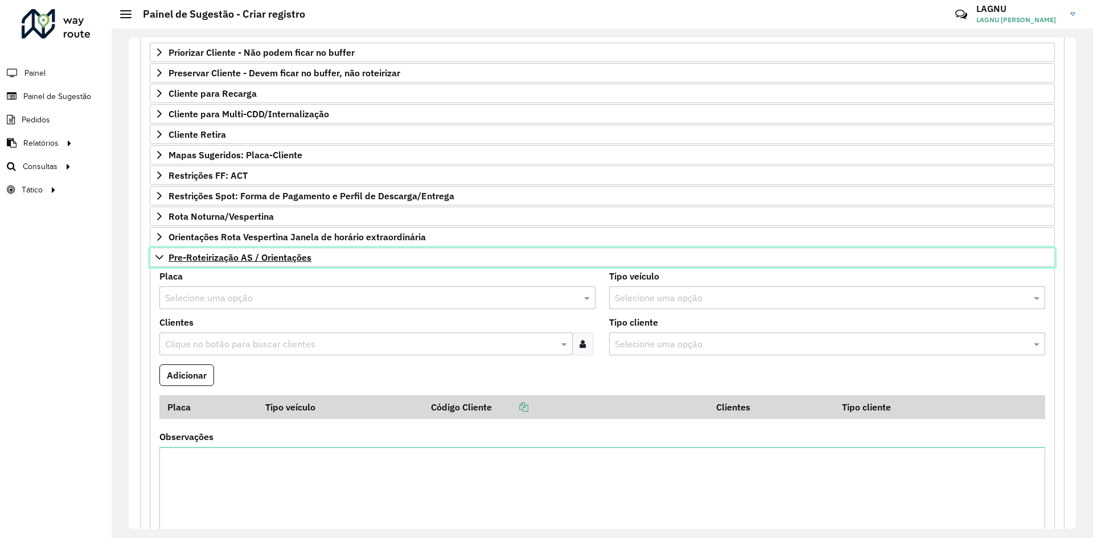
click at [237, 258] on span "Pre-Roteirização AS / Orientações" at bounding box center [240, 257] width 143 height 9
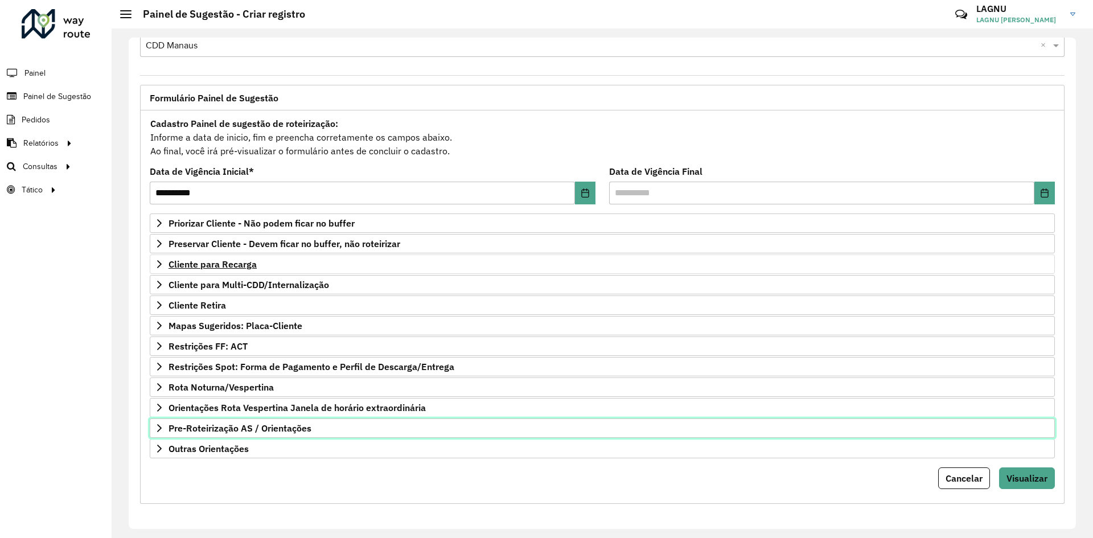
scroll to position [30, 0]
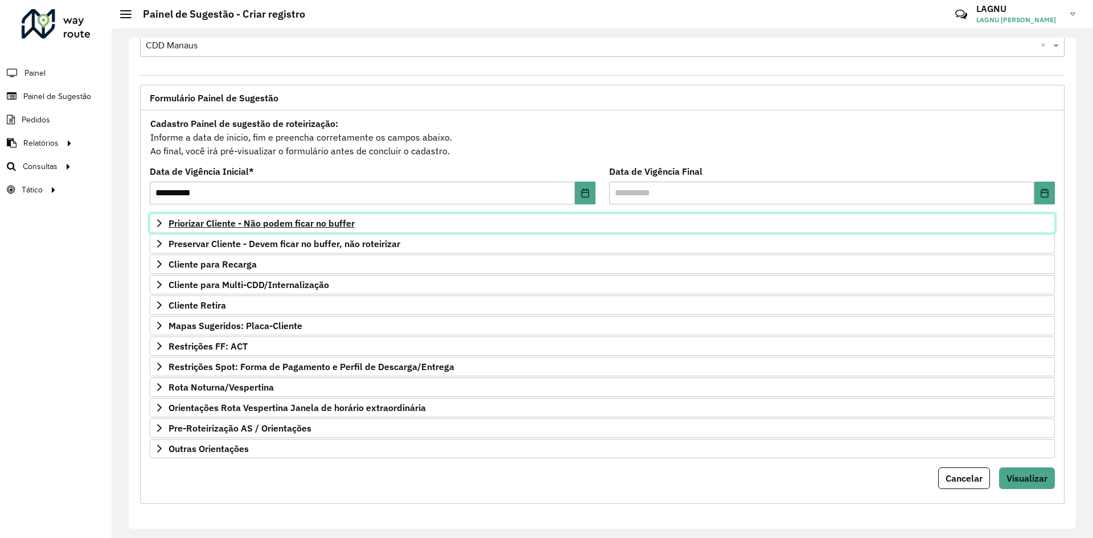
click at [211, 224] on span "Priorizar Cliente - Não podem ficar no buffer" at bounding box center [262, 223] width 186 height 9
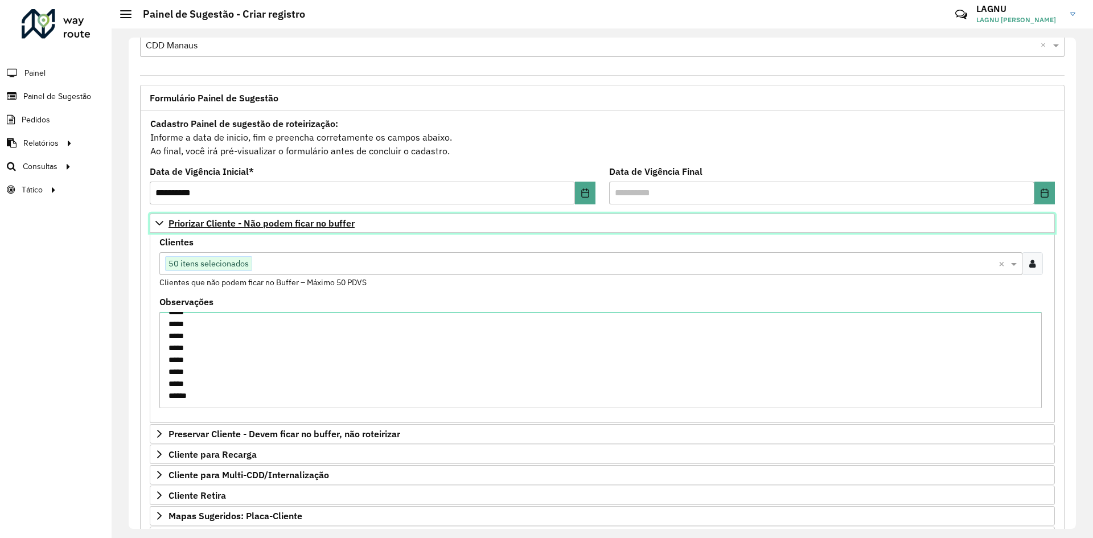
click at [240, 222] on span "Priorizar Cliente - Não podem ficar no buffer" at bounding box center [262, 223] width 186 height 9
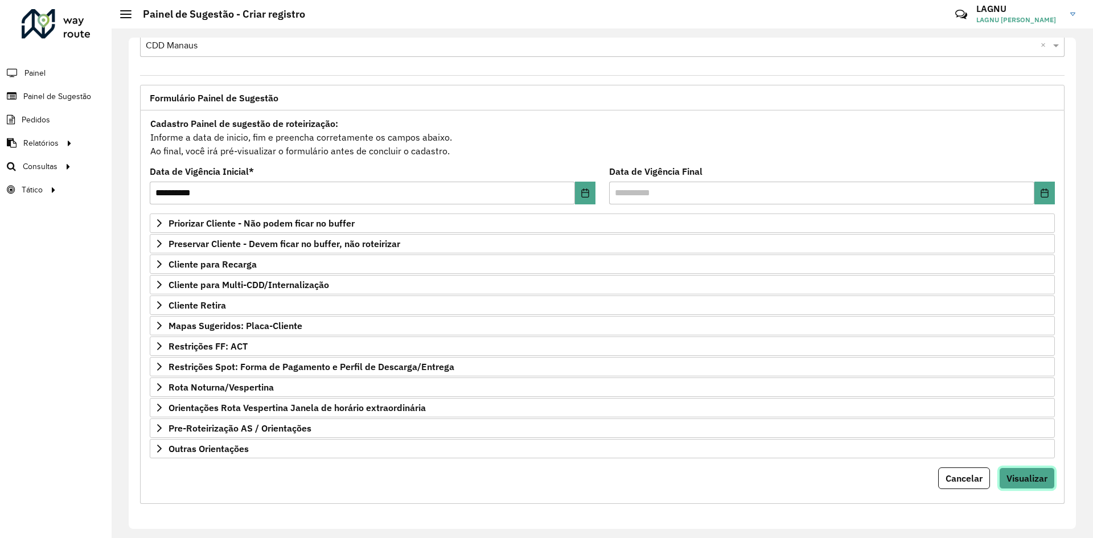
click at [1019, 476] on span "Visualizar" at bounding box center [1027, 478] width 41 height 11
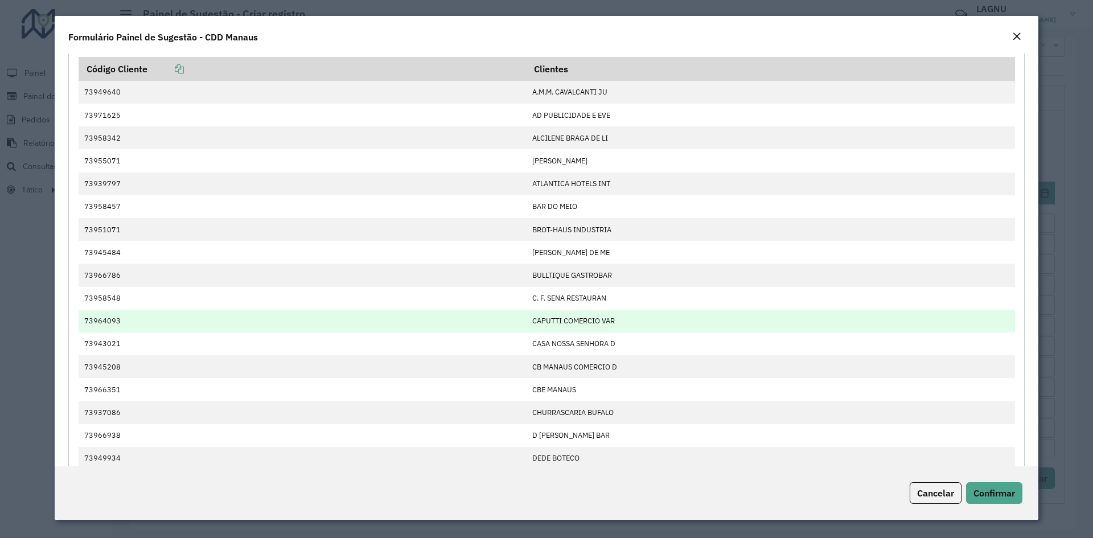
scroll to position [0, 0]
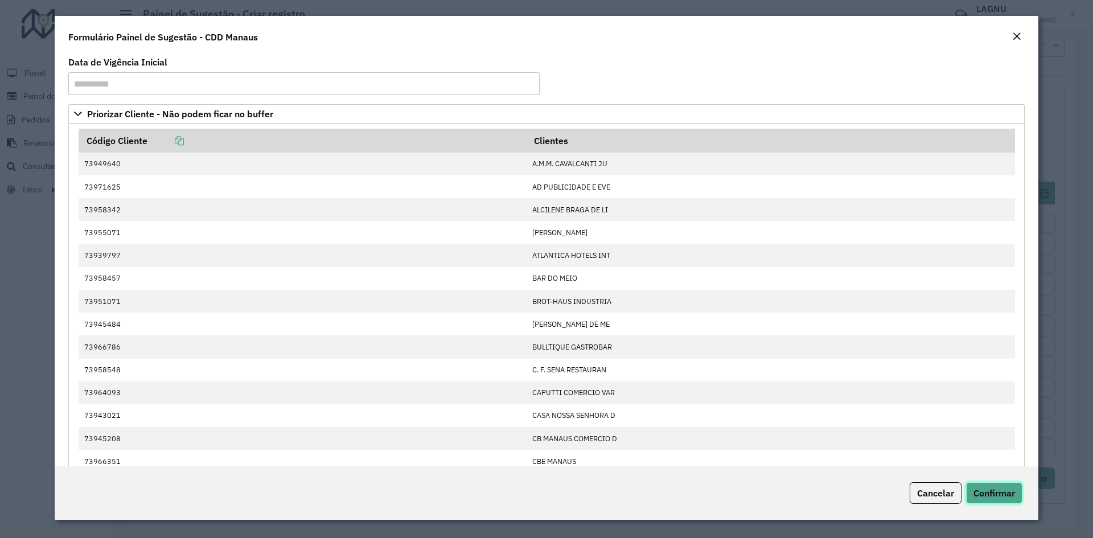
click at [991, 495] on span "Confirmar" at bounding box center [995, 492] width 42 height 11
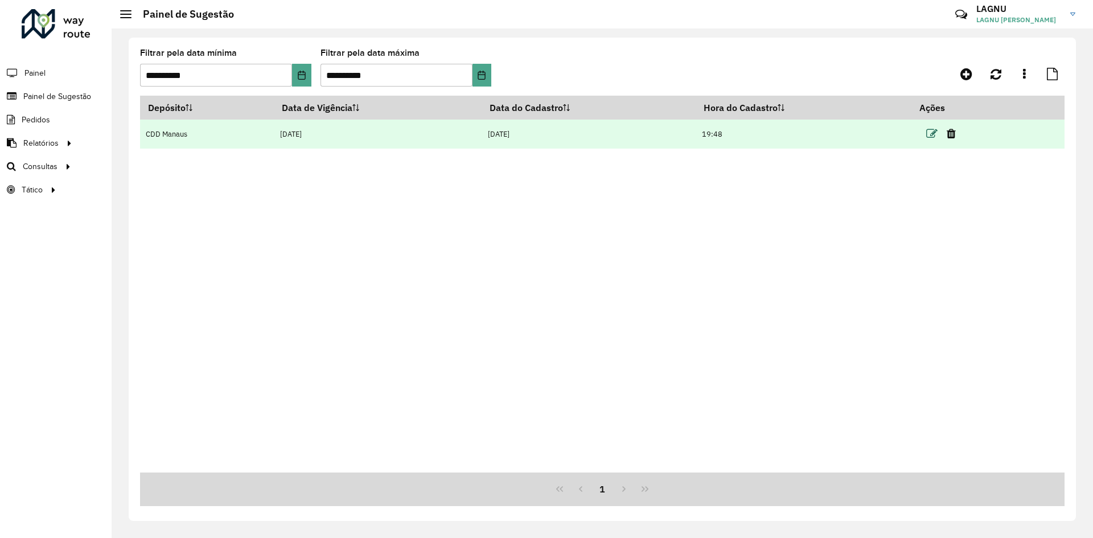
click at [930, 133] on icon at bounding box center [931, 133] width 11 height 11
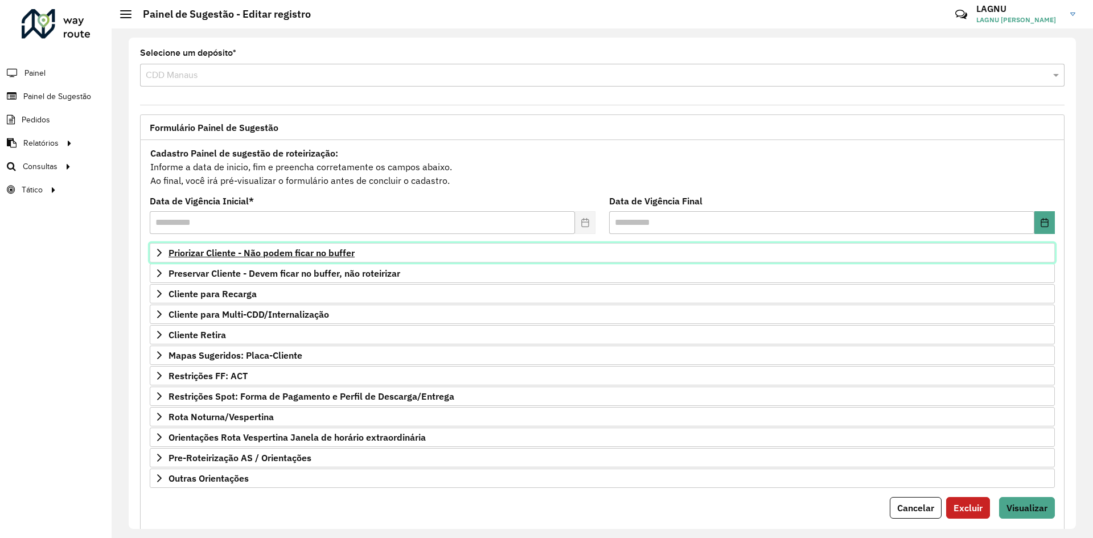
click at [240, 257] on span "Priorizar Cliente - Não podem ficar no buffer" at bounding box center [262, 252] width 186 height 9
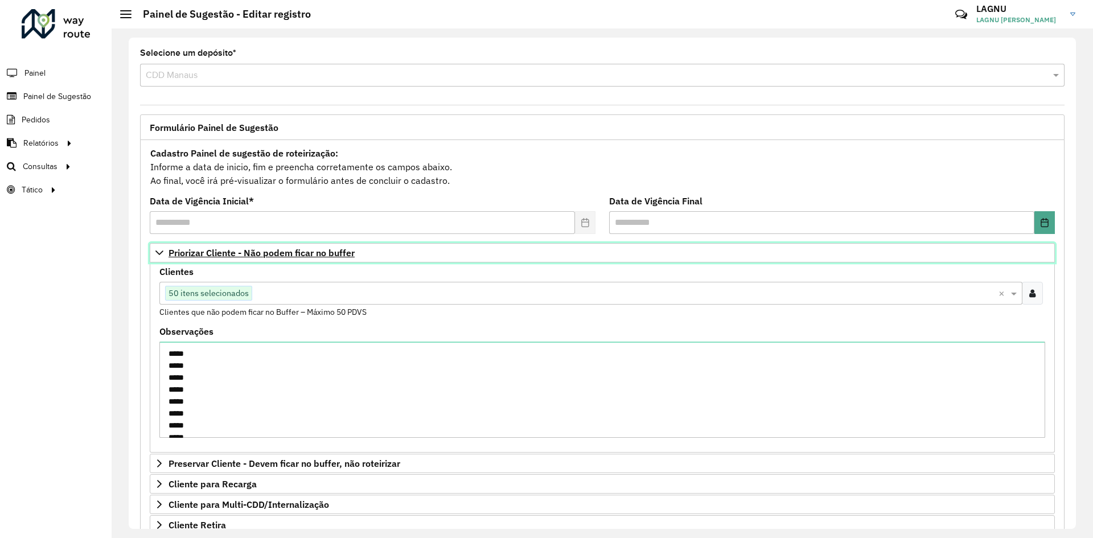
click at [249, 252] on span "Priorizar Cliente - Não podem ficar no buffer" at bounding box center [262, 252] width 186 height 9
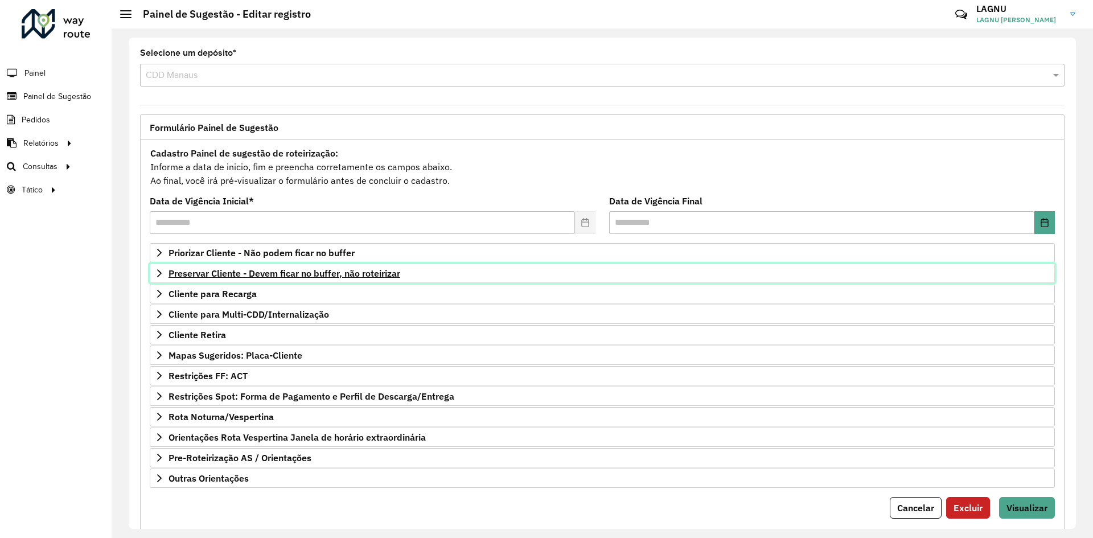
click at [219, 275] on span "Preservar Cliente - Devem ficar no buffer, não roteirizar" at bounding box center [285, 273] width 232 height 9
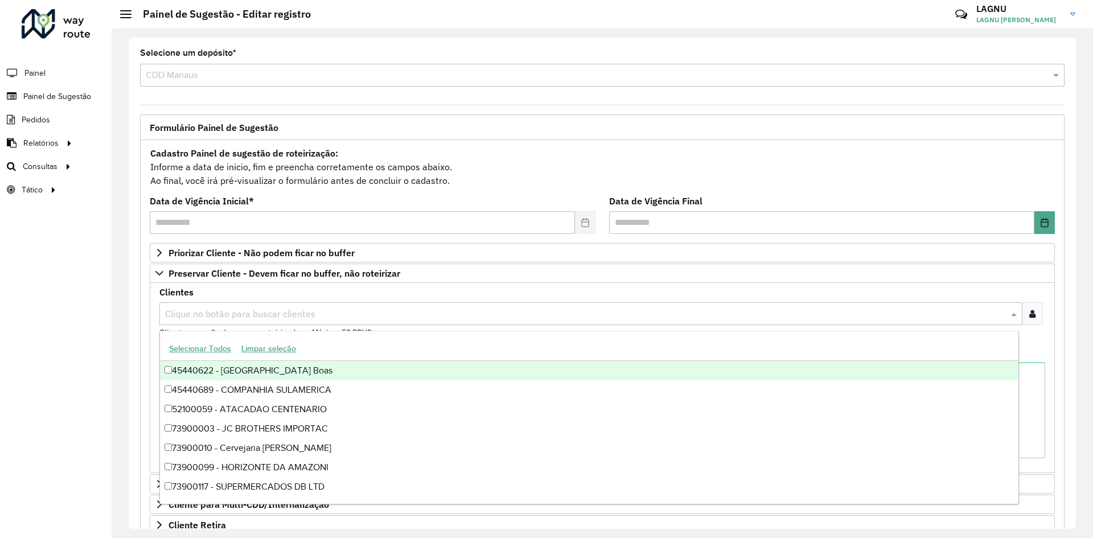
click at [248, 317] on input "text" at bounding box center [585, 314] width 846 height 14
type input "*****"
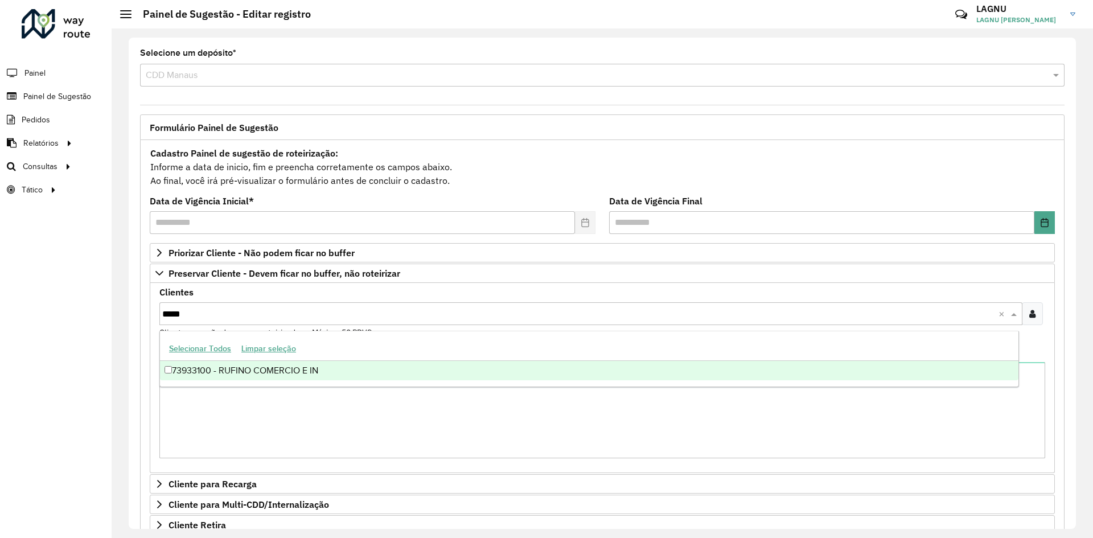
click at [290, 374] on div "73933100 - RUFINO COMERCIO E IN" at bounding box center [589, 370] width 859 height 19
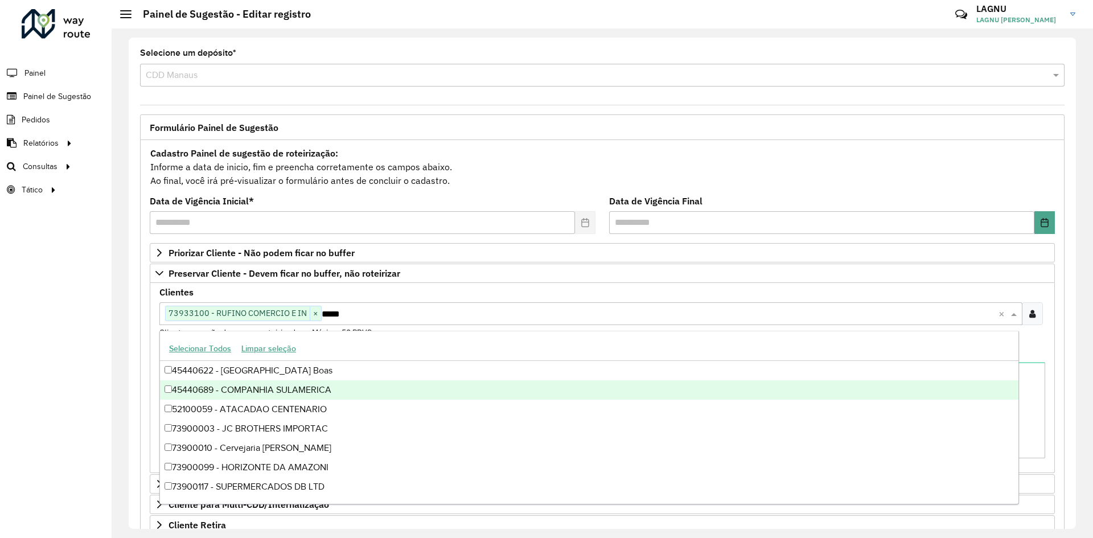
click at [141, 325] on div "**********" at bounding box center [602, 432] width 925 height 584
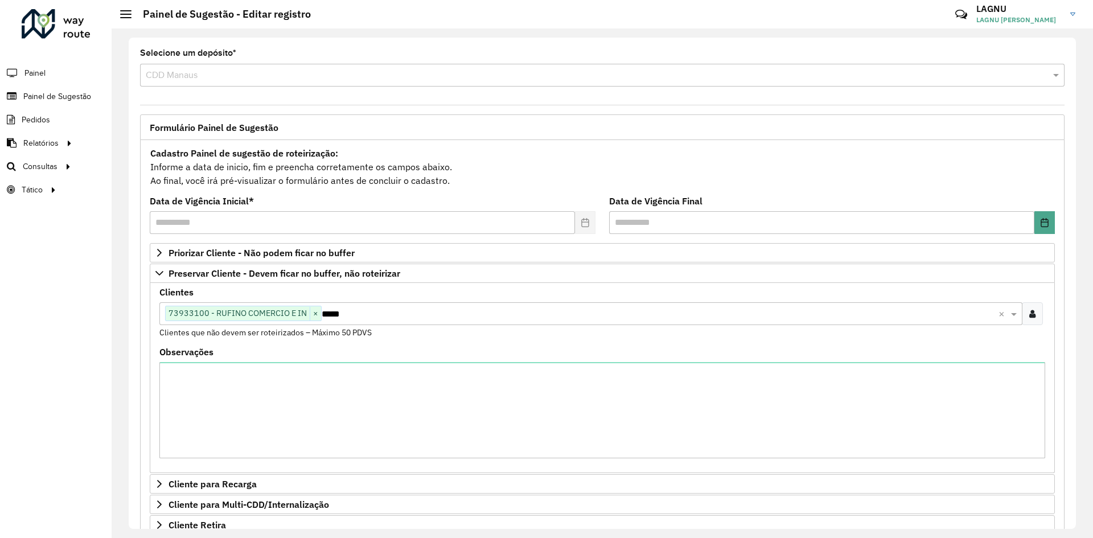
click at [1029, 313] on icon at bounding box center [1032, 313] width 6 height 9
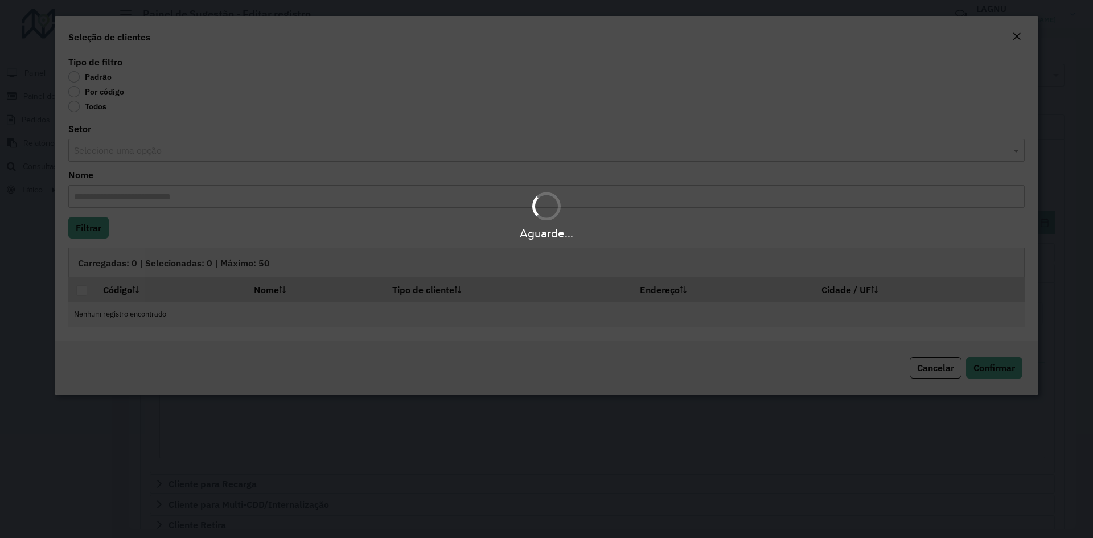
click at [69, 91] on div "Aguarde..." at bounding box center [546, 269] width 1093 height 538
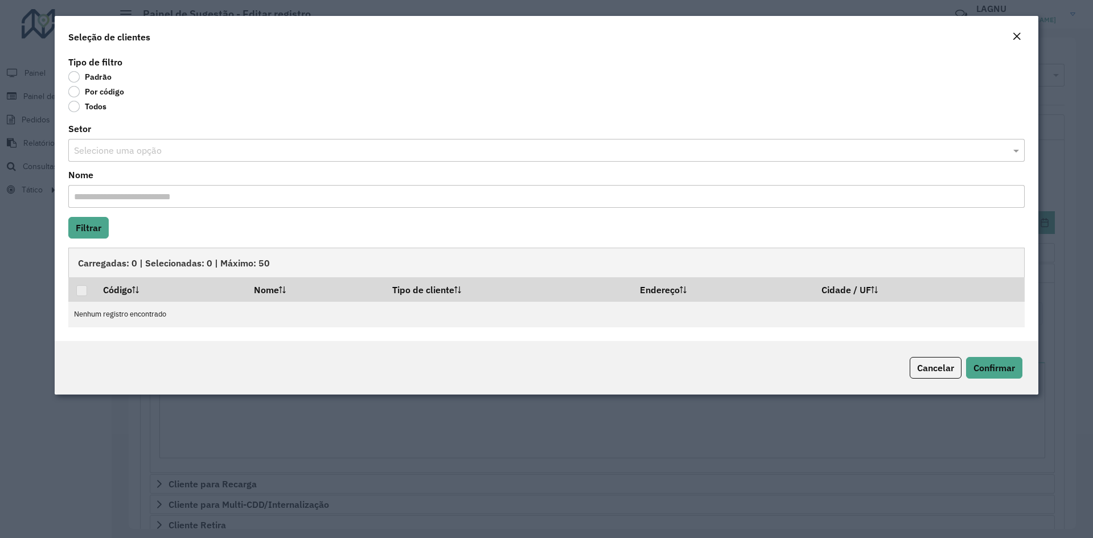
click at [80, 91] on label "Por código" at bounding box center [96, 91] width 56 height 11
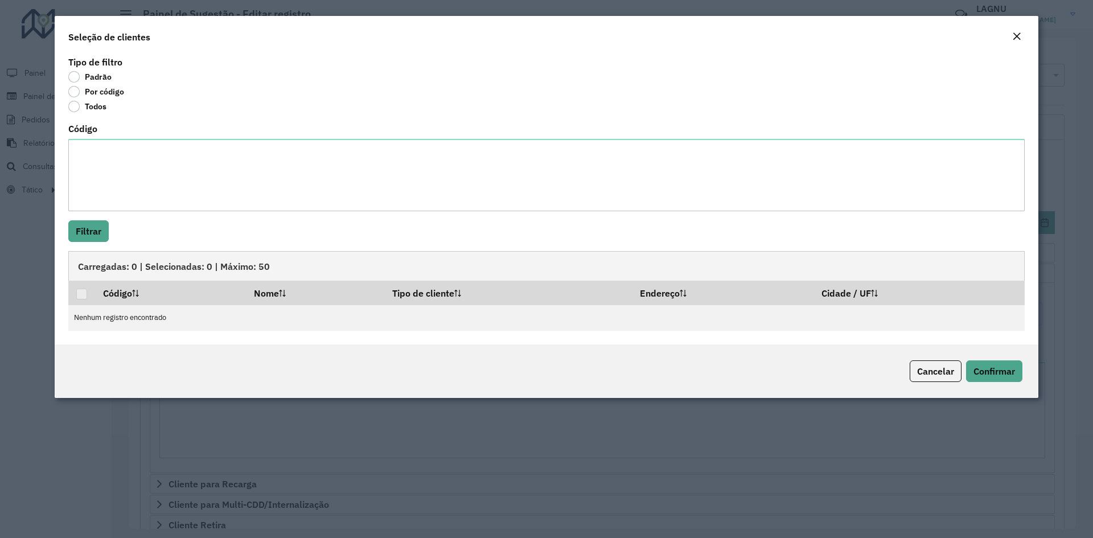
click at [127, 138] on div "Código" at bounding box center [546, 168] width 957 height 87
click at [143, 154] on textarea "Código" at bounding box center [546, 175] width 957 height 72
type textarea "*****"
click at [95, 226] on button "Filtrar" at bounding box center [88, 231] width 40 height 22
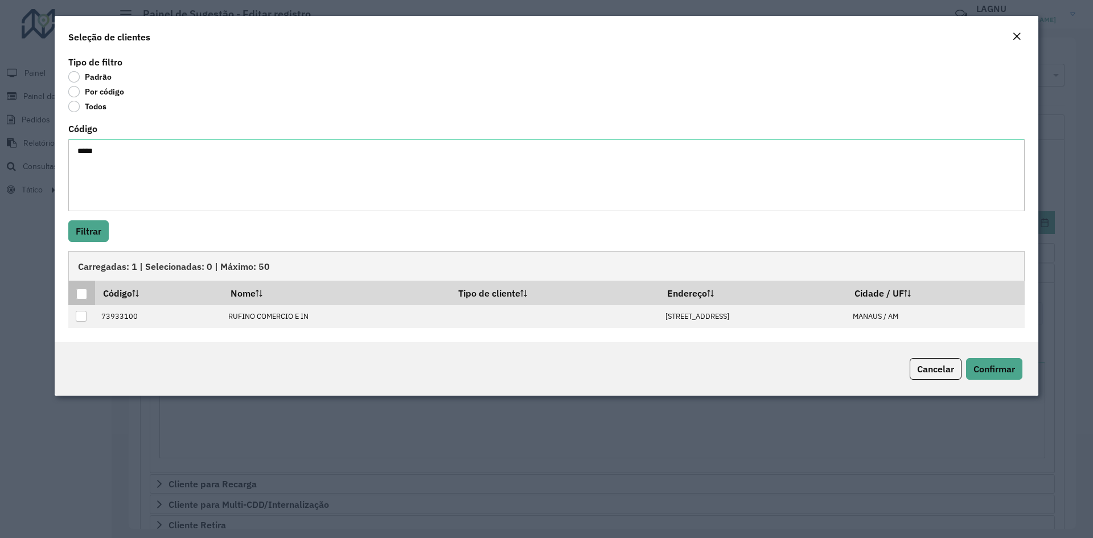
click at [75, 295] on th at bounding box center [81, 293] width 27 height 24
click at [80, 294] on div at bounding box center [81, 294] width 11 height 11
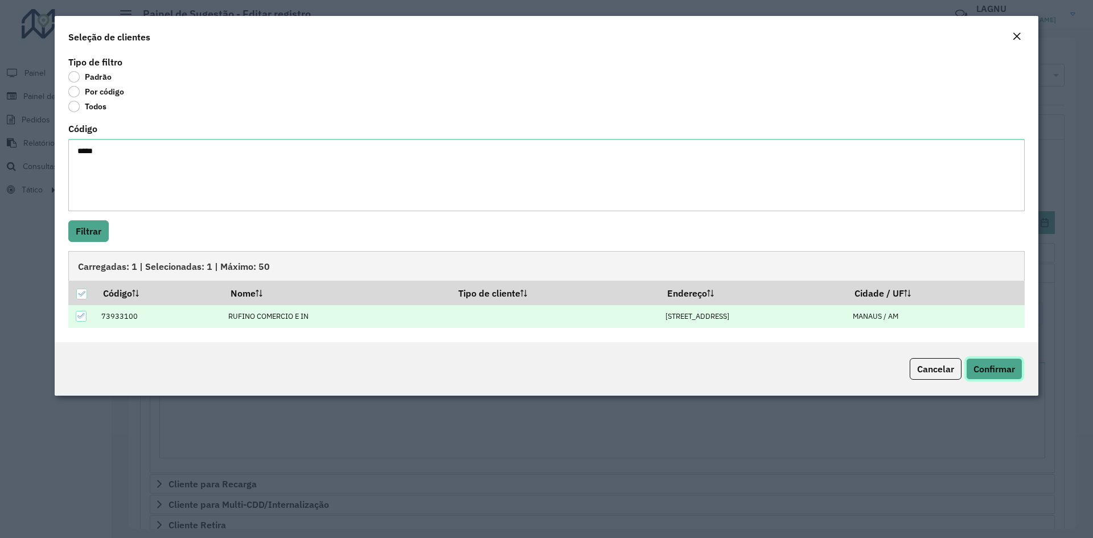
click at [988, 371] on span "Confirmar" at bounding box center [995, 368] width 42 height 11
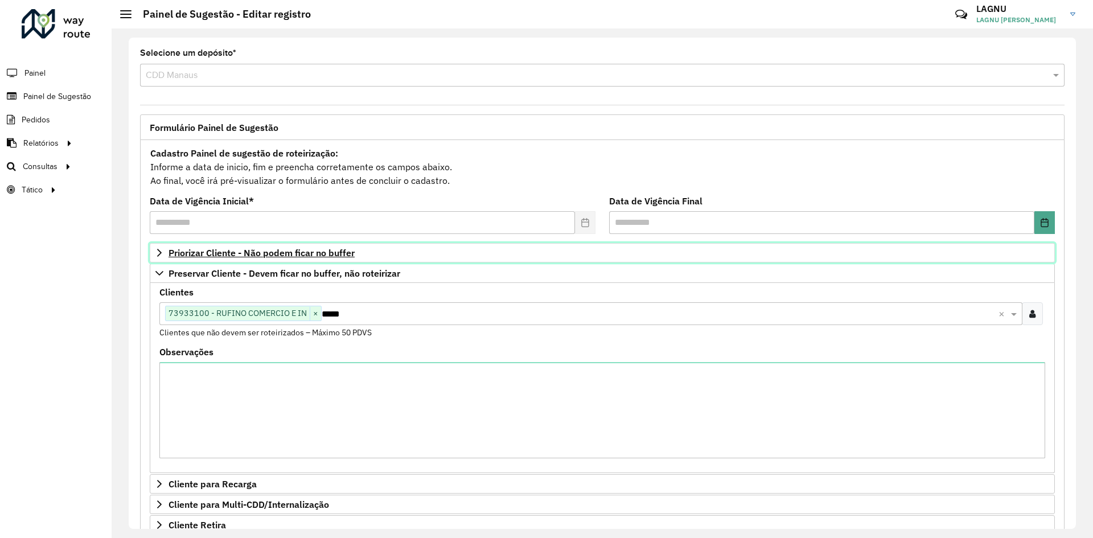
click at [250, 255] on span "Priorizar Cliente - Não podem ficar no buffer" at bounding box center [262, 252] width 186 height 9
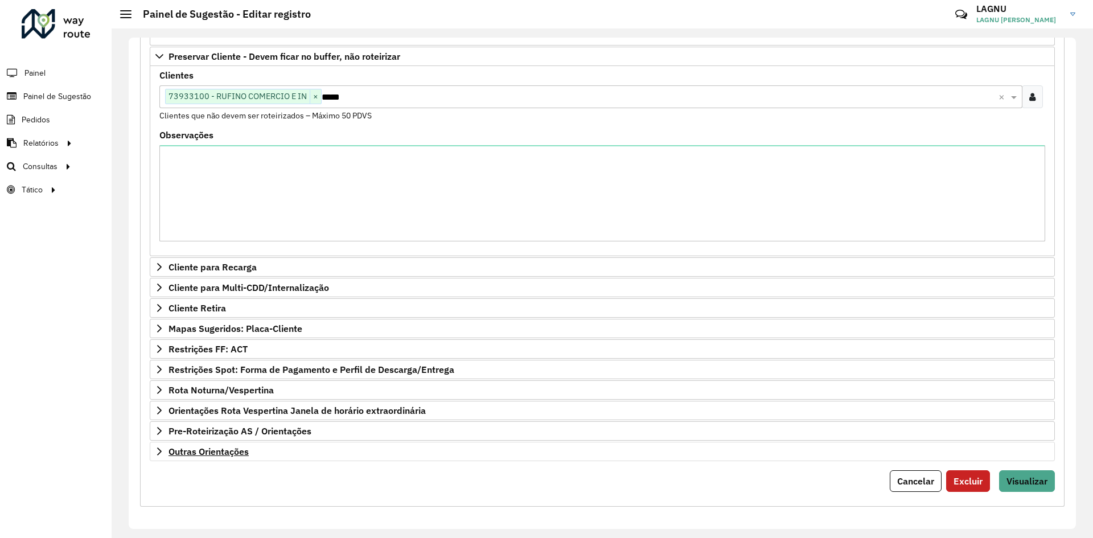
scroll to position [410, 0]
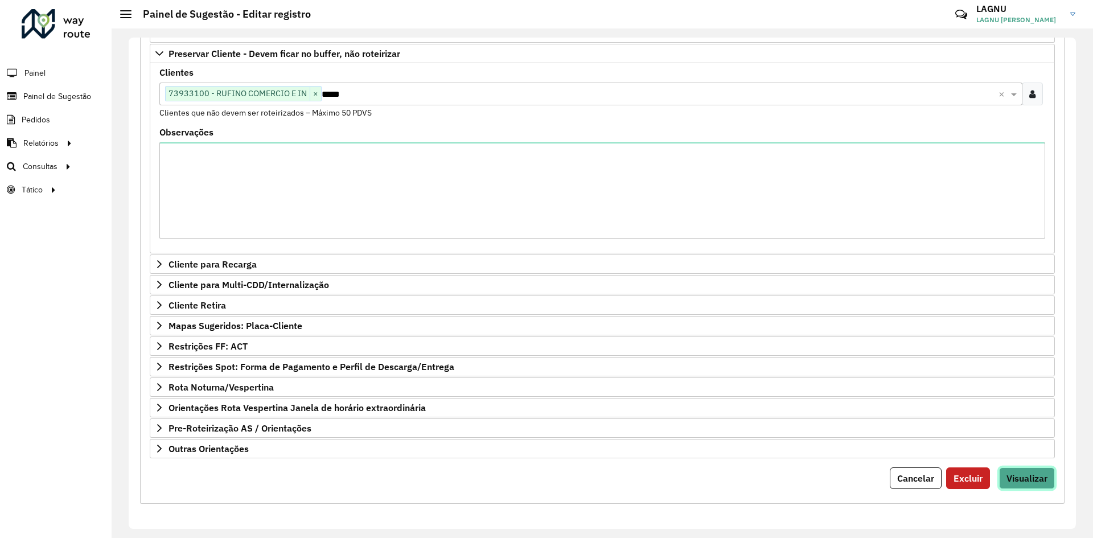
click at [1015, 477] on span "Visualizar" at bounding box center [1027, 478] width 41 height 11
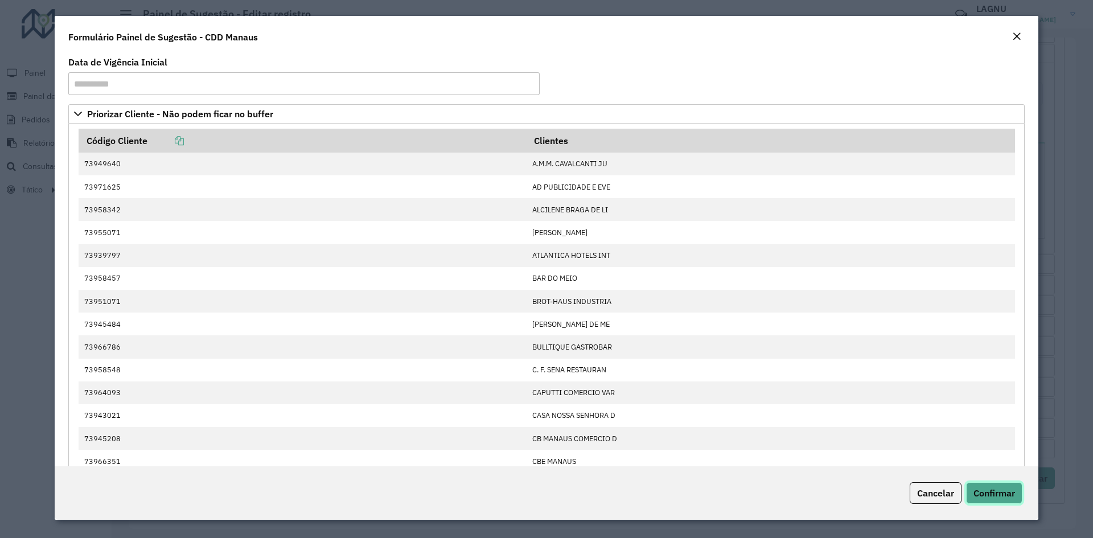
click at [1010, 490] on span "Confirmar" at bounding box center [995, 492] width 42 height 11
